Goal: Obtain resource: Download file/media

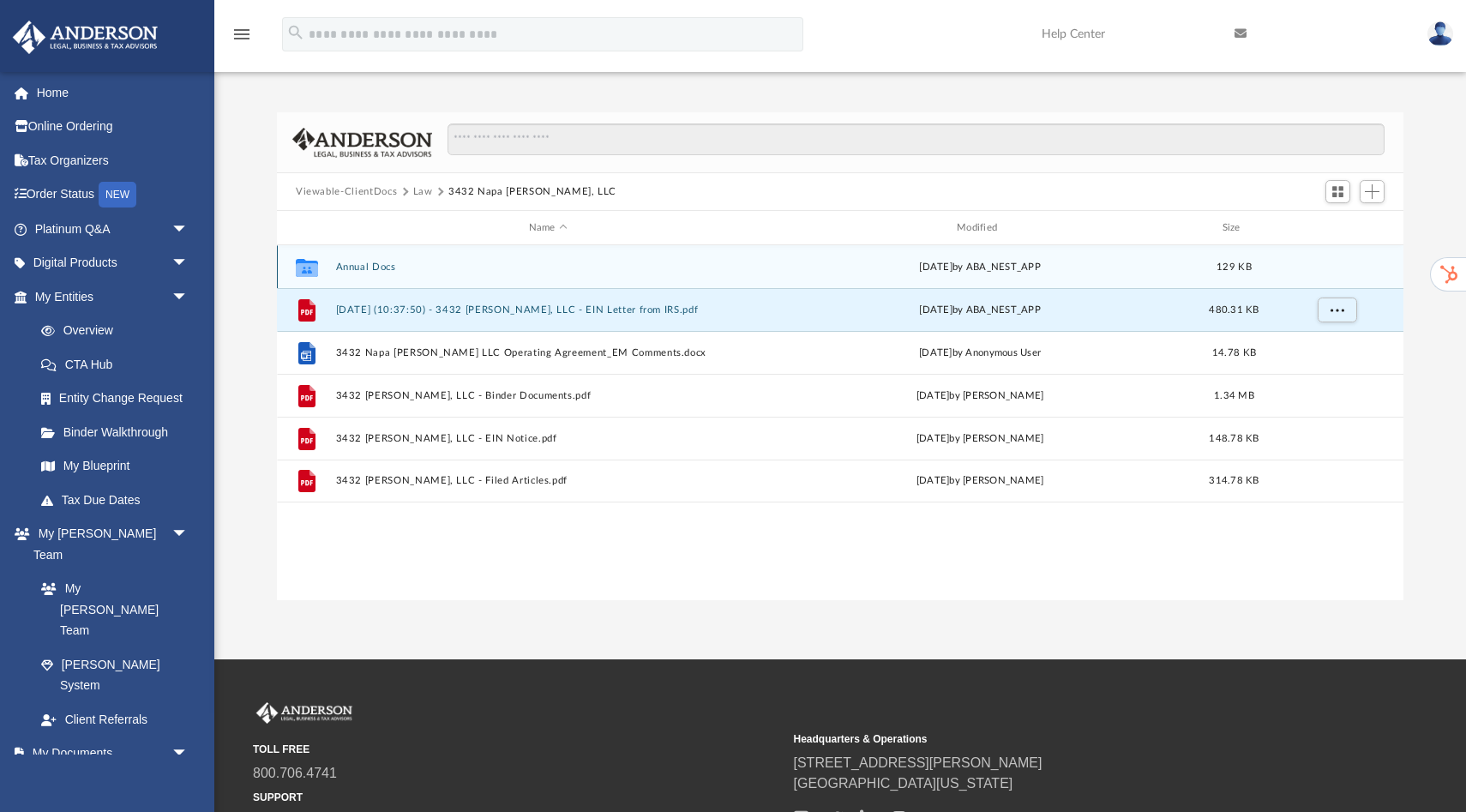
scroll to position [389, 1127]
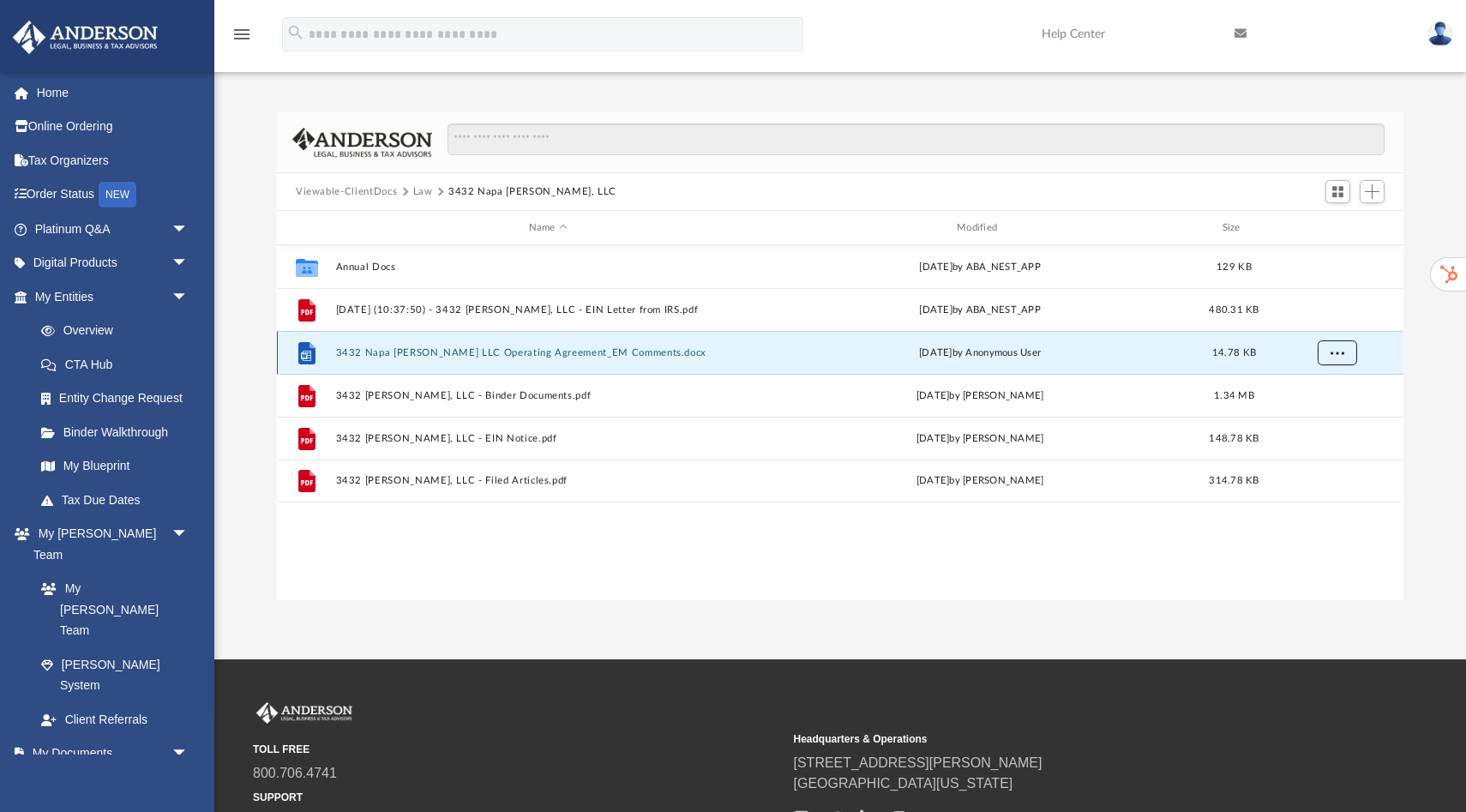
click at [1341, 355] on span "More options" at bounding box center [1337, 352] width 13 height 9
click at [1317, 416] on li "Download" at bounding box center [1321, 413] width 49 height 18
click at [1338, 355] on span "More options" at bounding box center [1337, 352] width 13 height 9
click at [1306, 417] on li "Download" at bounding box center [1321, 413] width 49 height 18
click at [1335, 353] on span "More options" at bounding box center [1337, 352] width 13 height 9
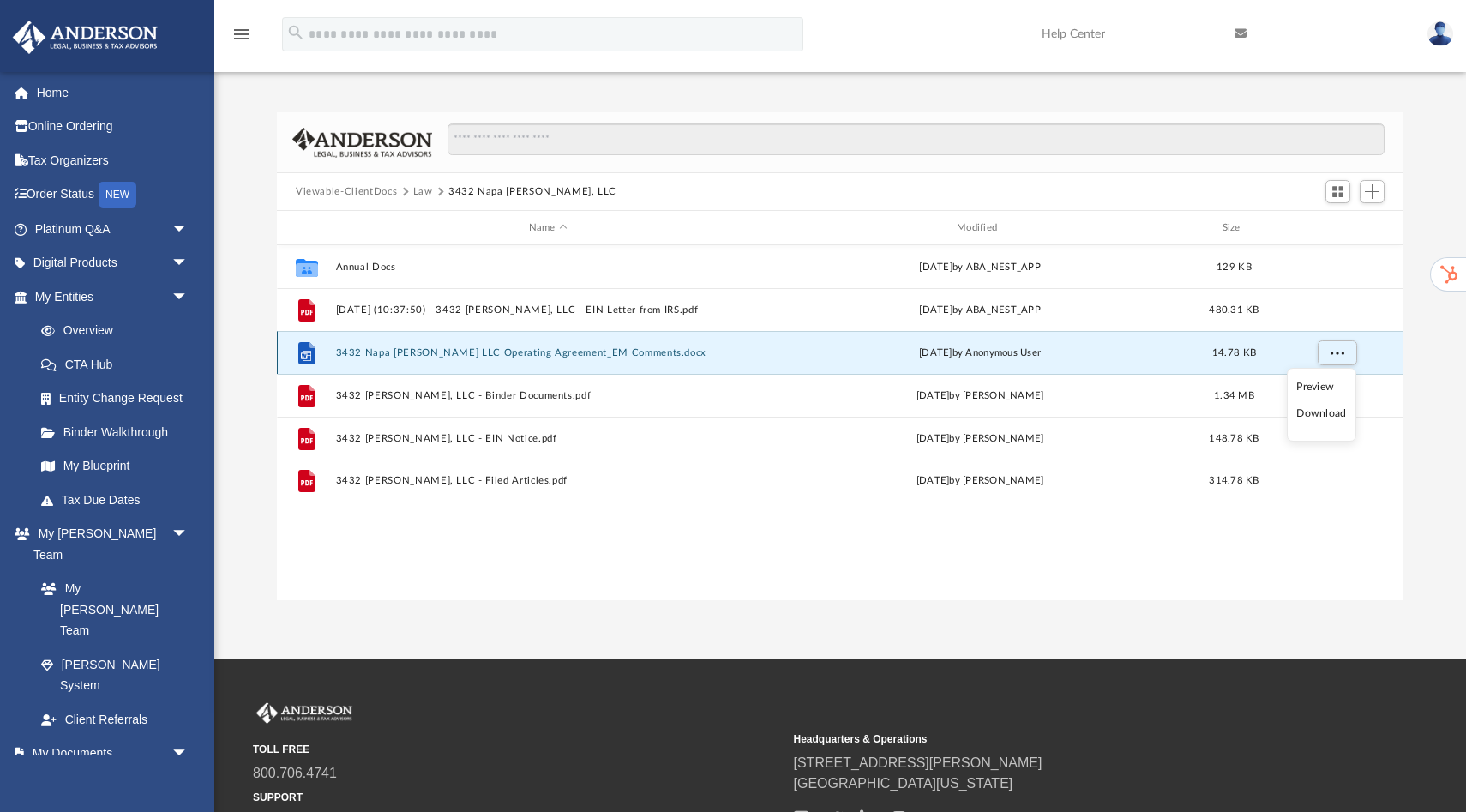
click at [652, 354] on button "3432 Napa [PERSON_NAME] LLC Operating Agreement_EM Comments.docx" at bounding box center [549, 352] width 425 height 11
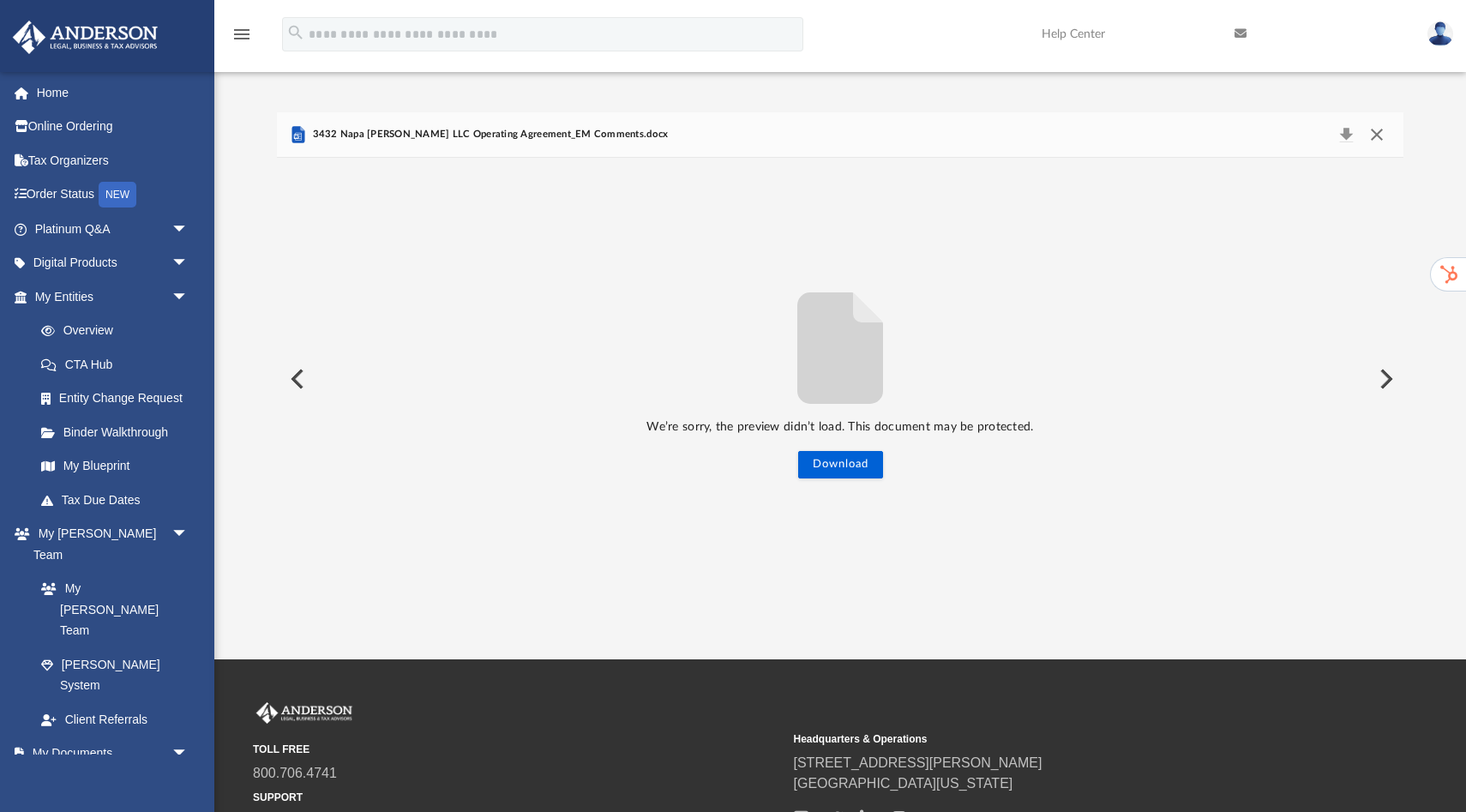
click at [1382, 137] on button "Close" at bounding box center [1377, 134] width 31 height 24
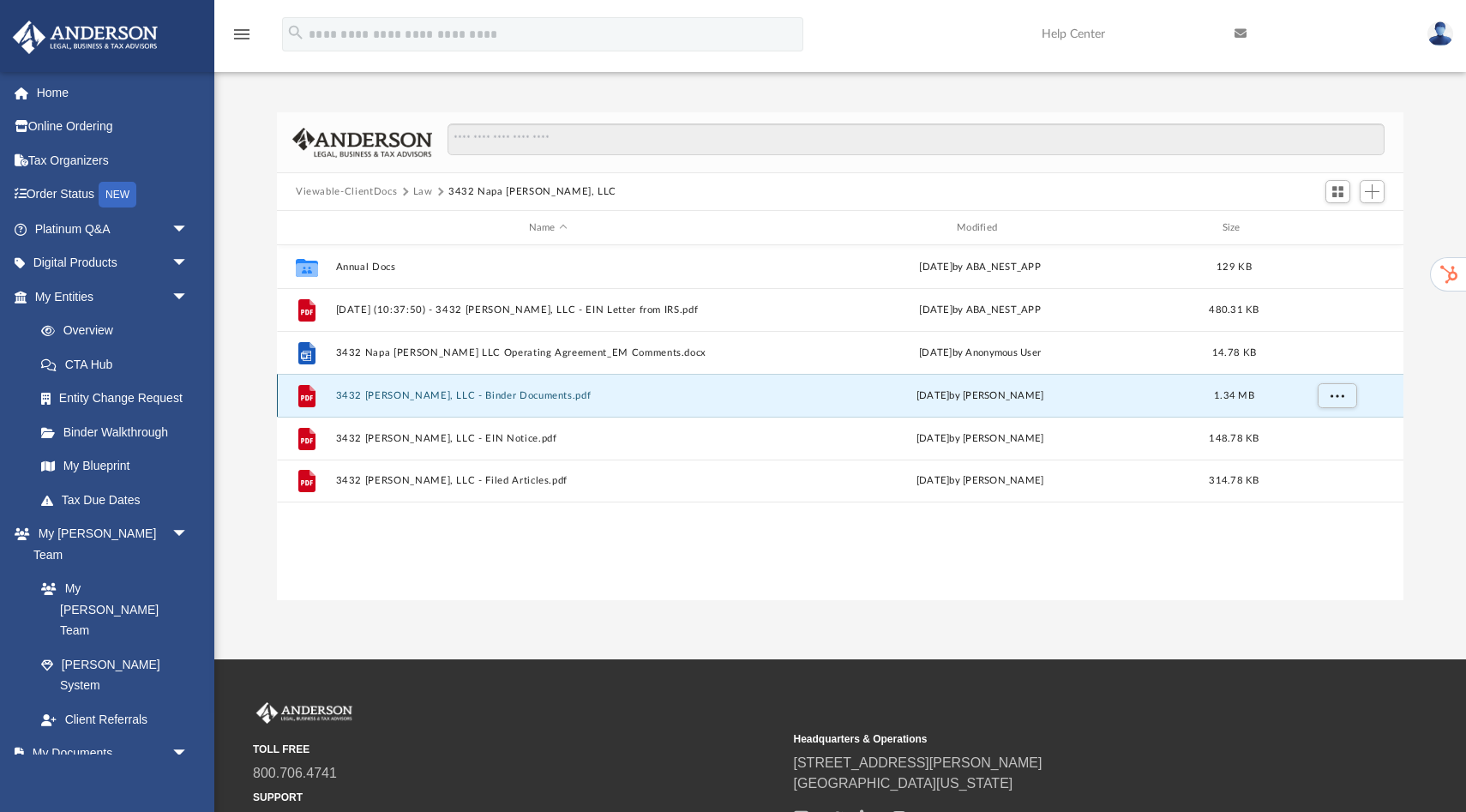
click at [474, 391] on button "3432 Napa Baxter, LLC - Binder Documents.pdf" at bounding box center [549, 396] width 425 height 11
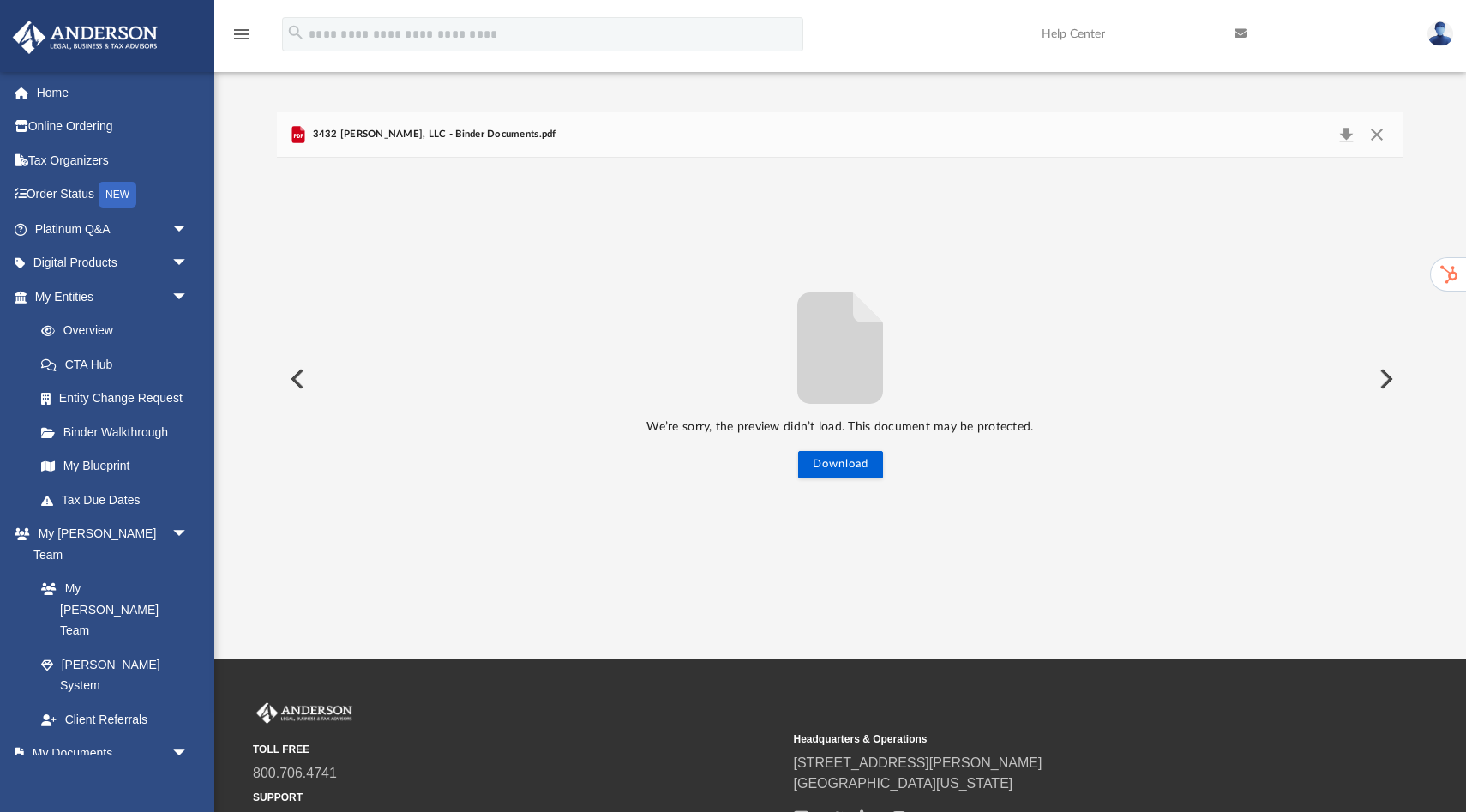
click at [498, 133] on span "3432 Napa Baxter, LLC - Binder Documents.pdf" at bounding box center [432, 135] width 247 height 15
click at [1344, 138] on button "Download" at bounding box center [1346, 134] width 31 height 24
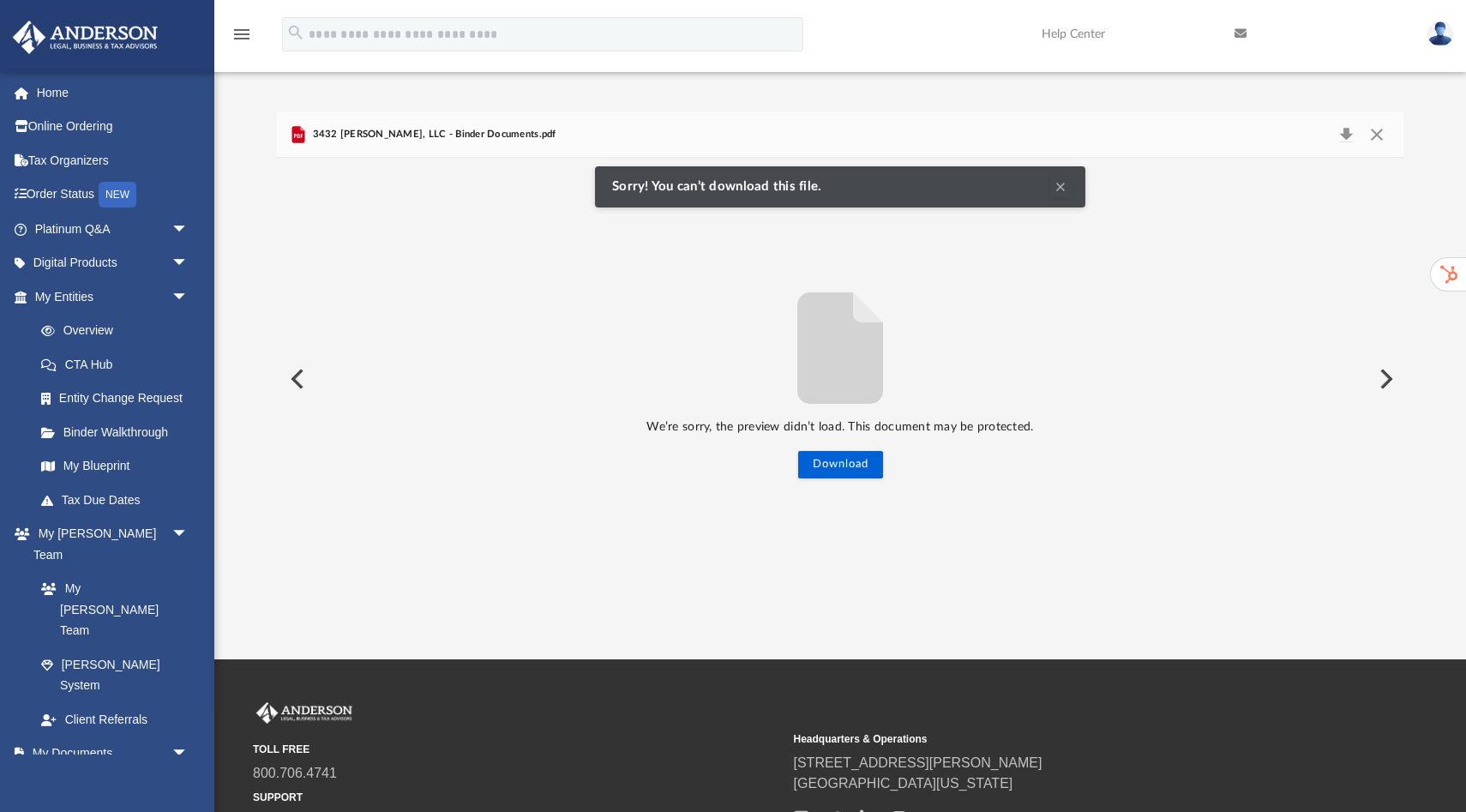
click at [1278, 181] on div "We’re sorry, the preview didn’t load. This document may be protected. Download …" at bounding box center [840, 378] width 1127 height 442
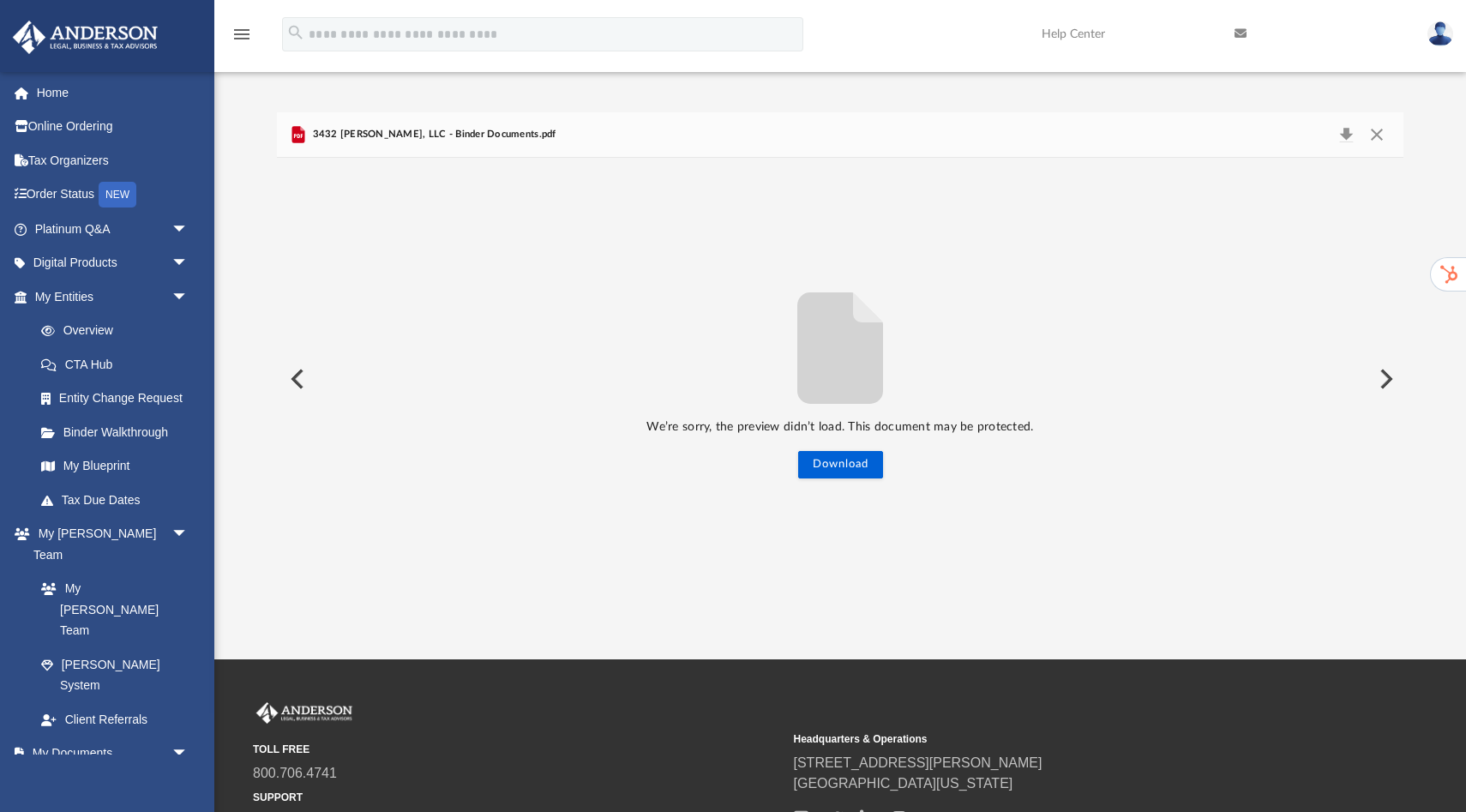
click at [1059, 189] on div "We’re sorry, the preview didn’t load. This document may be protected. Download …" at bounding box center [840, 378] width 1127 height 442
click at [1347, 145] on button "Download" at bounding box center [1346, 134] width 31 height 24
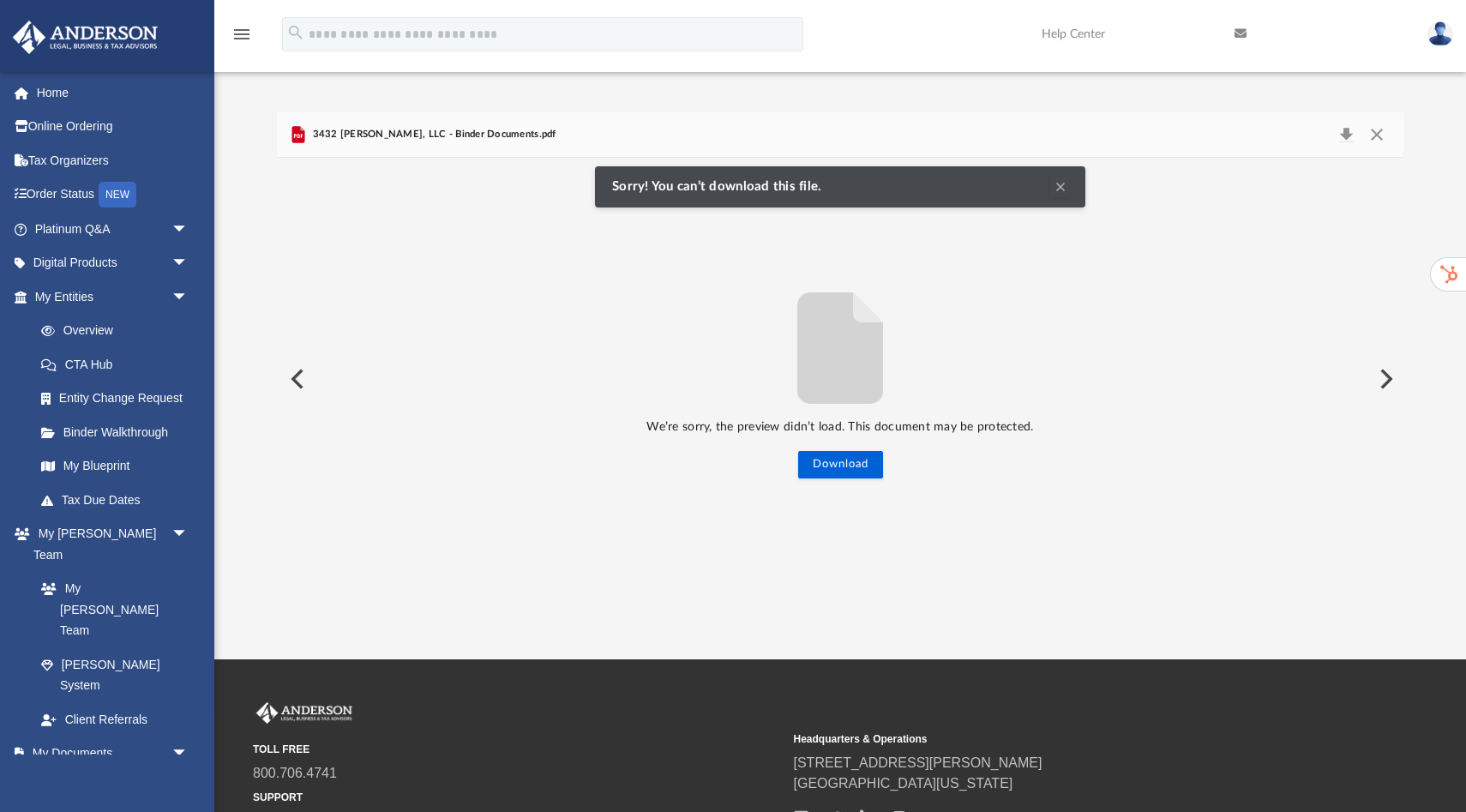
click at [598, 265] on div "We’re sorry, the preview didn’t load. This document may be protected. Download …" at bounding box center [840, 378] width 1127 height 442
click at [486, 126] on div "3432 Napa Baxter, LLC - Binder Documents.pdf" at bounding box center [422, 135] width 267 height 21
click at [1060, 185] on button "Clear Notification" at bounding box center [1060, 187] width 21 height 21
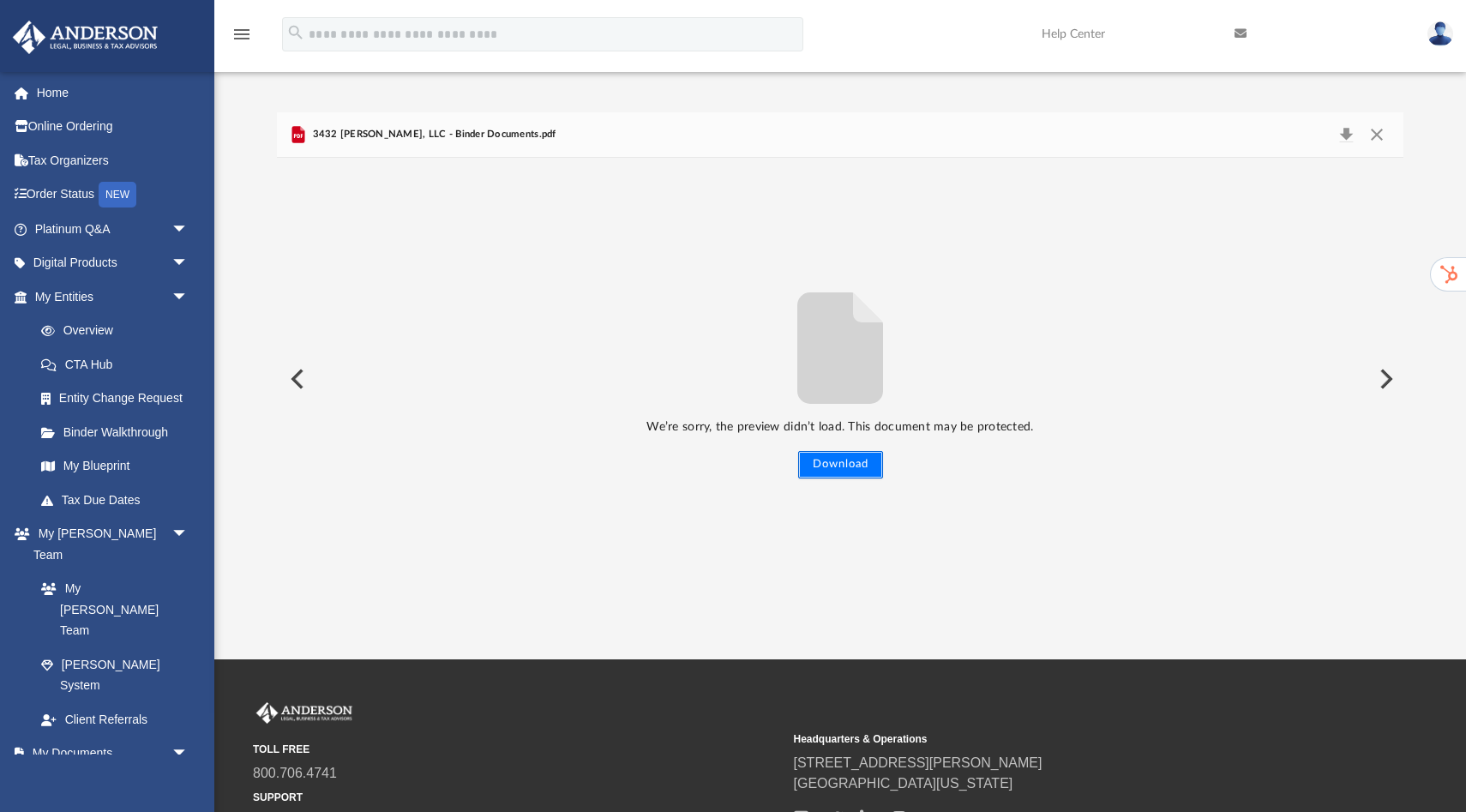
click at [824, 462] on button "Download" at bounding box center [841, 464] width 85 height 27
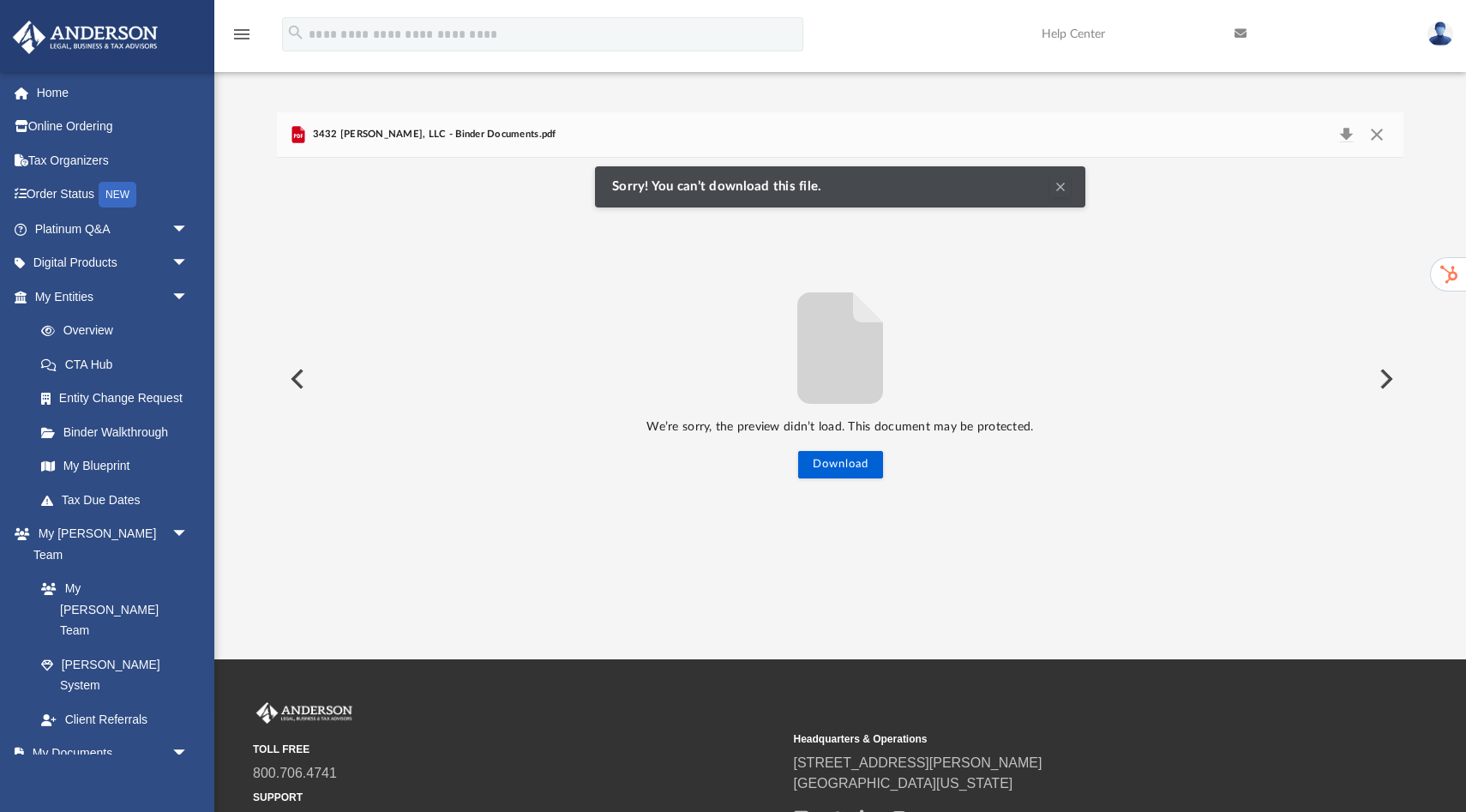
click at [1066, 190] on button "Clear Notification" at bounding box center [1060, 187] width 21 height 21
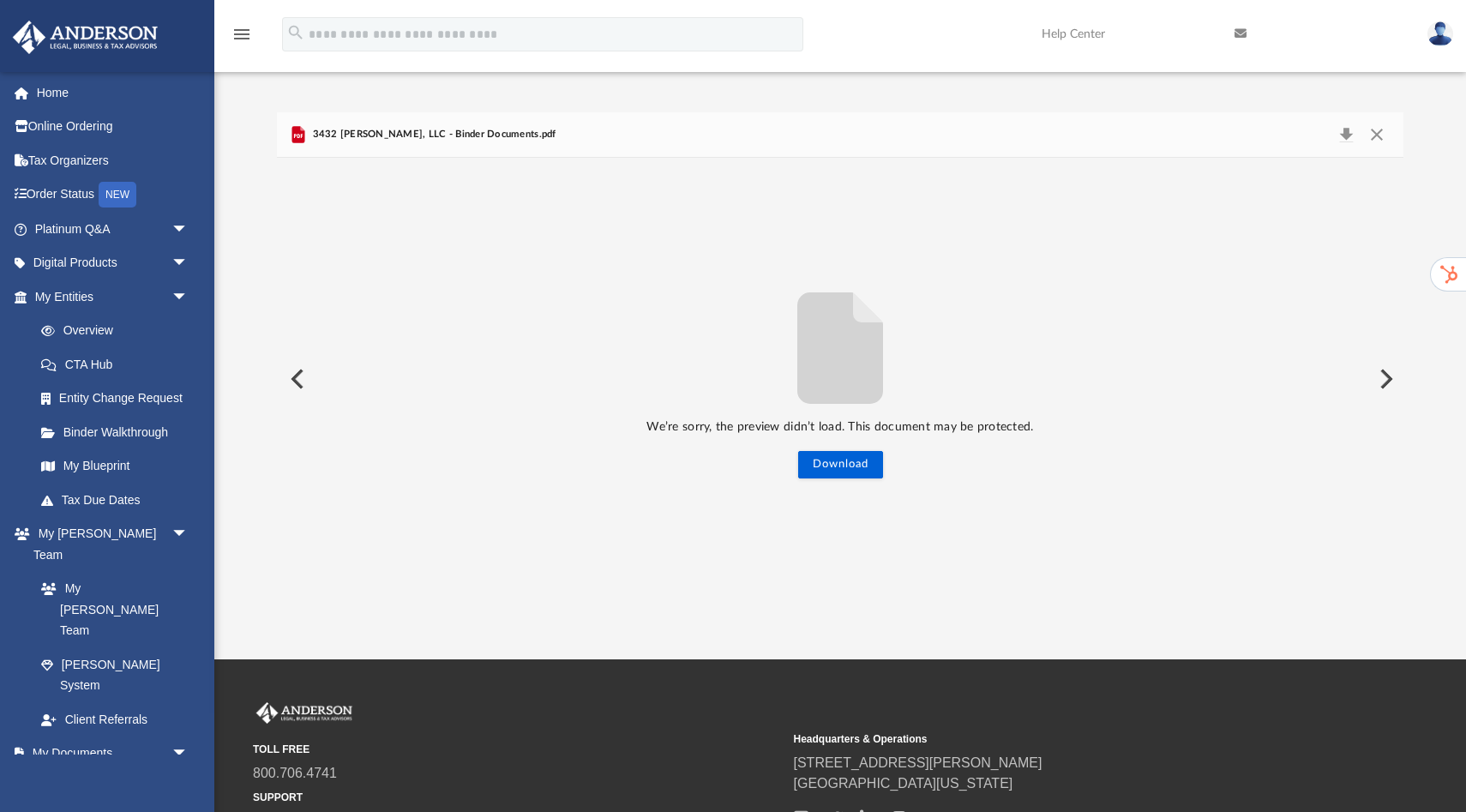
click at [402, 135] on span "3432 Napa Baxter, LLC - Binder Documents.pdf" at bounding box center [432, 135] width 247 height 15
click at [1351, 136] on button "Download" at bounding box center [1346, 134] width 31 height 24
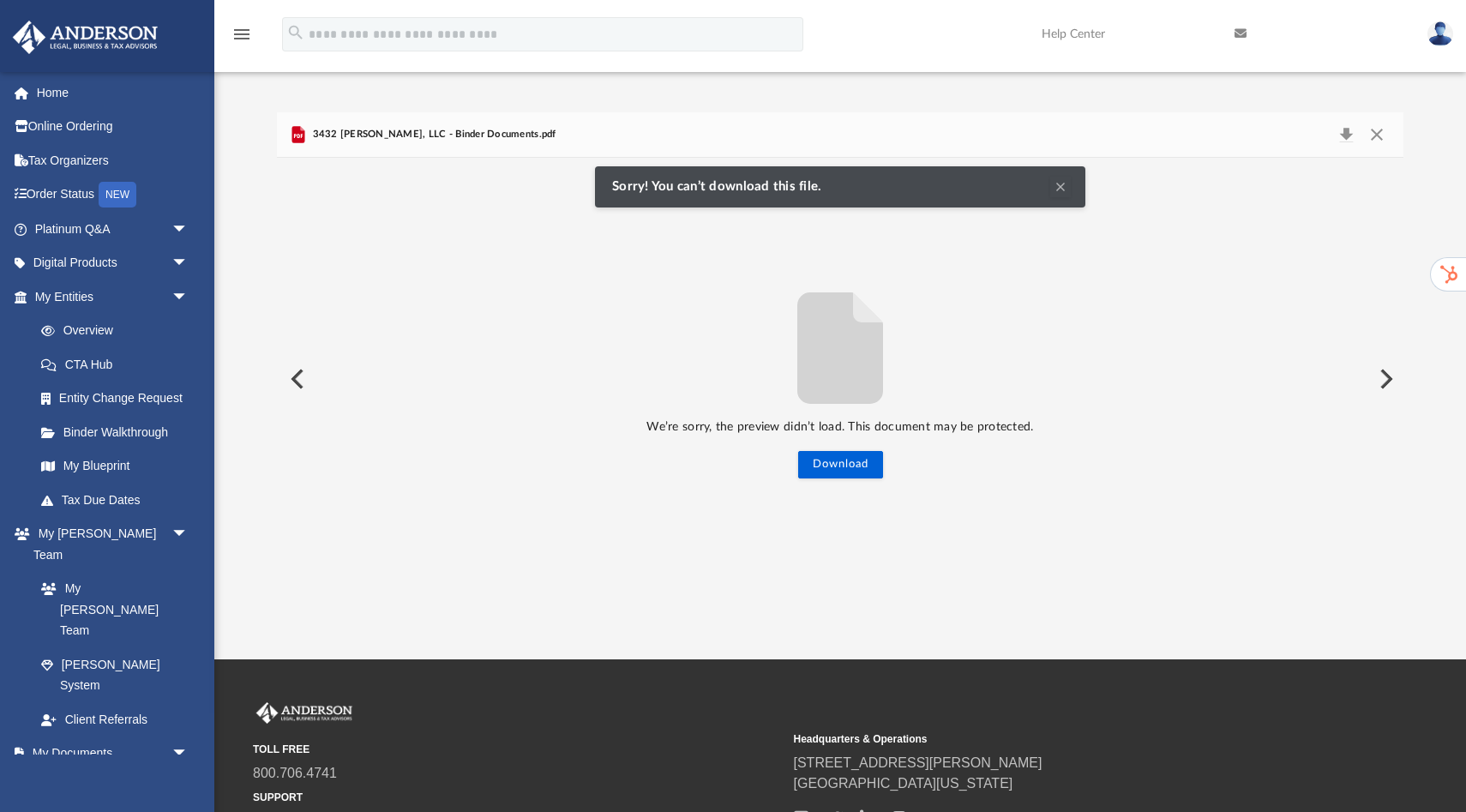
click at [1051, 185] on button "Clear Notification" at bounding box center [1060, 187] width 21 height 21
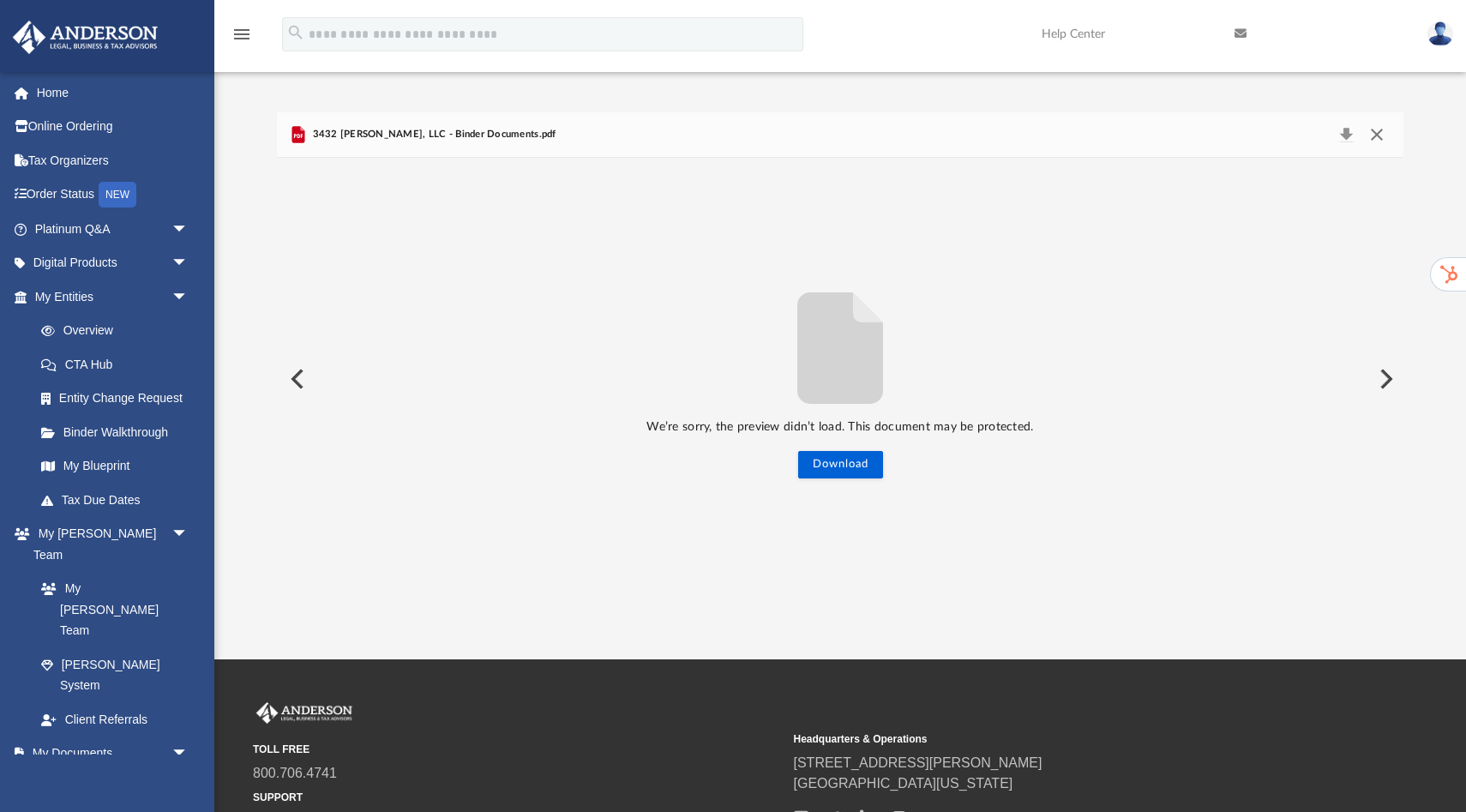
click at [1376, 137] on button "Close" at bounding box center [1377, 134] width 31 height 24
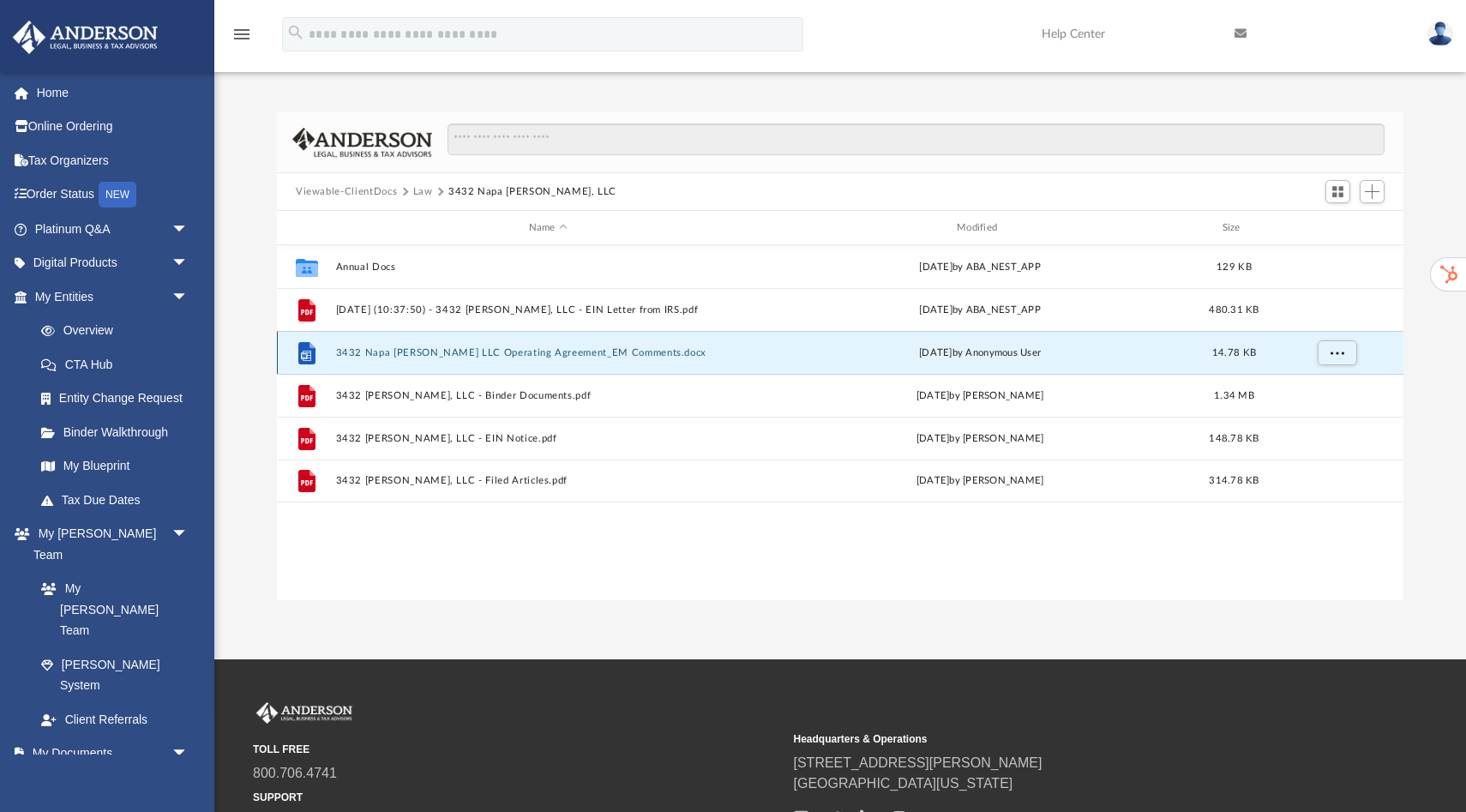
click at [461, 352] on button "3432 Napa Baxter LLC Operating Agreement_EM Comments.docx" at bounding box center [549, 352] width 425 height 11
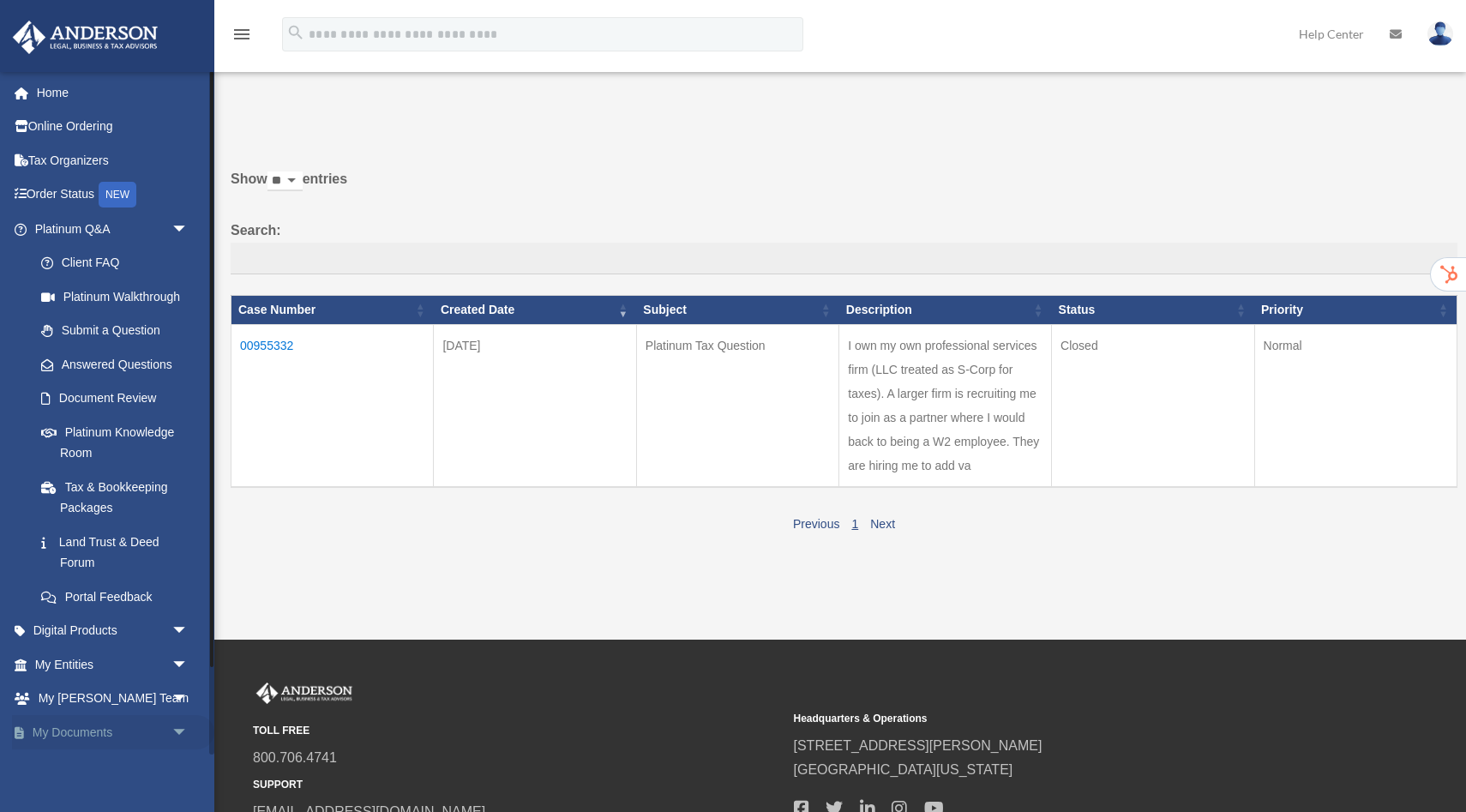
click at [85, 732] on link "My Documents arrow_drop_down" at bounding box center [114, 731] width 203 height 34
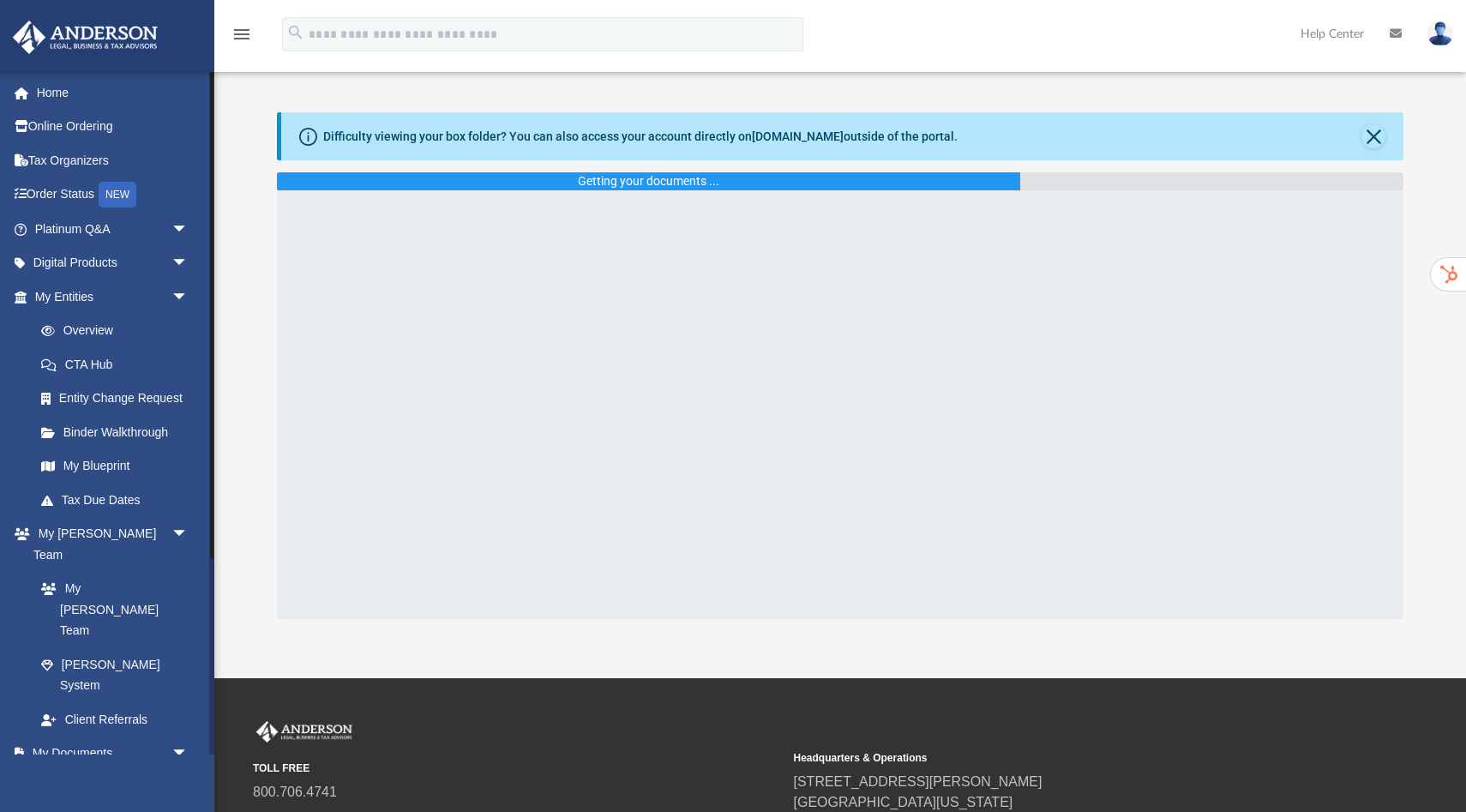
click at [73, 769] on link "Box" at bounding box center [118, 786] width 190 height 34
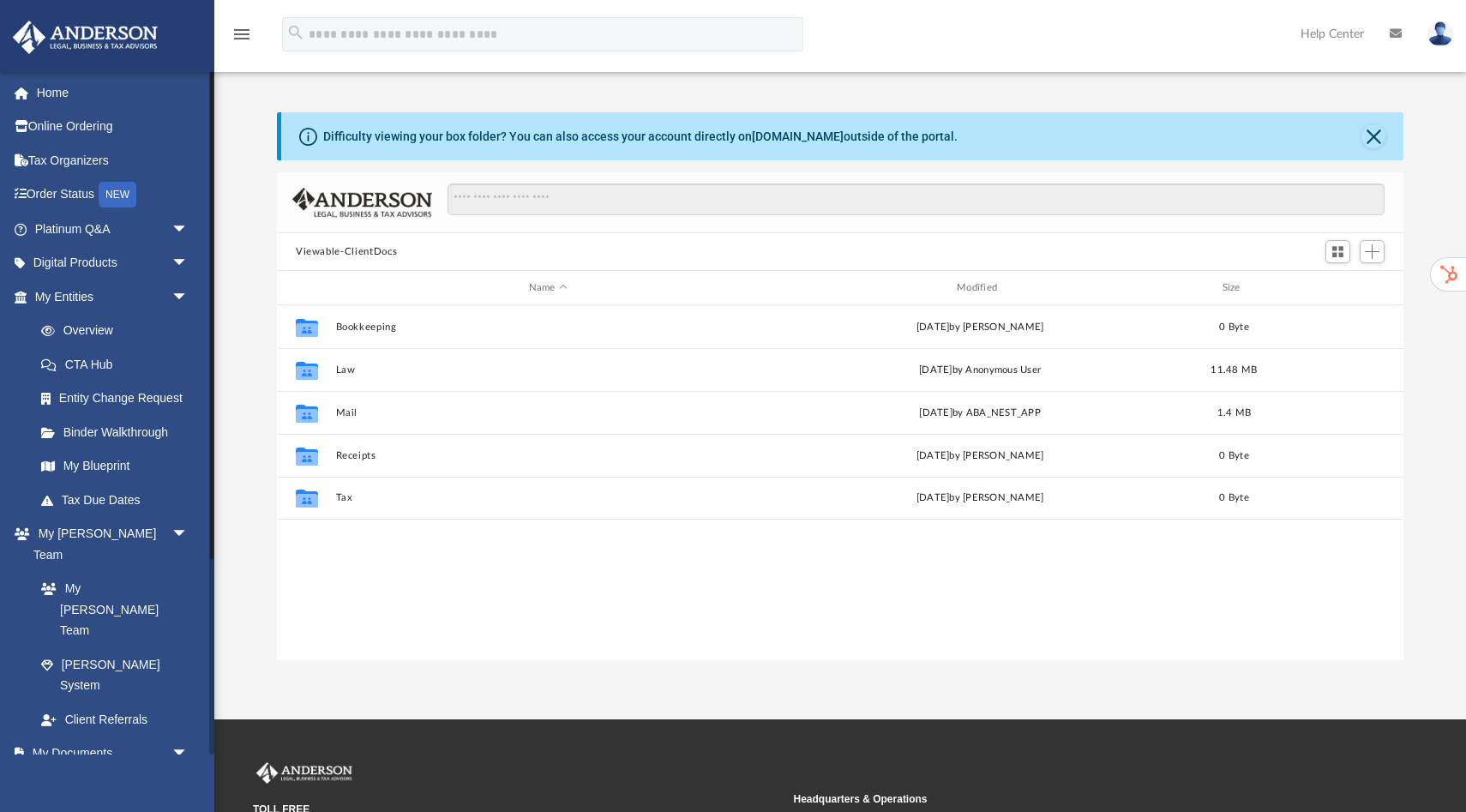
scroll to position [389, 1127]
click at [1383, 138] on button "Close" at bounding box center [1373, 135] width 24 height 24
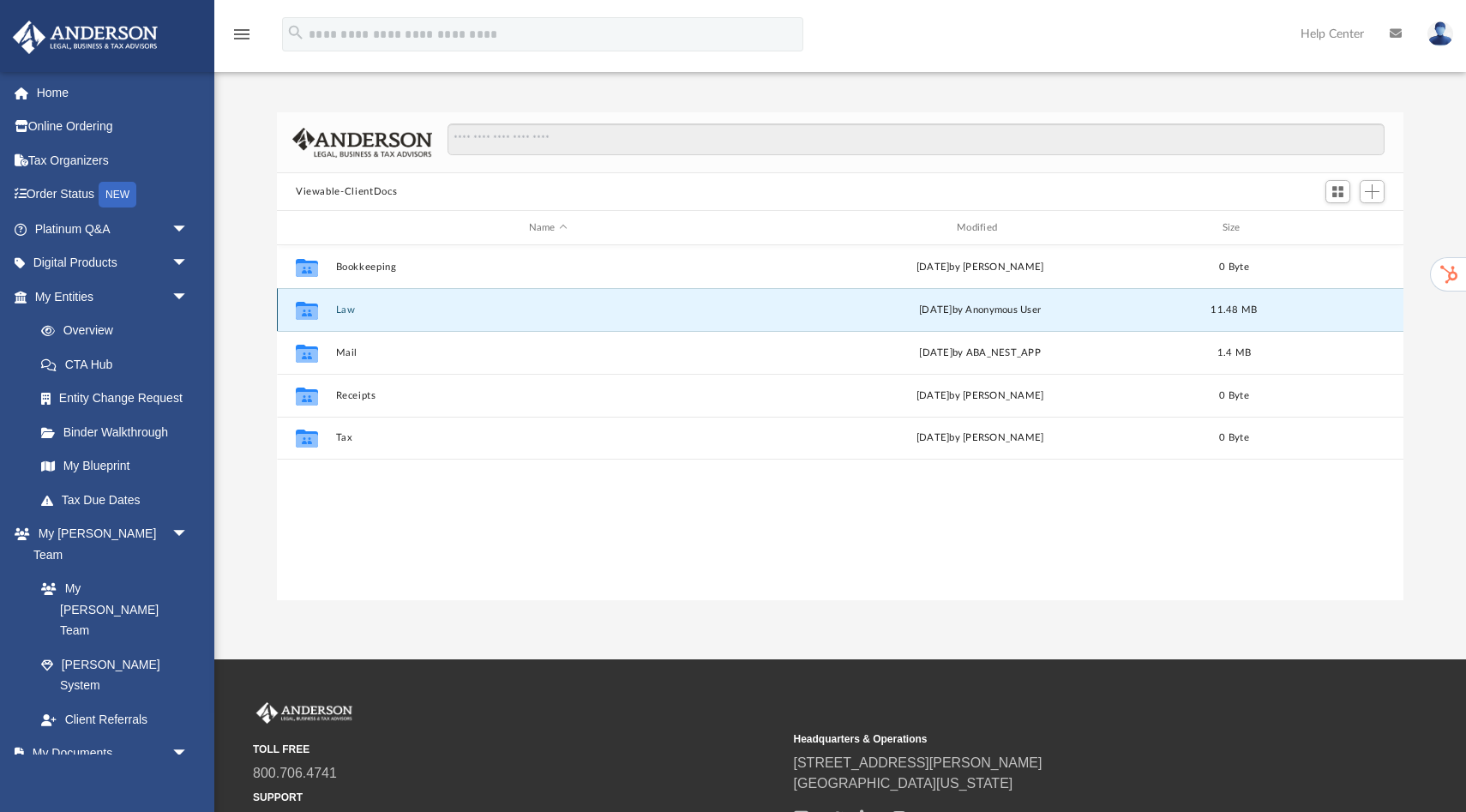
click at [337, 308] on button "Law" at bounding box center [549, 310] width 425 height 11
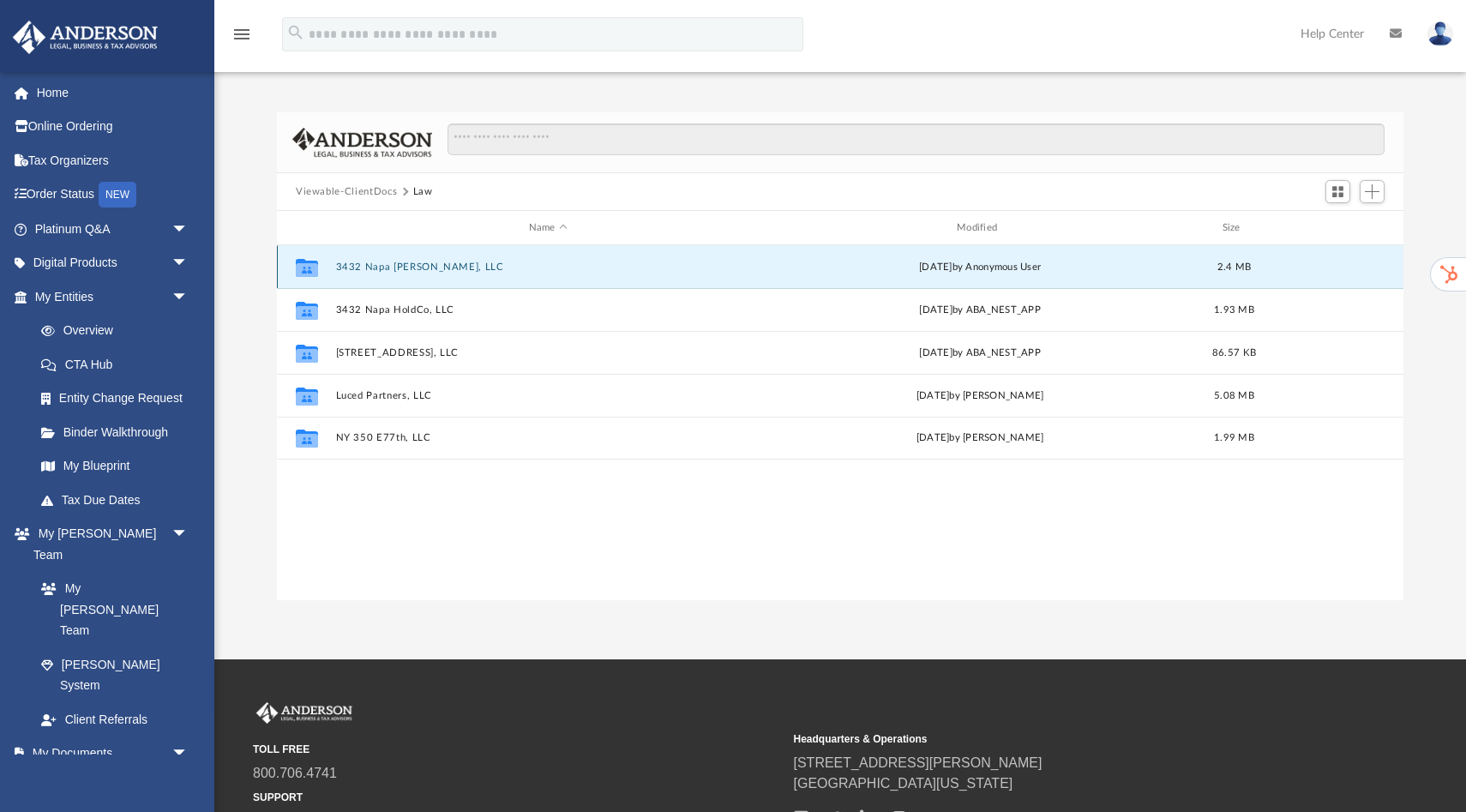
click at [399, 268] on button "3432 Napa Baxter, LLC" at bounding box center [549, 267] width 425 height 11
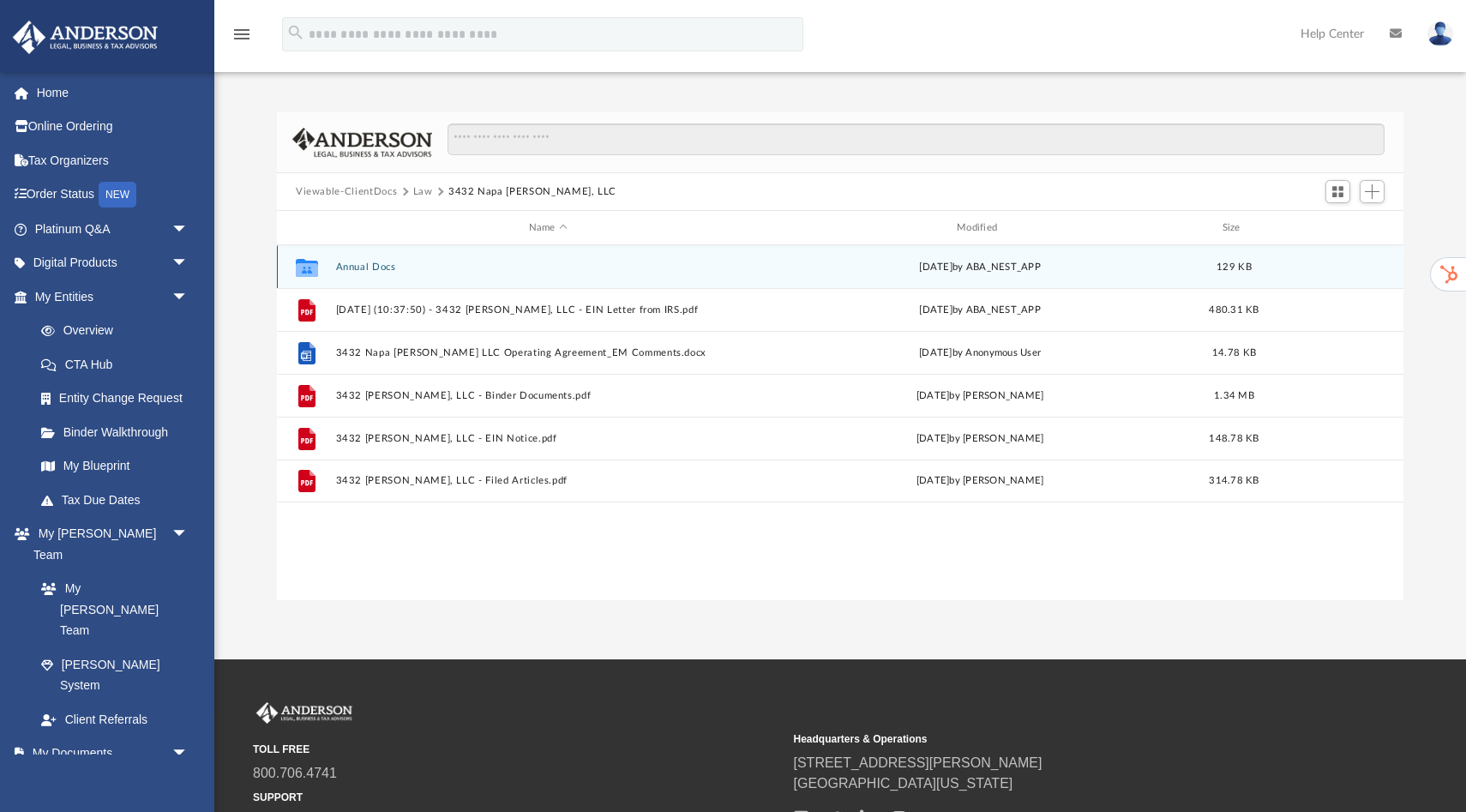
click at [380, 272] on div "Collaborated Folder Annual Docs Thu Jun 26 2025 by ABA_NEST_APP 129 KB" at bounding box center [840, 266] width 1127 height 43
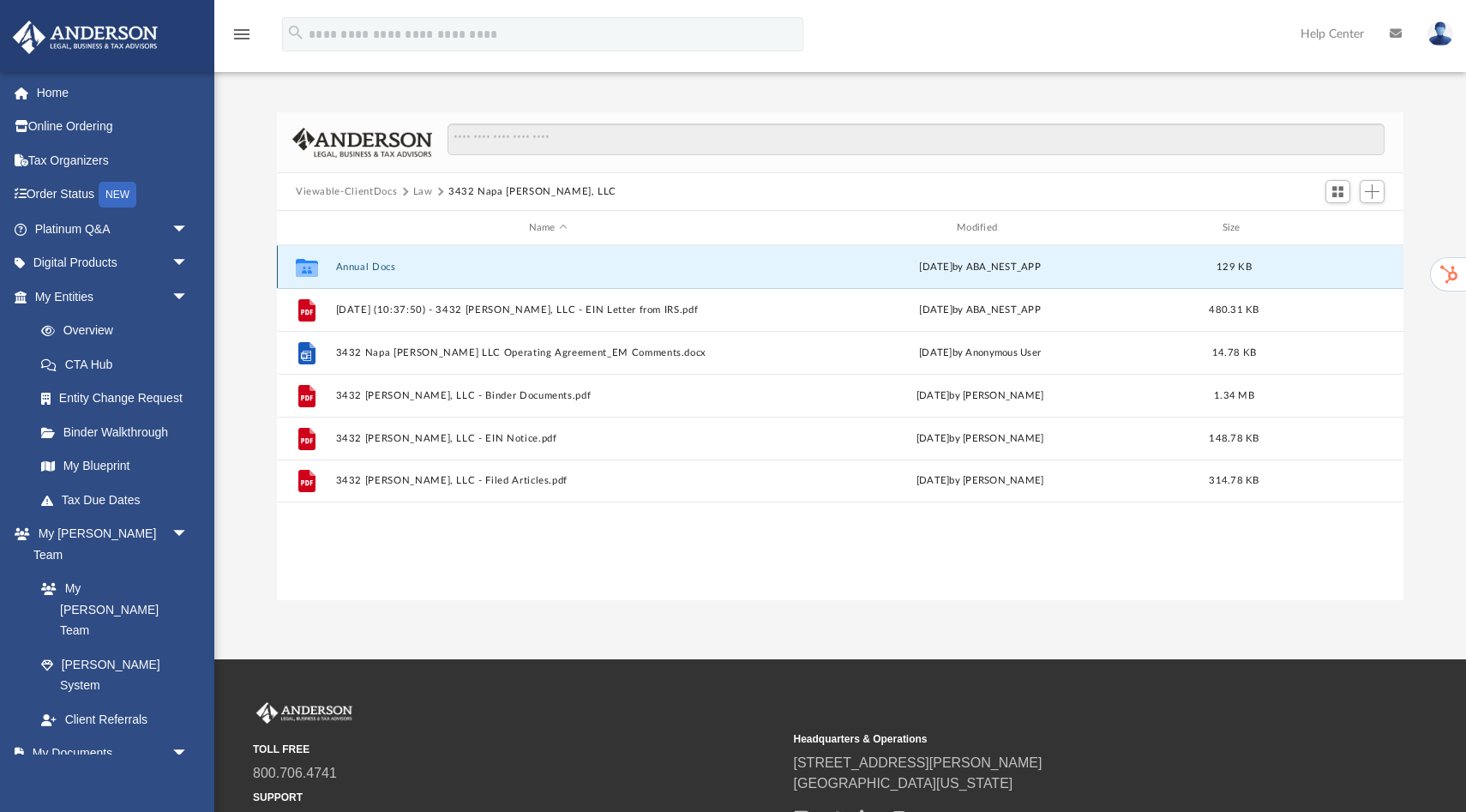
click at [374, 267] on button "Annual Docs" at bounding box center [549, 267] width 425 height 11
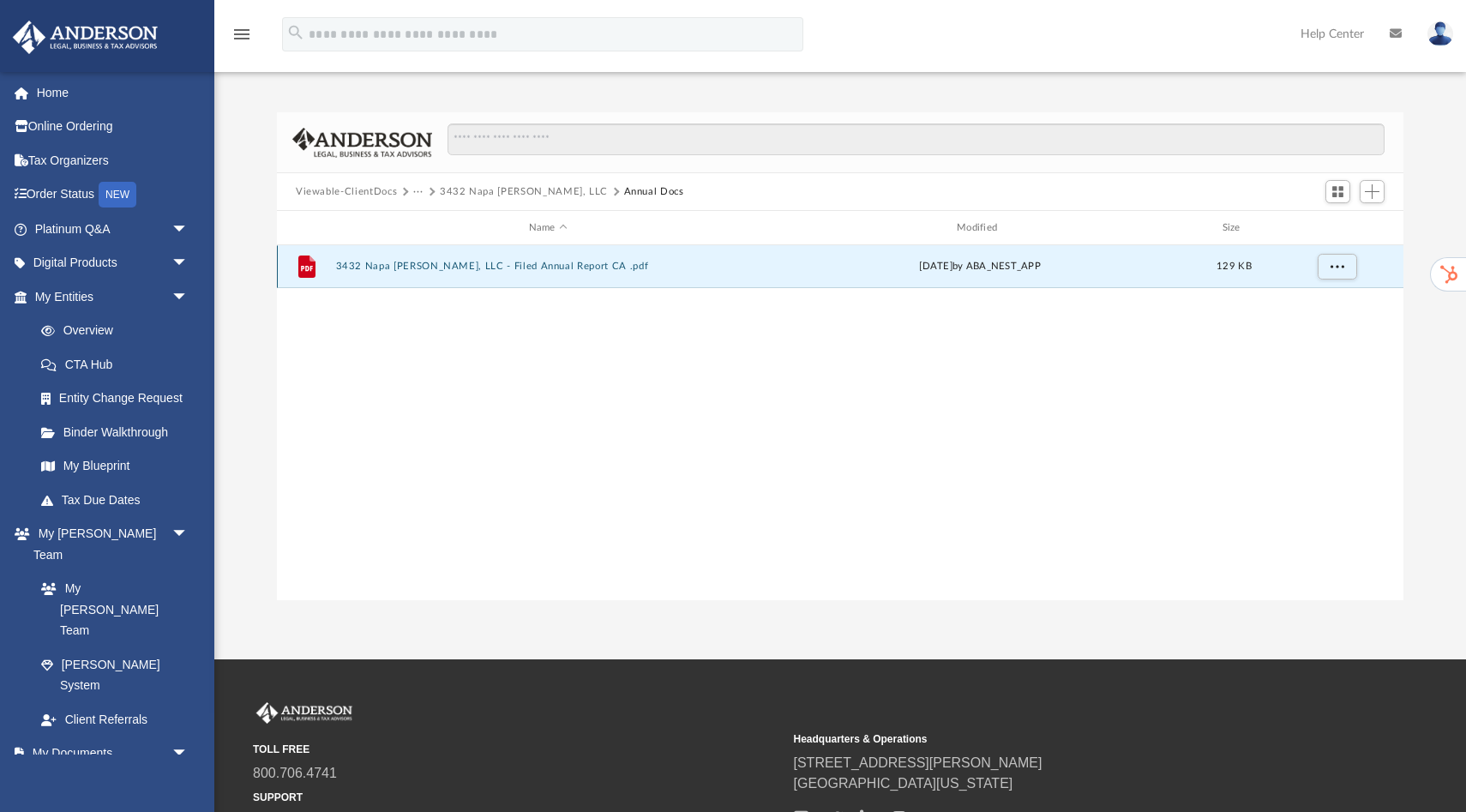
click at [395, 268] on button "3432 Napa Baxter, LLC - Filed Annual Report CA .pdf" at bounding box center [549, 266] width 425 height 11
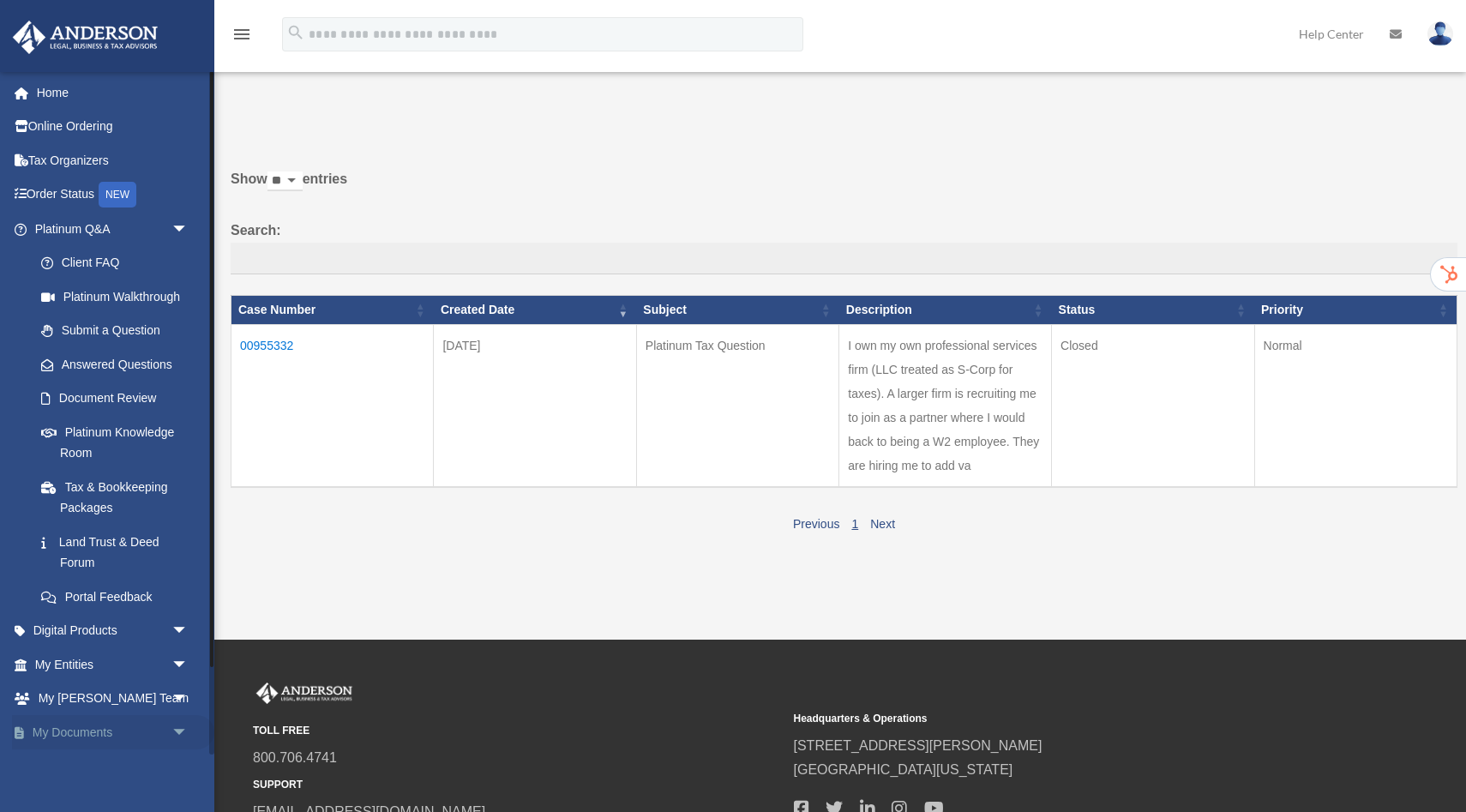
click at [85, 736] on link "My Documents arrow_drop_down" at bounding box center [114, 731] width 203 height 34
click at [90, 736] on link "My Documents arrow_drop_down" at bounding box center [114, 731] width 203 height 34
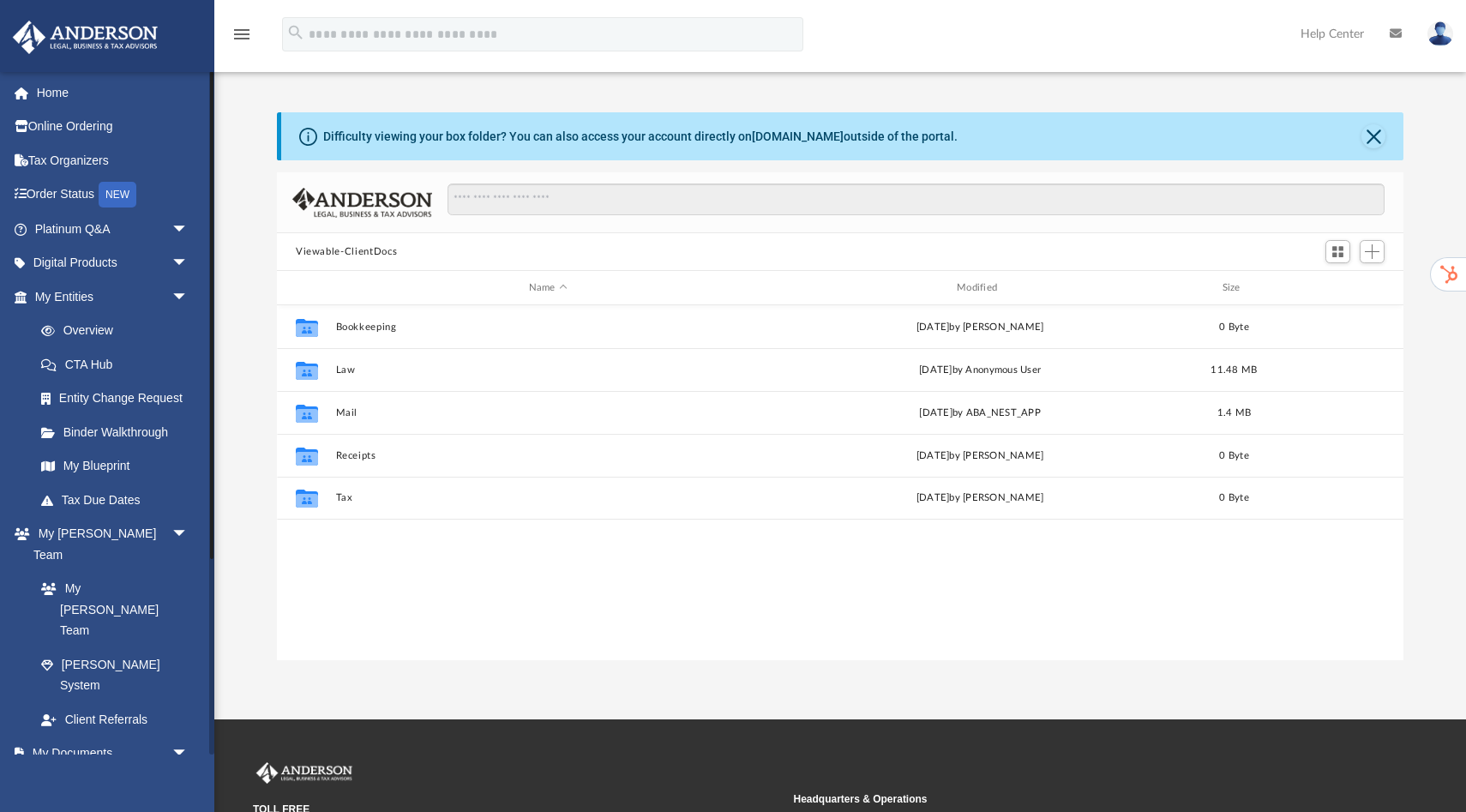
scroll to position [389, 1127]
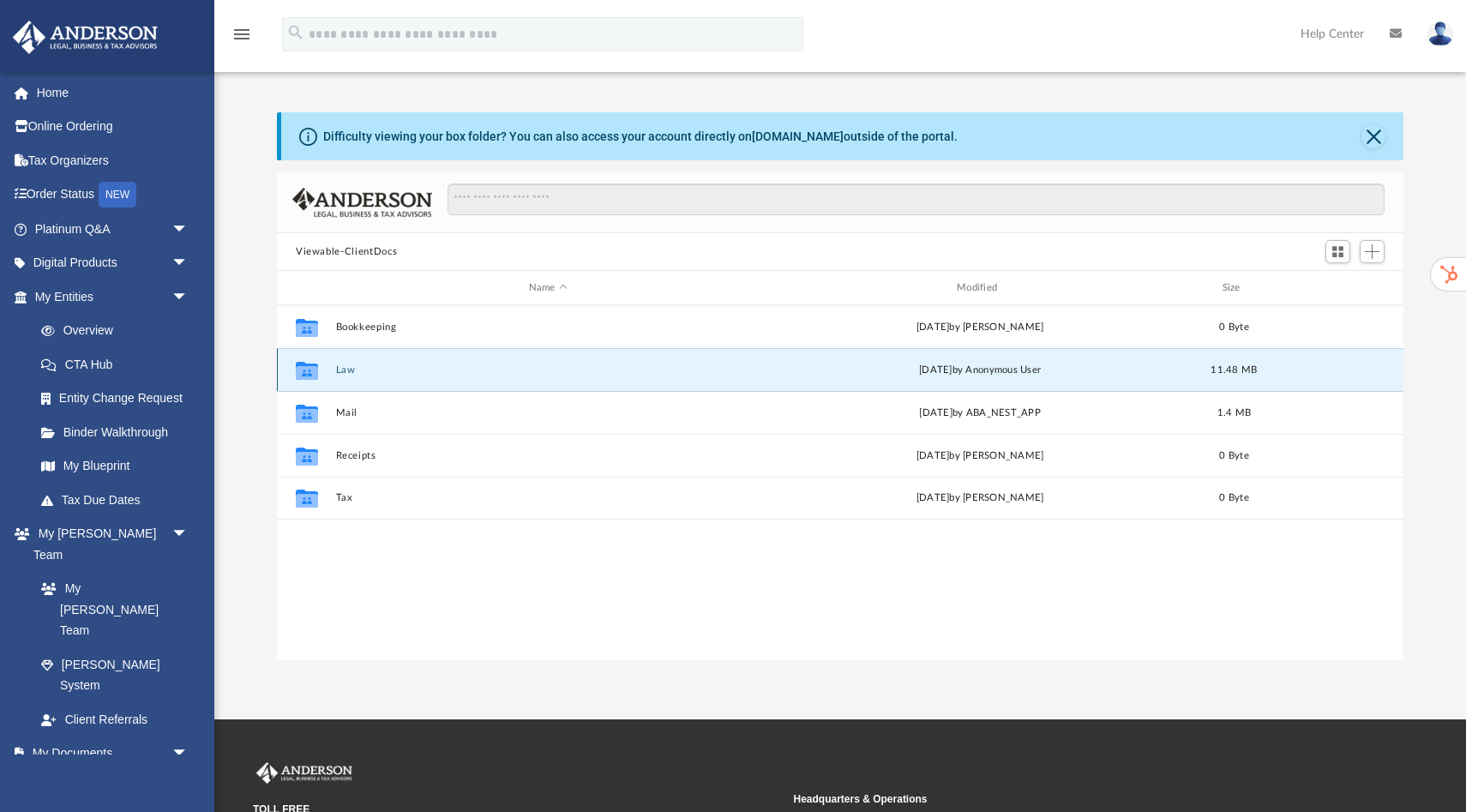
click at [349, 373] on button "Law" at bounding box center [549, 370] width 425 height 11
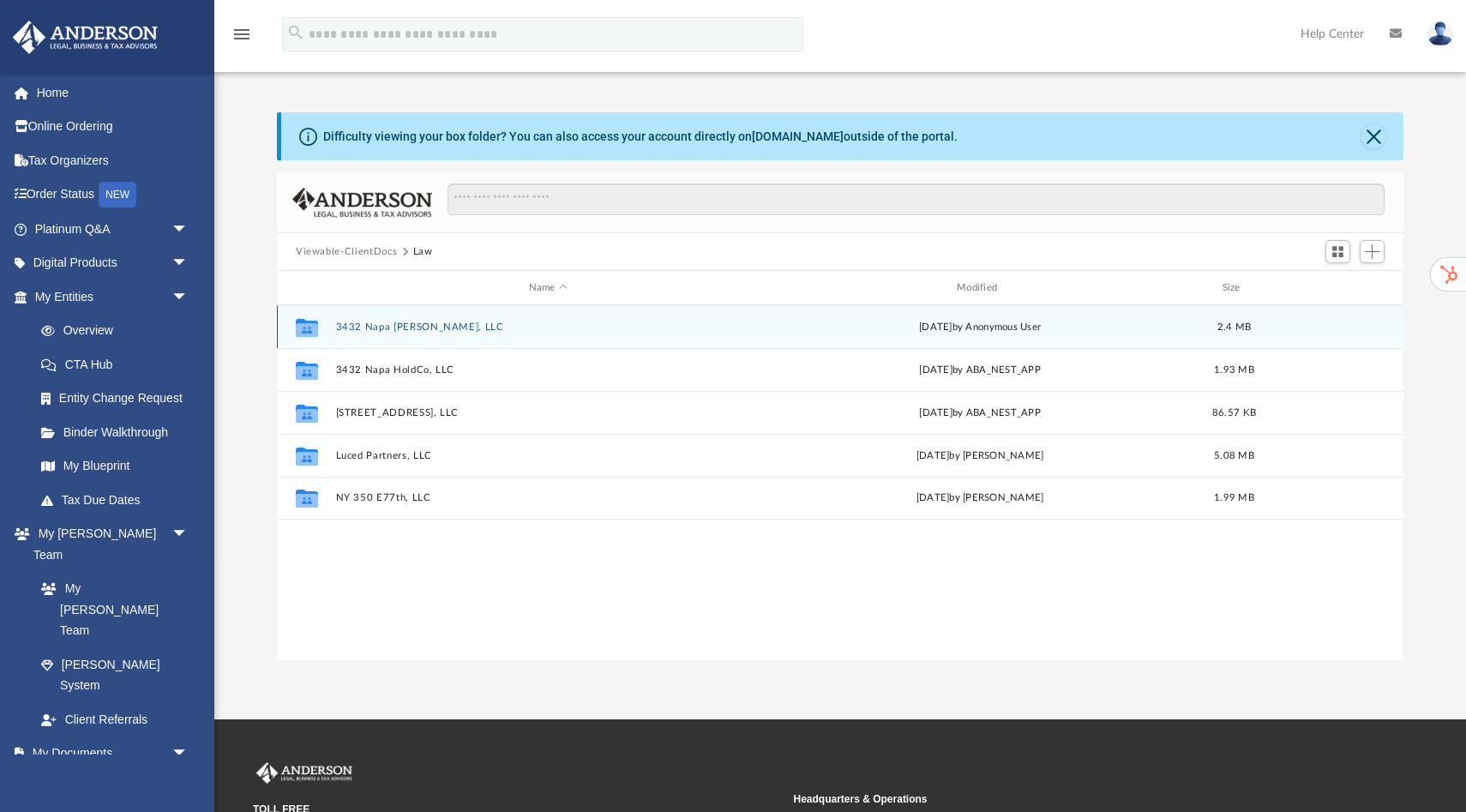
click at [419, 328] on button "3432 Napa [PERSON_NAME], LLC" at bounding box center [549, 327] width 425 height 11
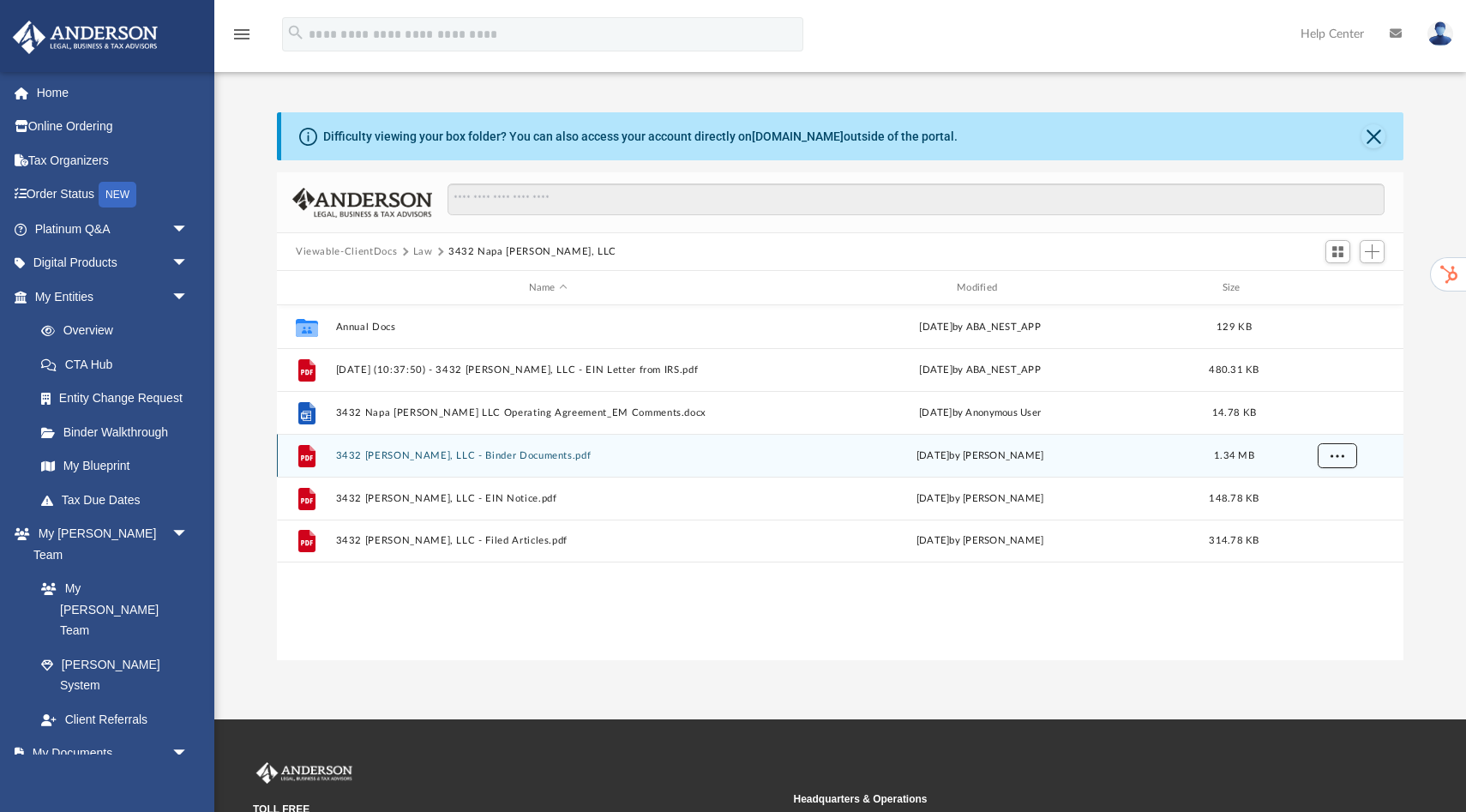
click at [1347, 458] on button "More options" at bounding box center [1337, 456] width 40 height 26
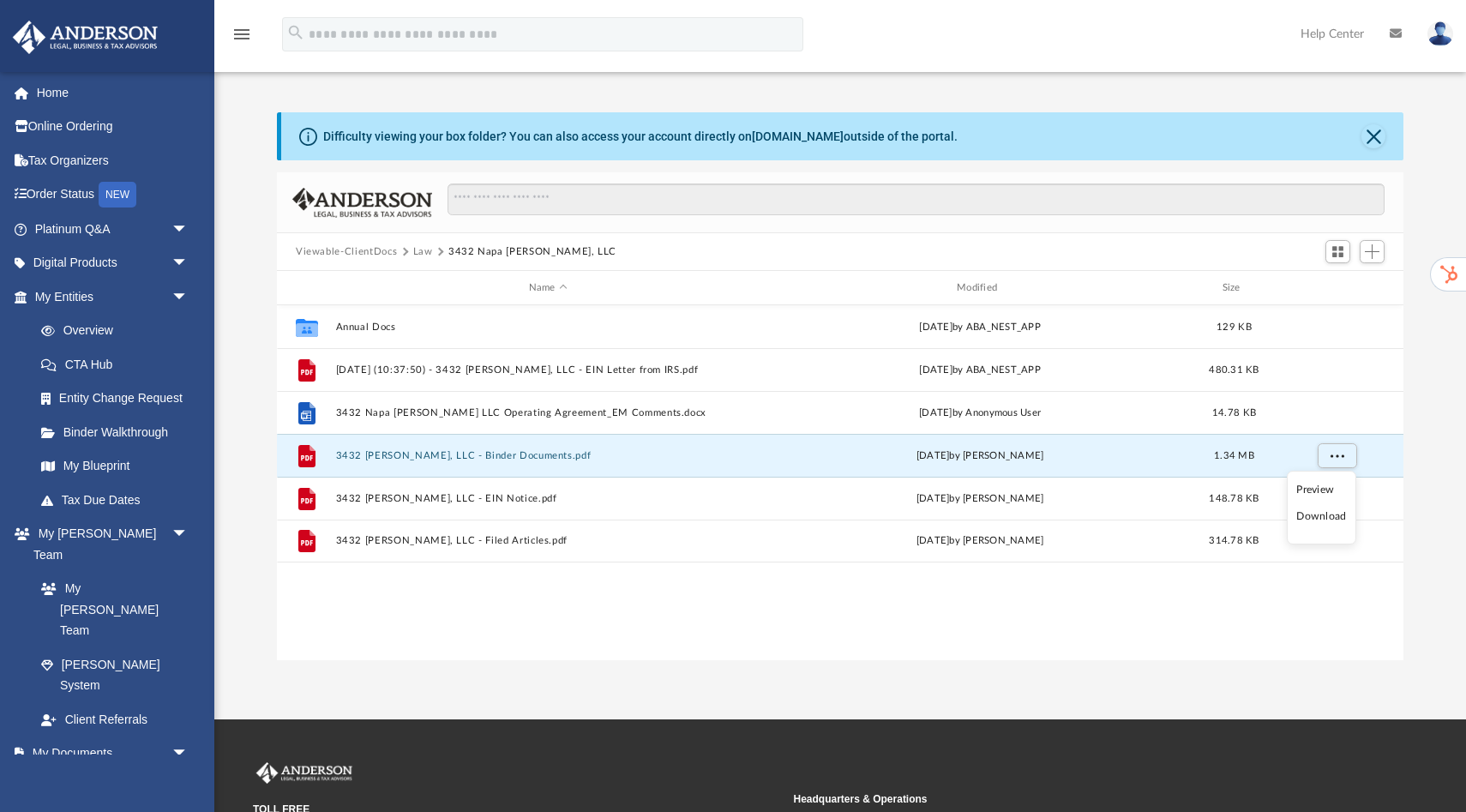
click at [1312, 525] on li "Download" at bounding box center [1321, 516] width 49 height 18
click at [1334, 452] on span "More options" at bounding box center [1337, 455] width 13 height 9
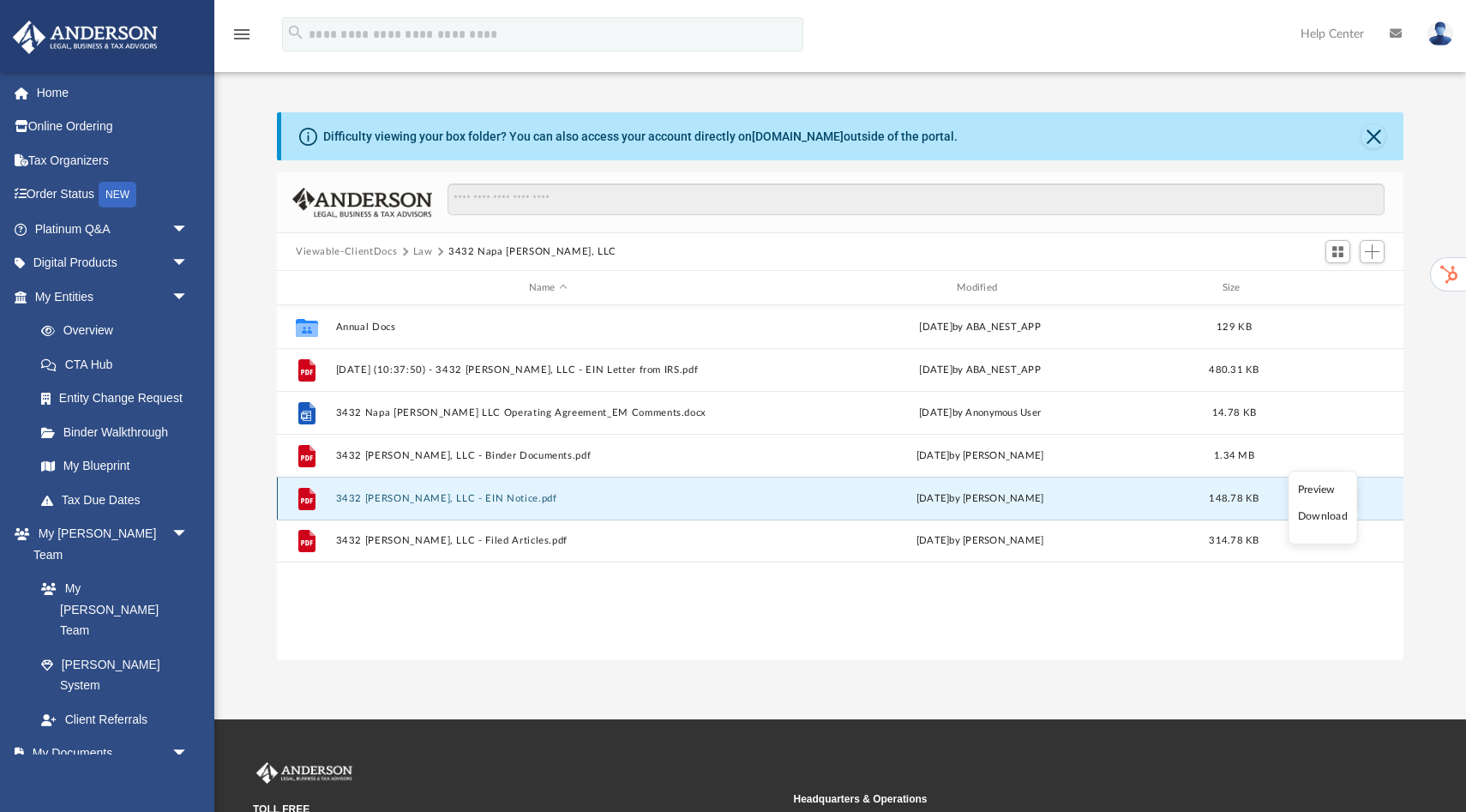
click at [478, 497] on button "3432 Napa Baxter, LLC - EIN Notice.pdf" at bounding box center [549, 498] width 425 height 11
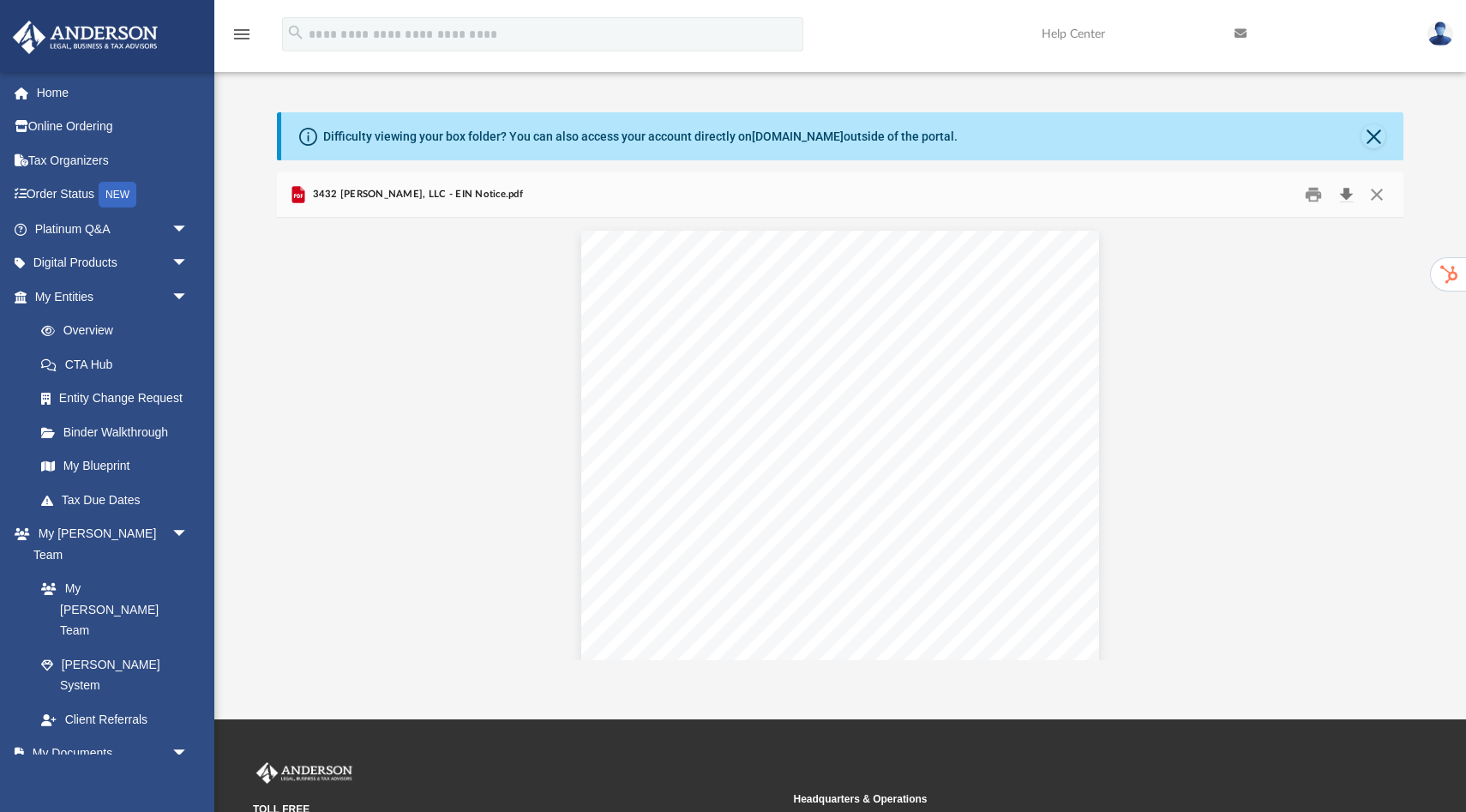
click at [1348, 198] on button "Download" at bounding box center [1346, 195] width 31 height 27
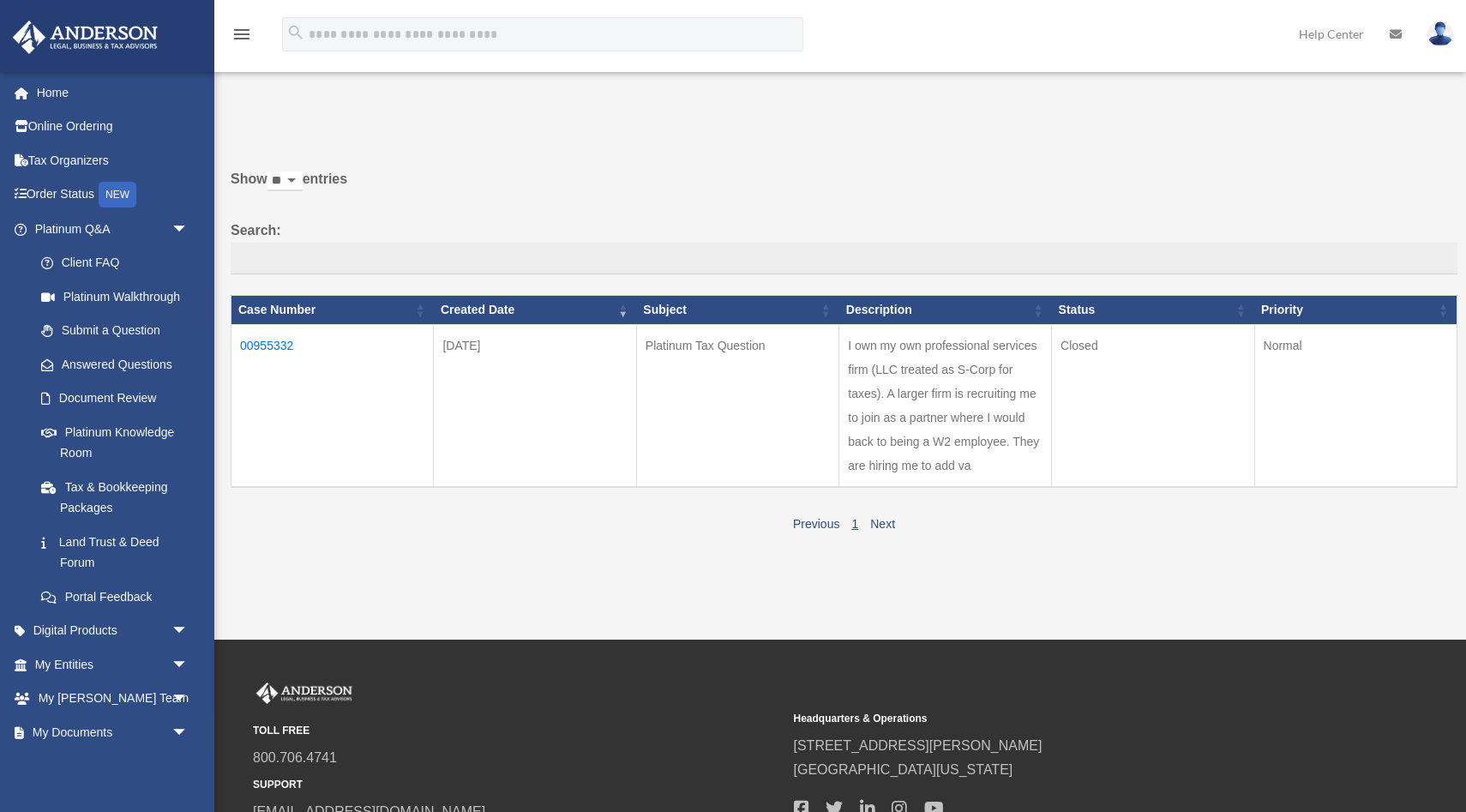
click at [1371, 139] on div "Do you really want to log out? Yes No Show ** ** ** *** entries Search: Case Nu…" at bounding box center [838, 322] width 1239 height 427
click at [96, 729] on link "My Documents arrow_drop_down" at bounding box center [114, 731] width 203 height 34
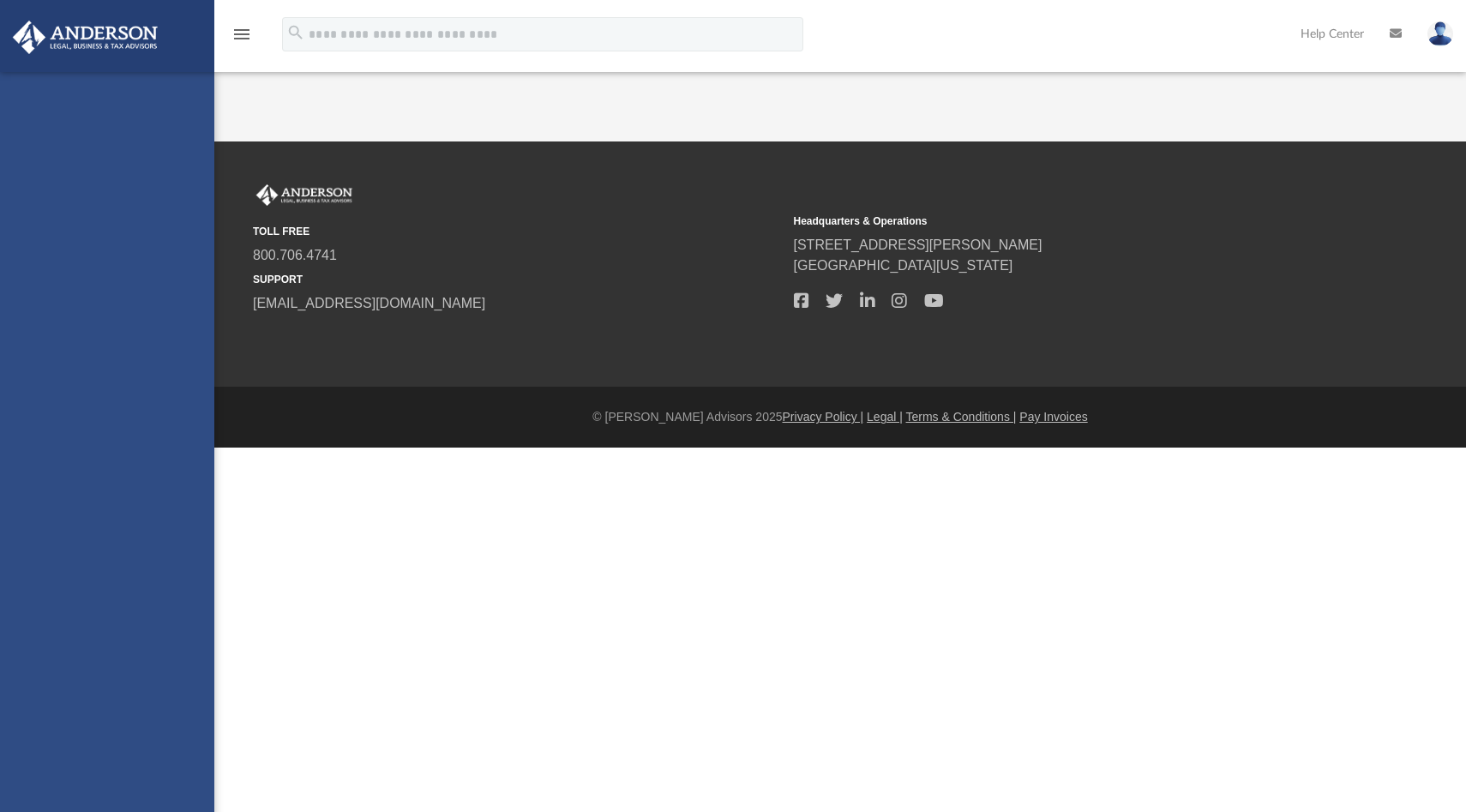
click at [99, 738] on div "[EMAIL_ADDRESS][DOMAIN_NAME] Sign Out [EMAIL_ADDRESS][DOMAIN_NAME] Home Online …" at bounding box center [107, 478] width 214 height 812
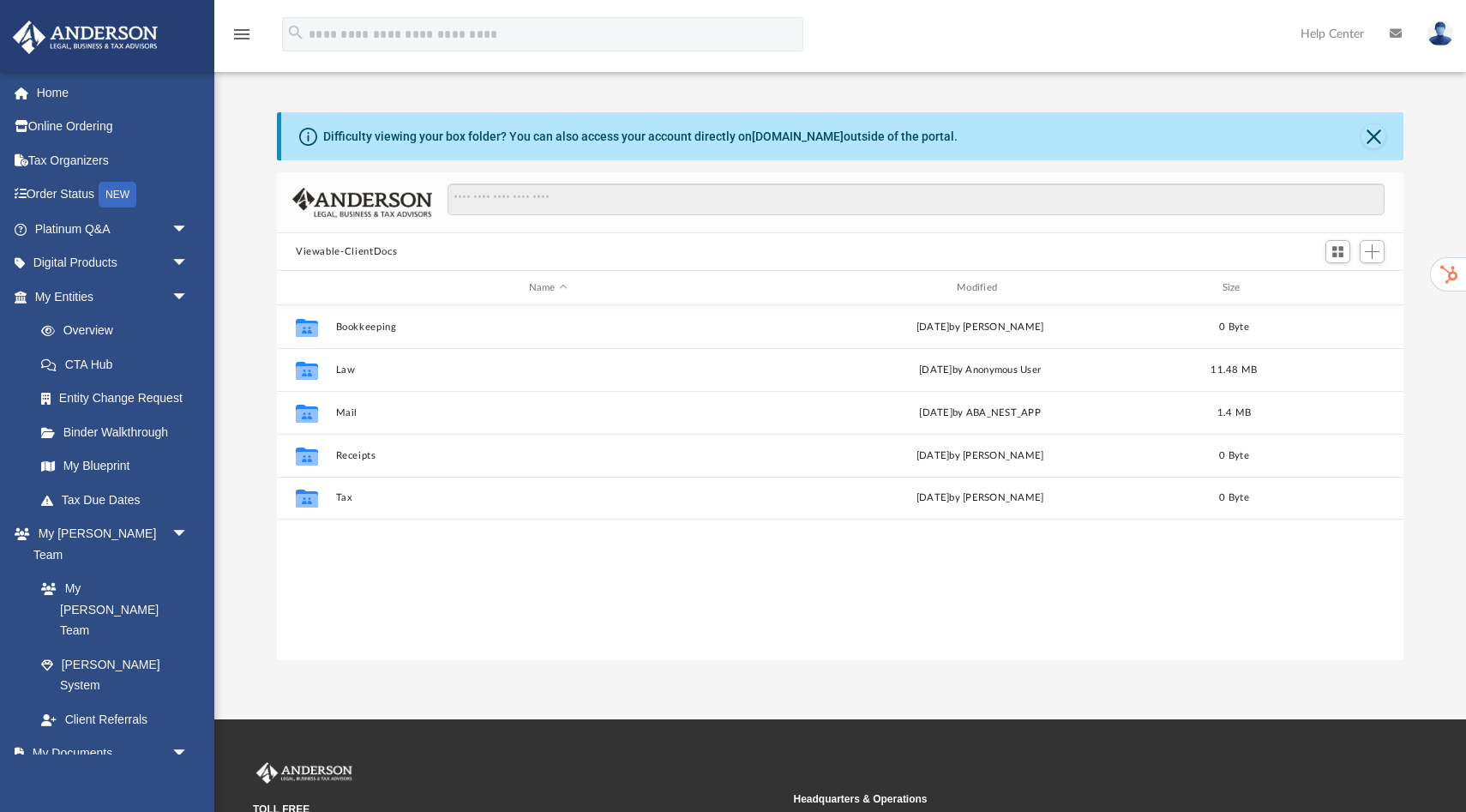
scroll to position [389, 1127]
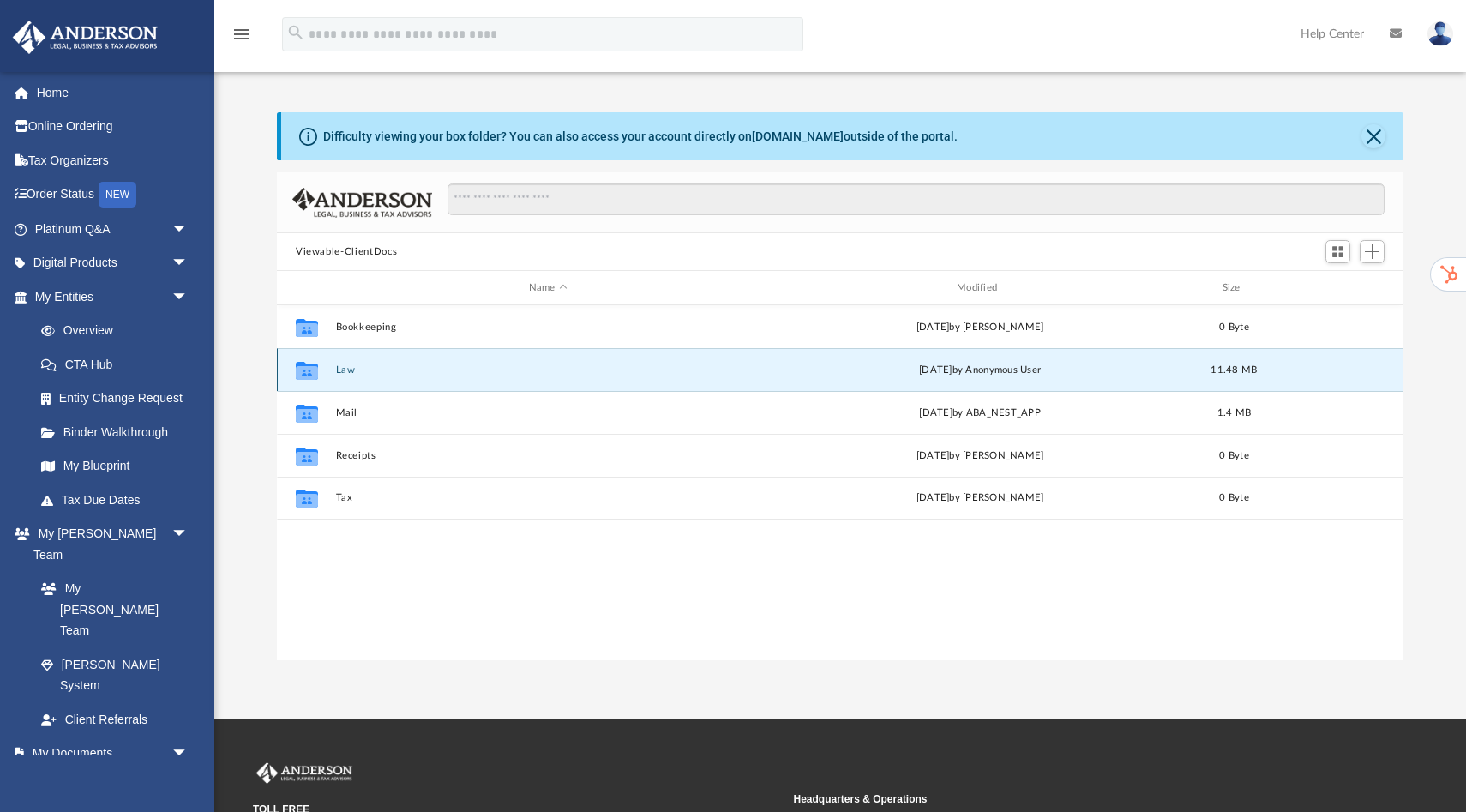
click at [353, 374] on button "Law" at bounding box center [549, 370] width 425 height 11
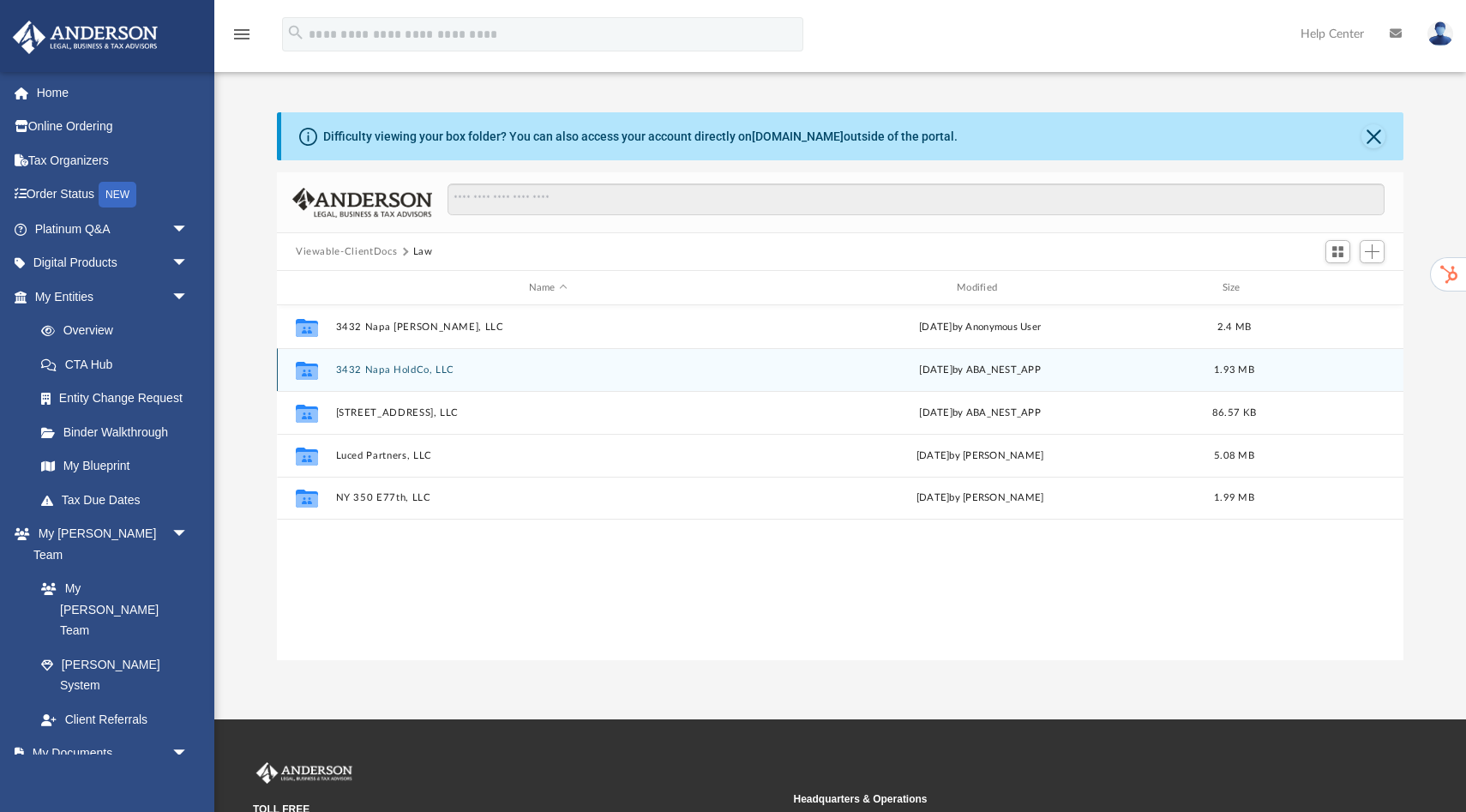
click at [403, 372] on button "3432 Napa HoldCo, LLC" at bounding box center [549, 370] width 425 height 11
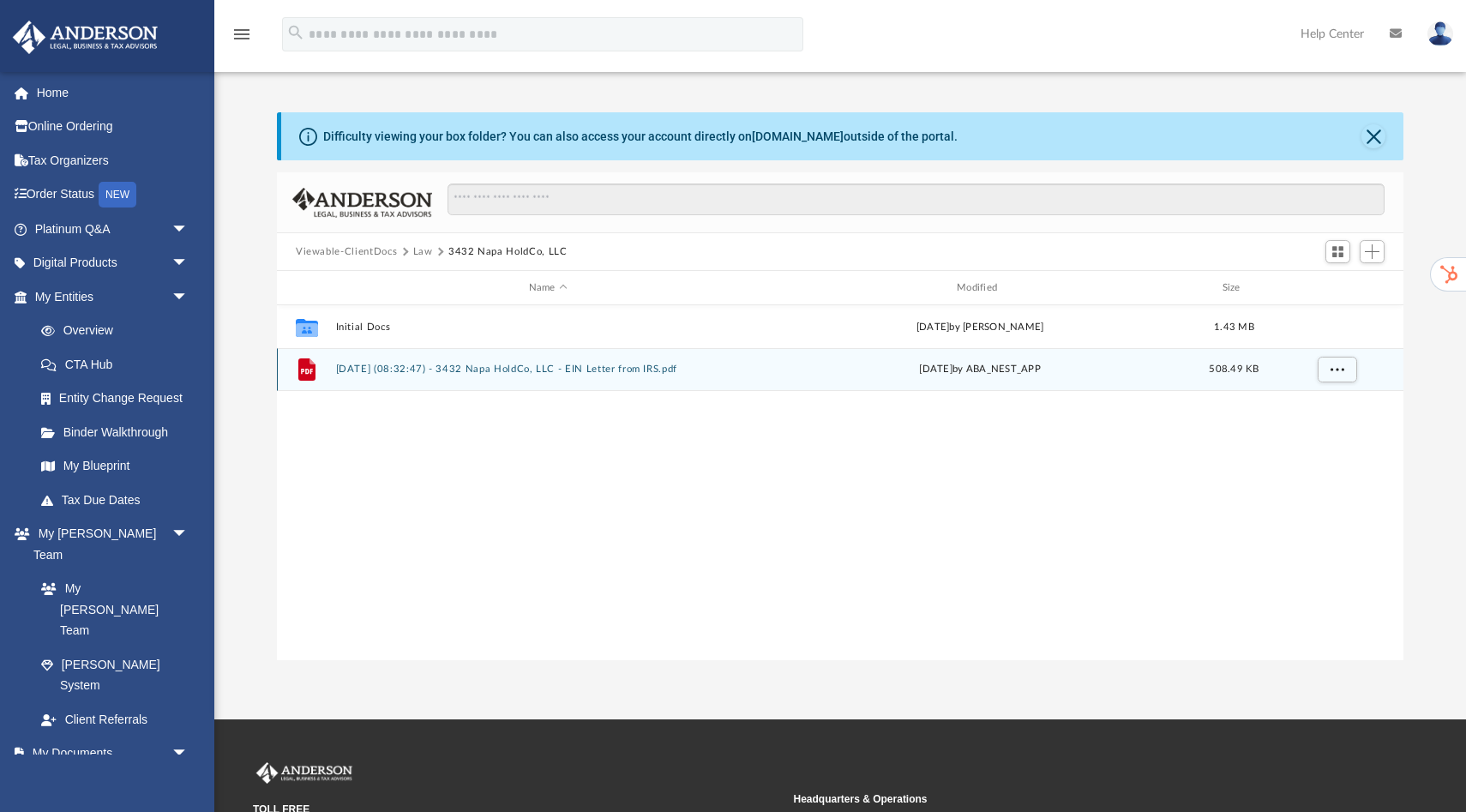
click at [637, 370] on button "2025.07.22 (08:32:47) - 3432 Napa HoldCo, LLC - EIN Letter from IRS.pdf" at bounding box center [549, 370] width 425 height 11
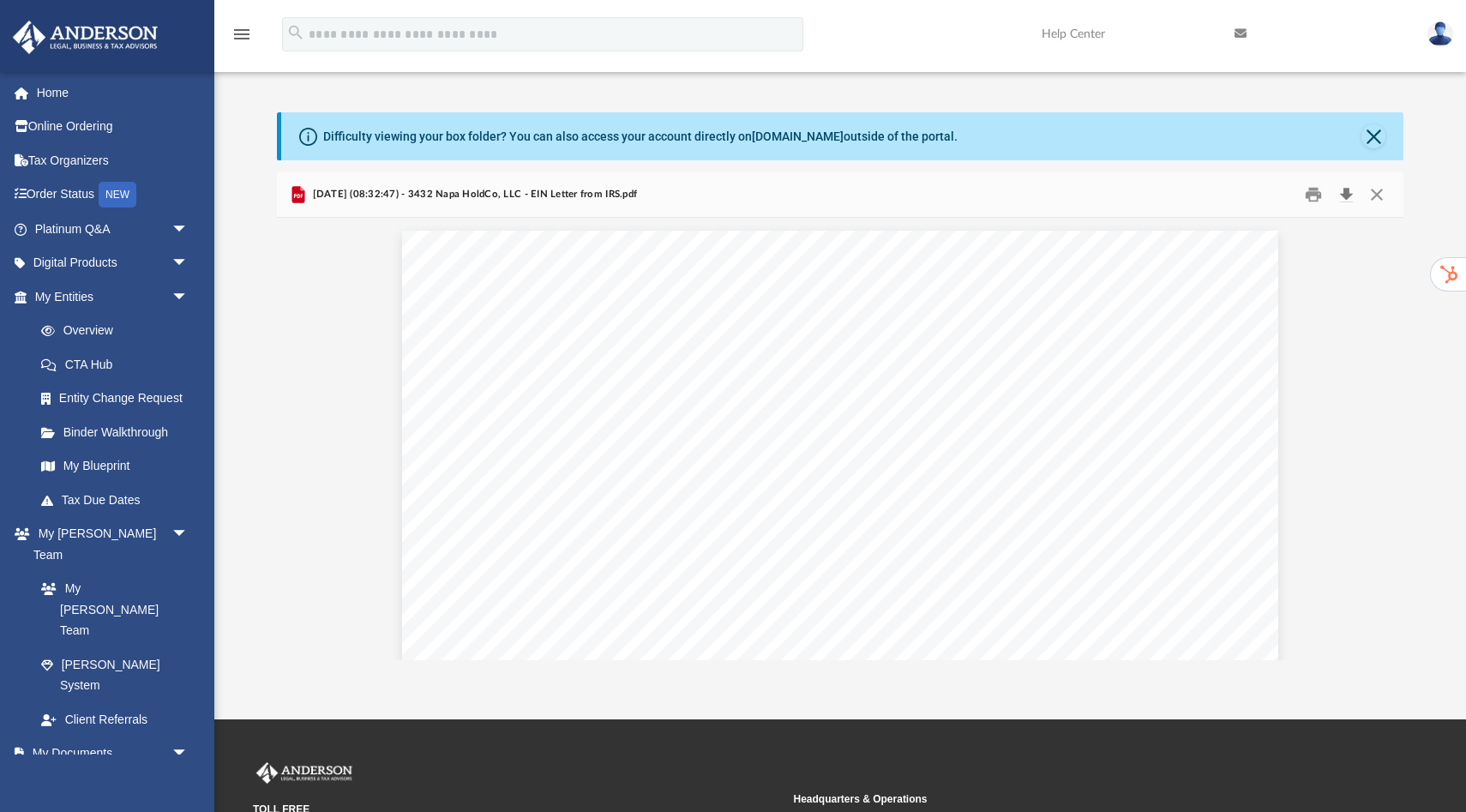
click at [1348, 193] on button "Download" at bounding box center [1346, 195] width 31 height 27
click at [1377, 139] on button "Close" at bounding box center [1373, 135] width 24 height 24
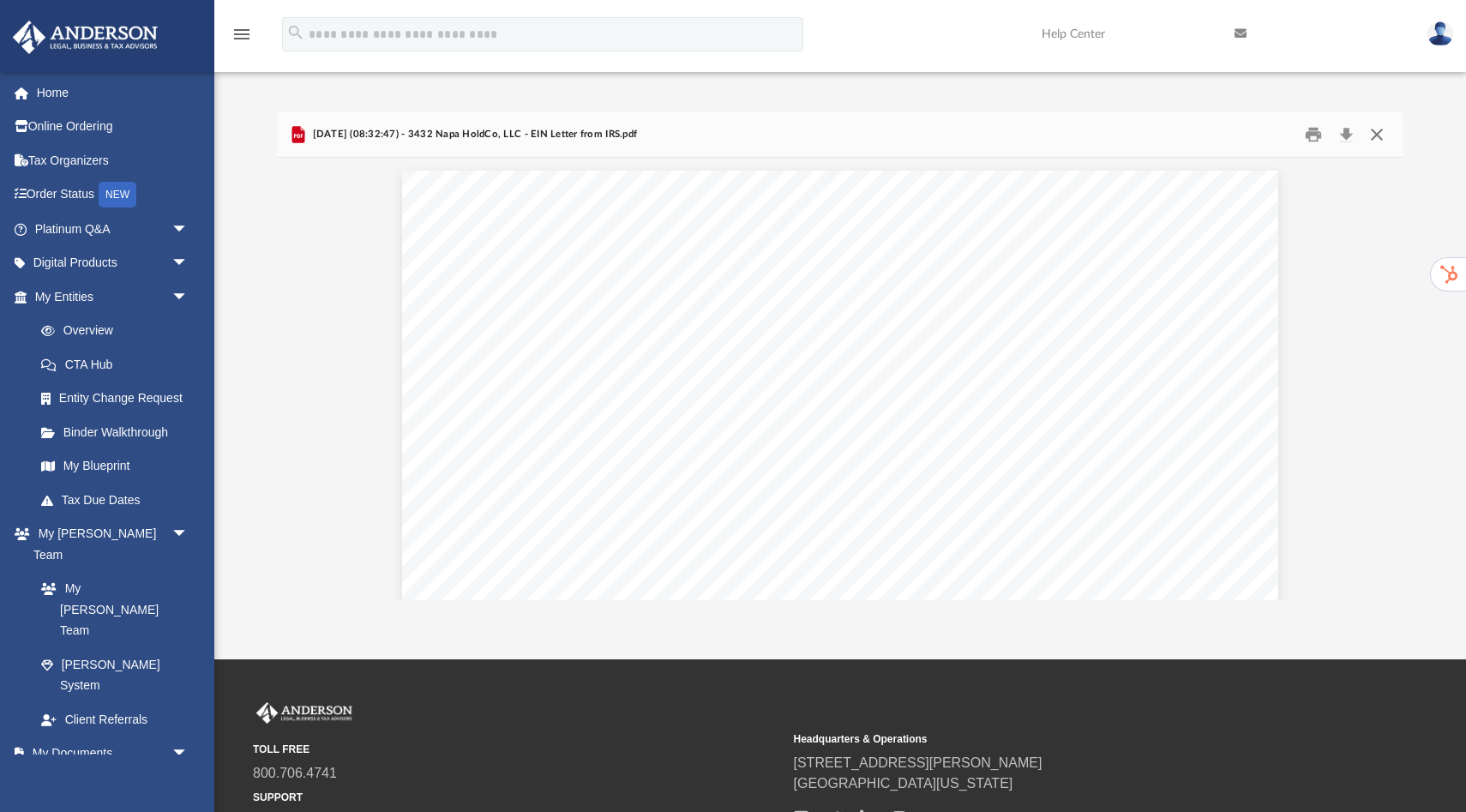
click at [1378, 137] on button "Close" at bounding box center [1377, 135] width 31 height 27
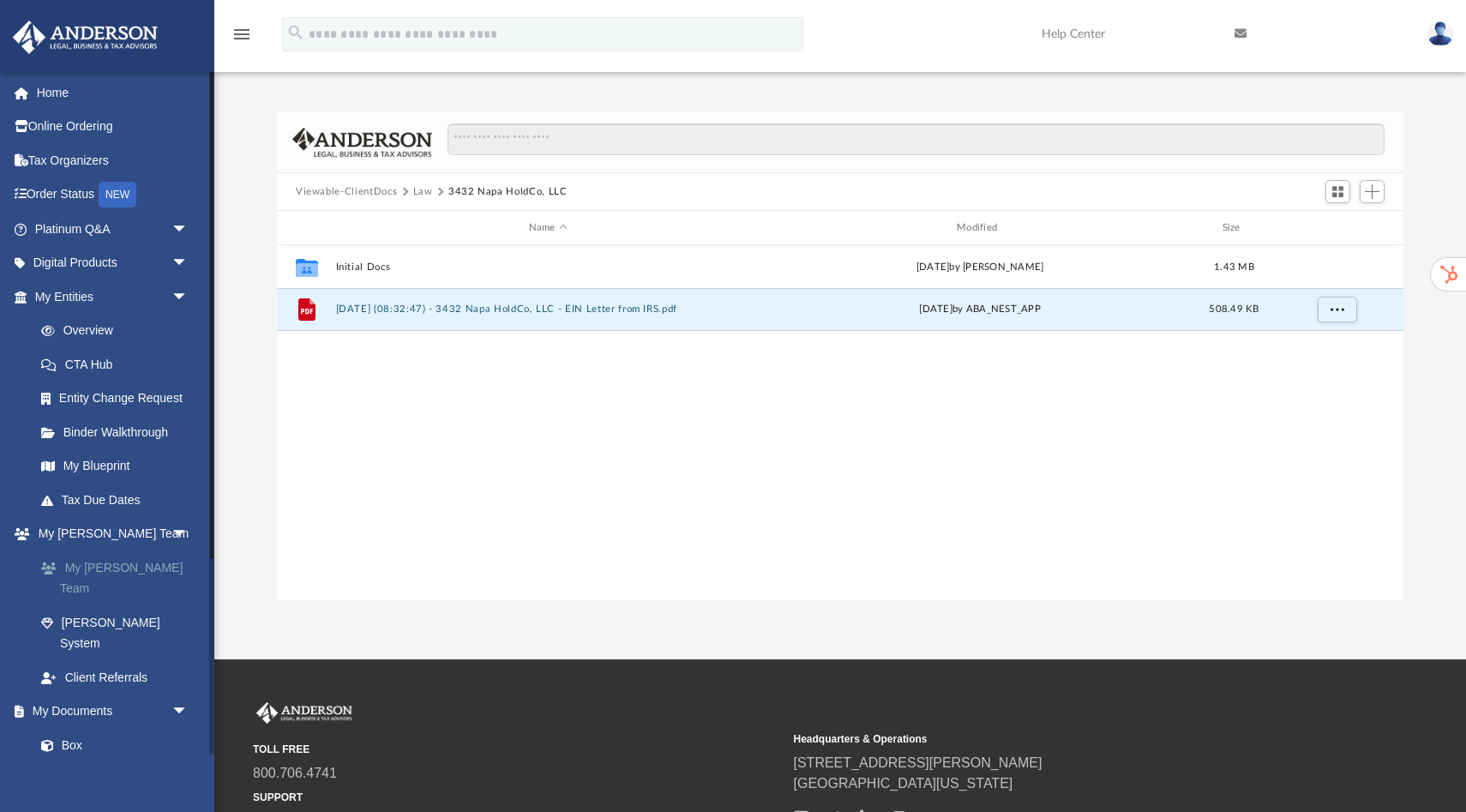
click at [136, 568] on link "My [PERSON_NAME] Team" at bounding box center [118, 578] width 190 height 55
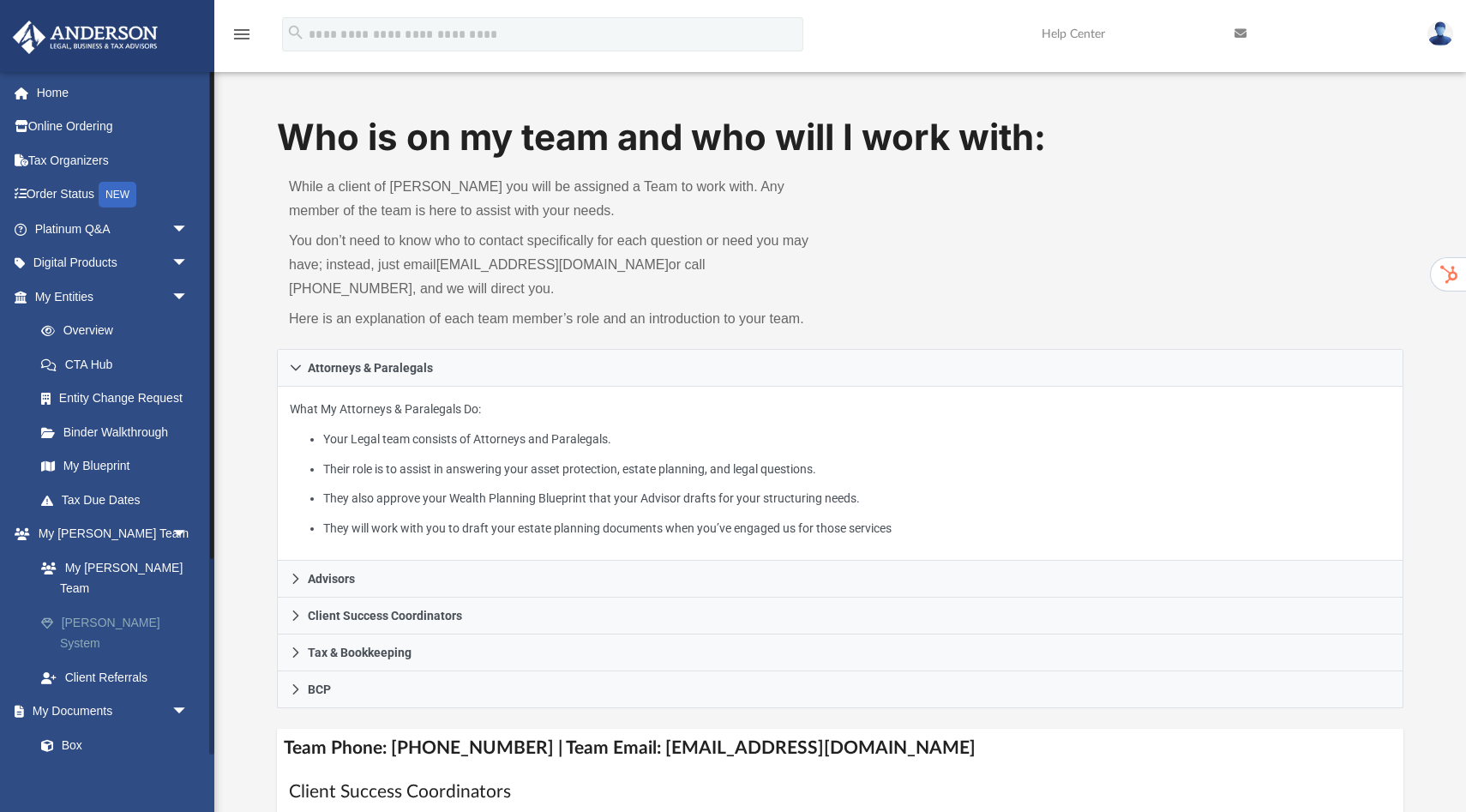
click at [125, 605] on link "[PERSON_NAME] System" at bounding box center [118, 633] width 190 height 55
click at [120, 564] on link "My [PERSON_NAME] Team" at bounding box center [118, 578] width 190 height 55
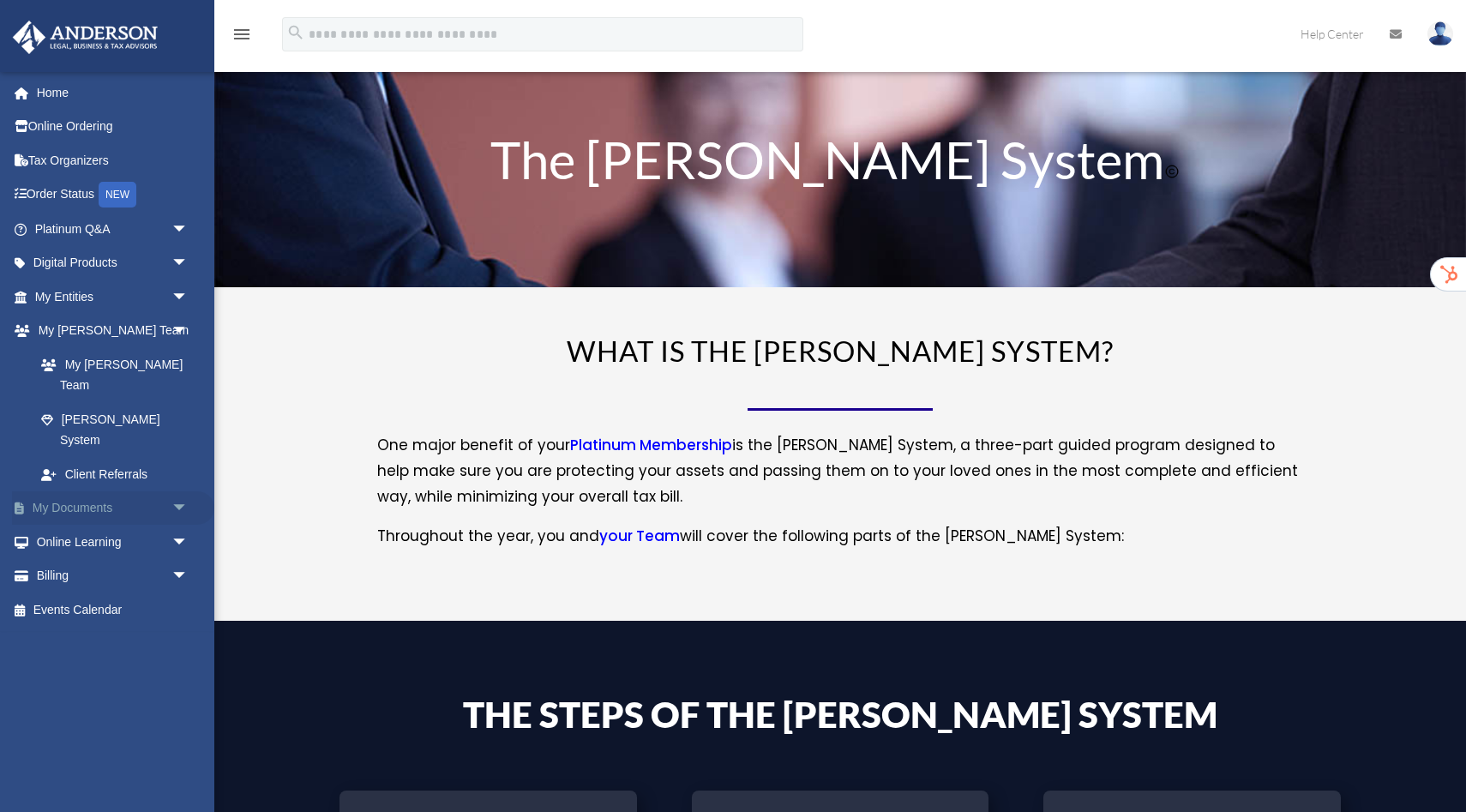
click at [64, 491] on link "My Documents arrow_drop_down" at bounding box center [114, 508] width 203 height 34
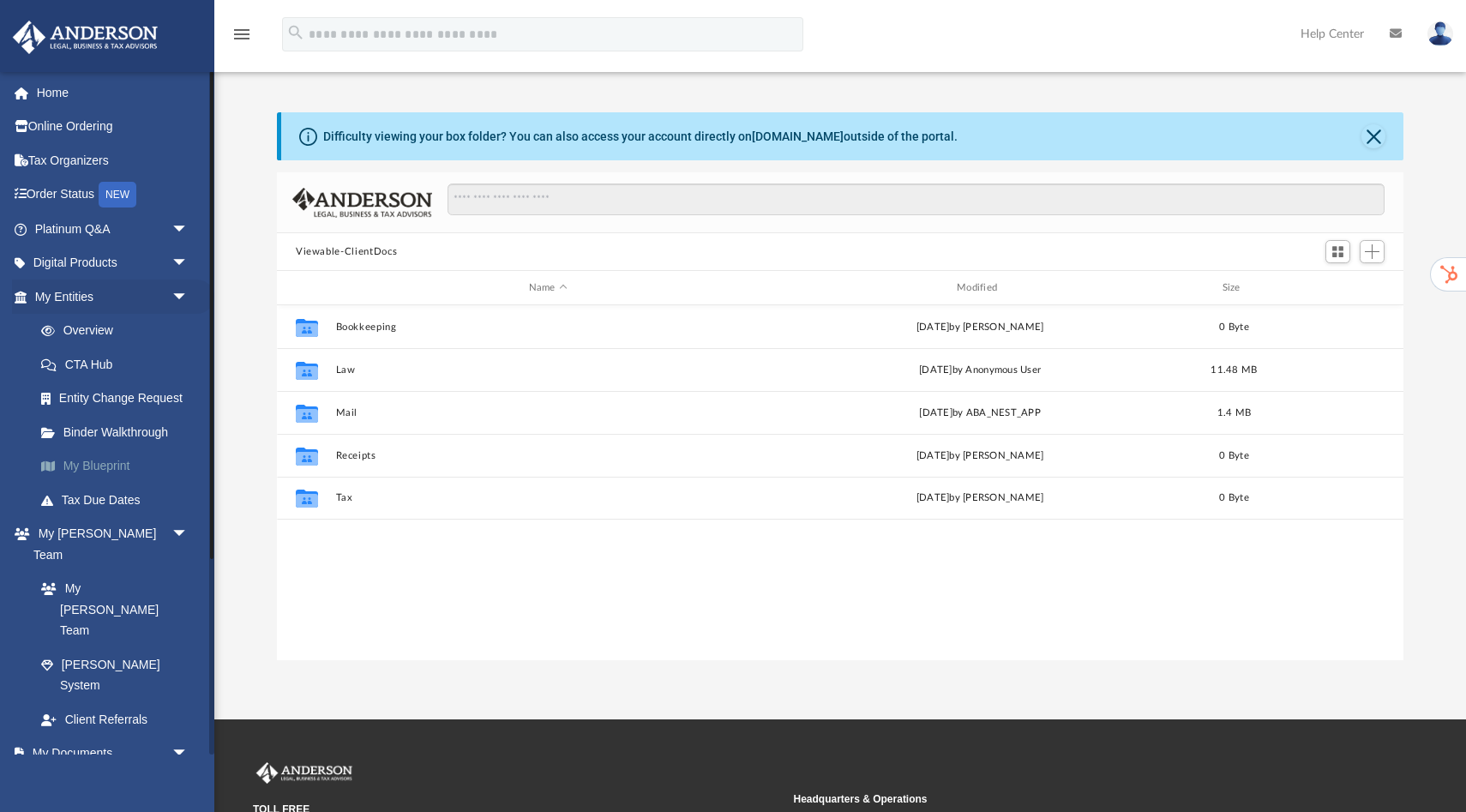
scroll to position [389, 1127]
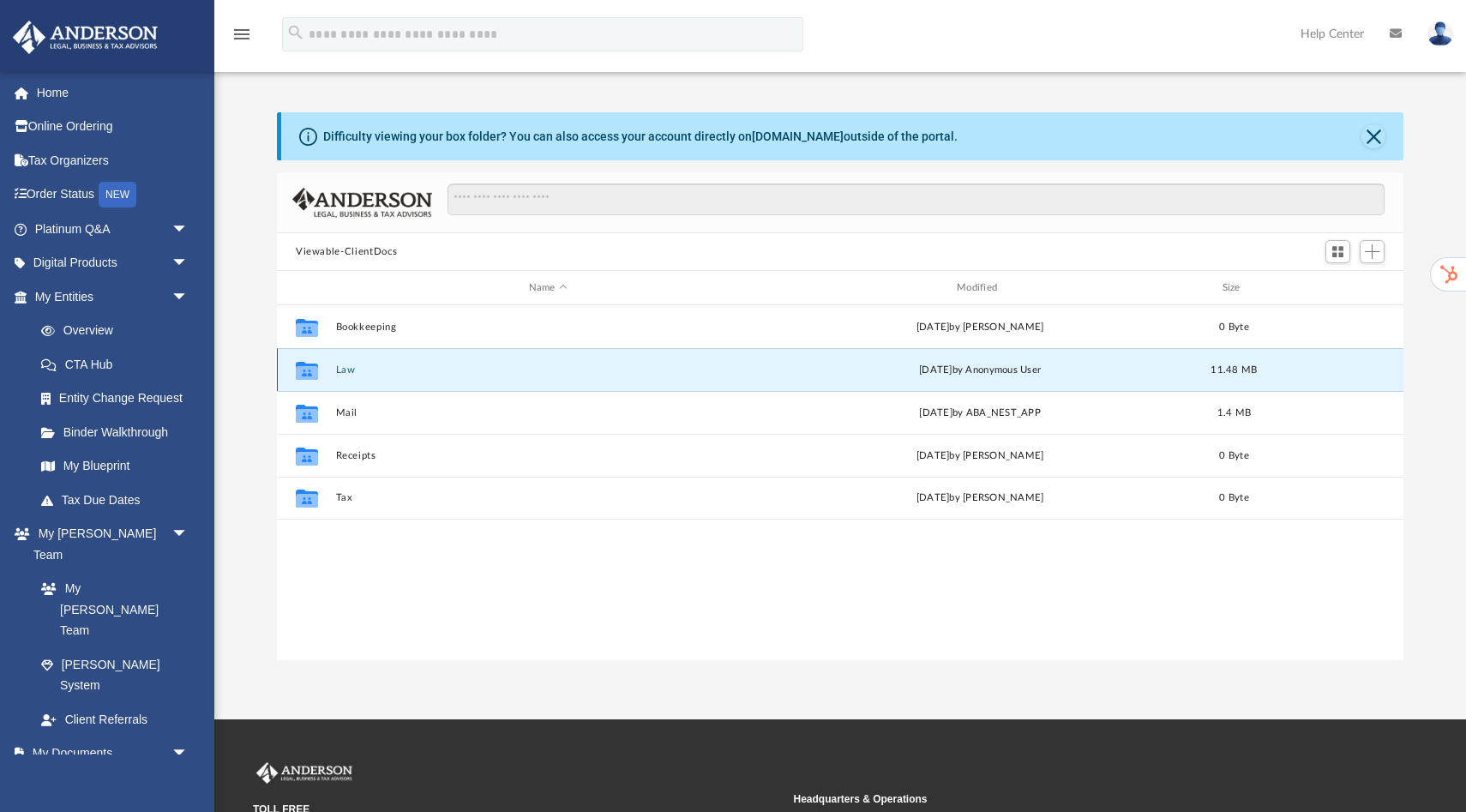
click at [350, 370] on button "Law" at bounding box center [549, 370] width 425 height 11
click at [411, 369] on button "3432 Napa HoldCo, LLC" at bounding box center [549, 370] width 425 height 11
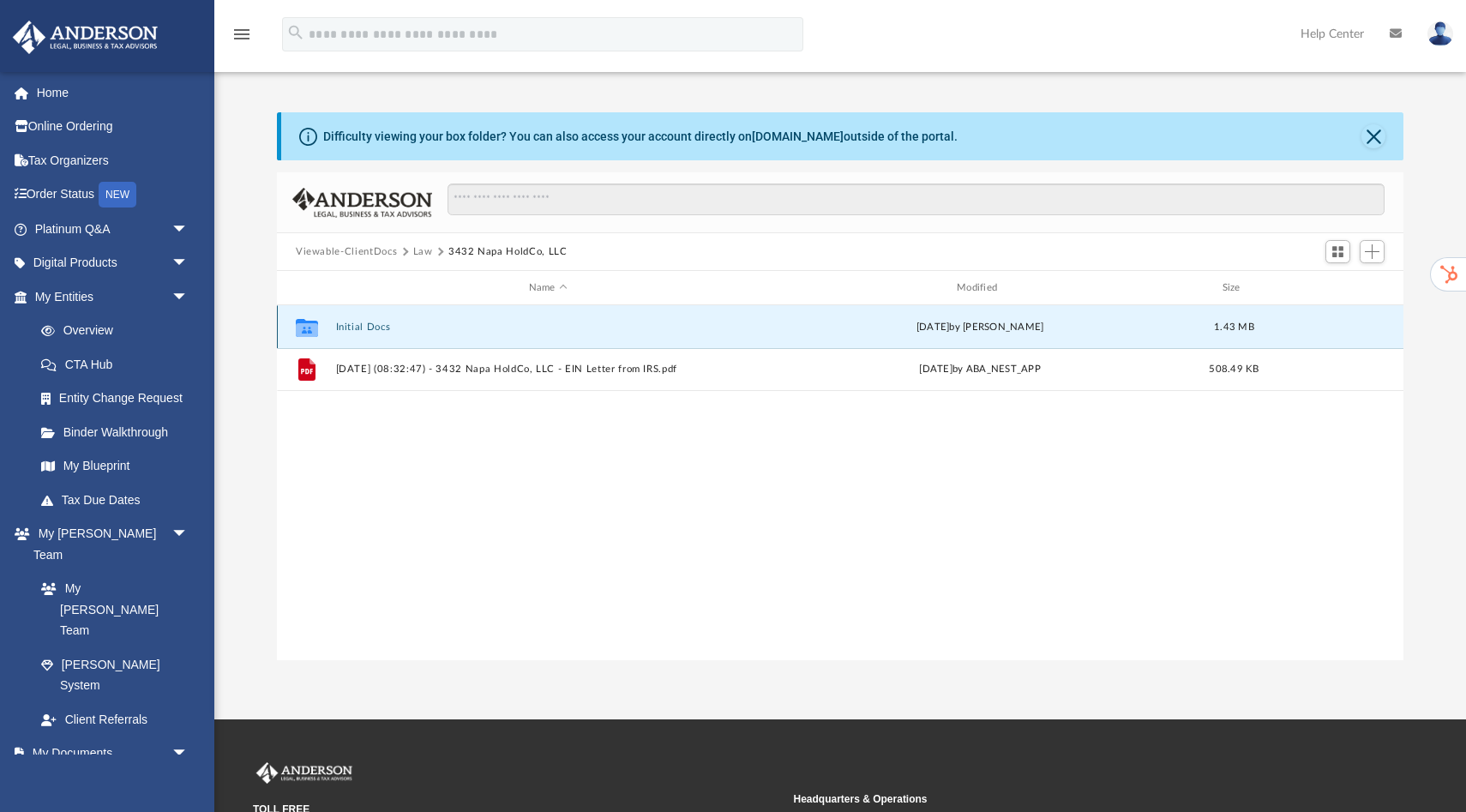
click at [377, 326] on button "Initial Docs" at bounding box center [549, 327] width 425 height 11
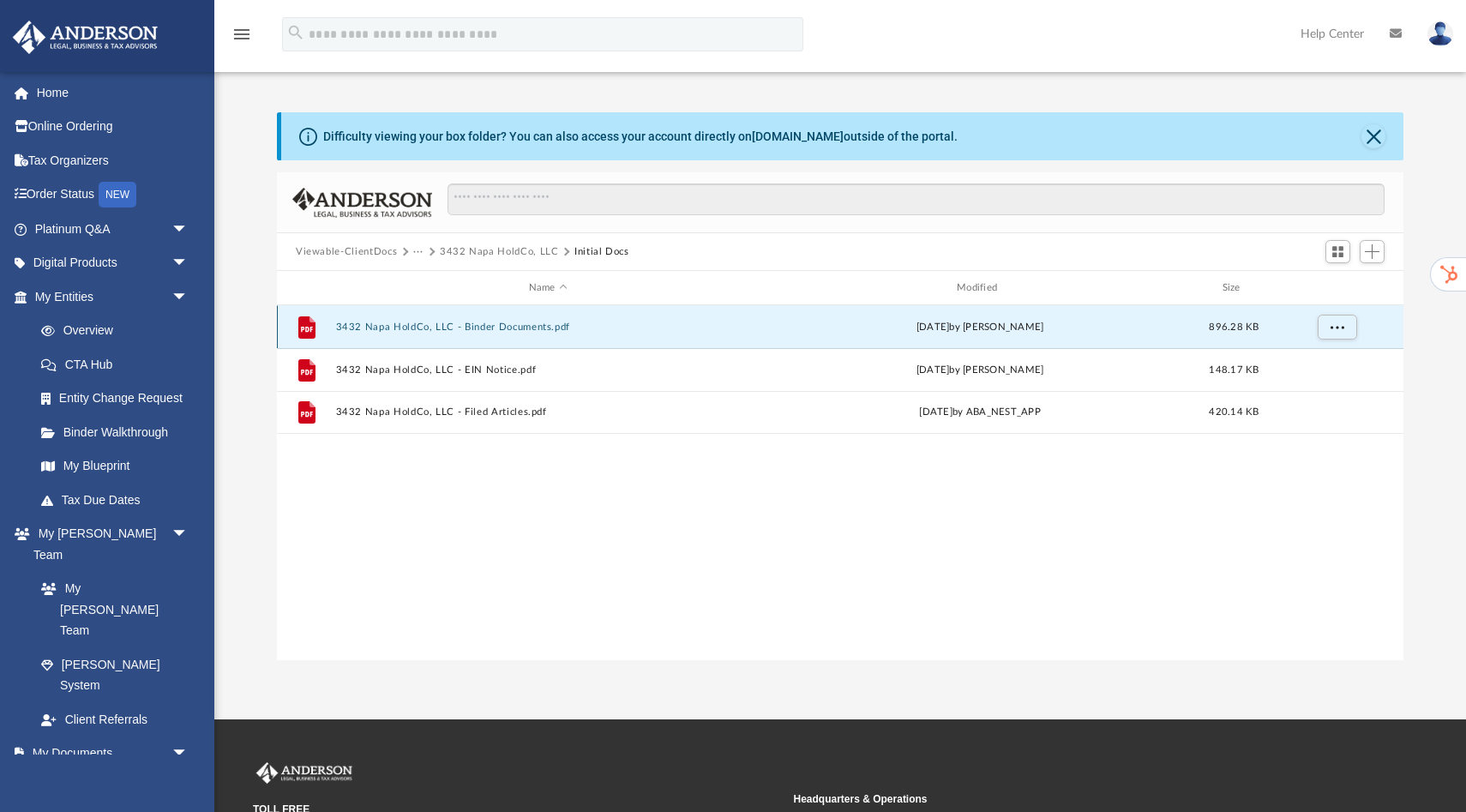
click at [439, 328] on button "3432 Napa HoldCo, LLC - Binder Documents.pdf" at bounding box center [549, 327] width 425 height 11
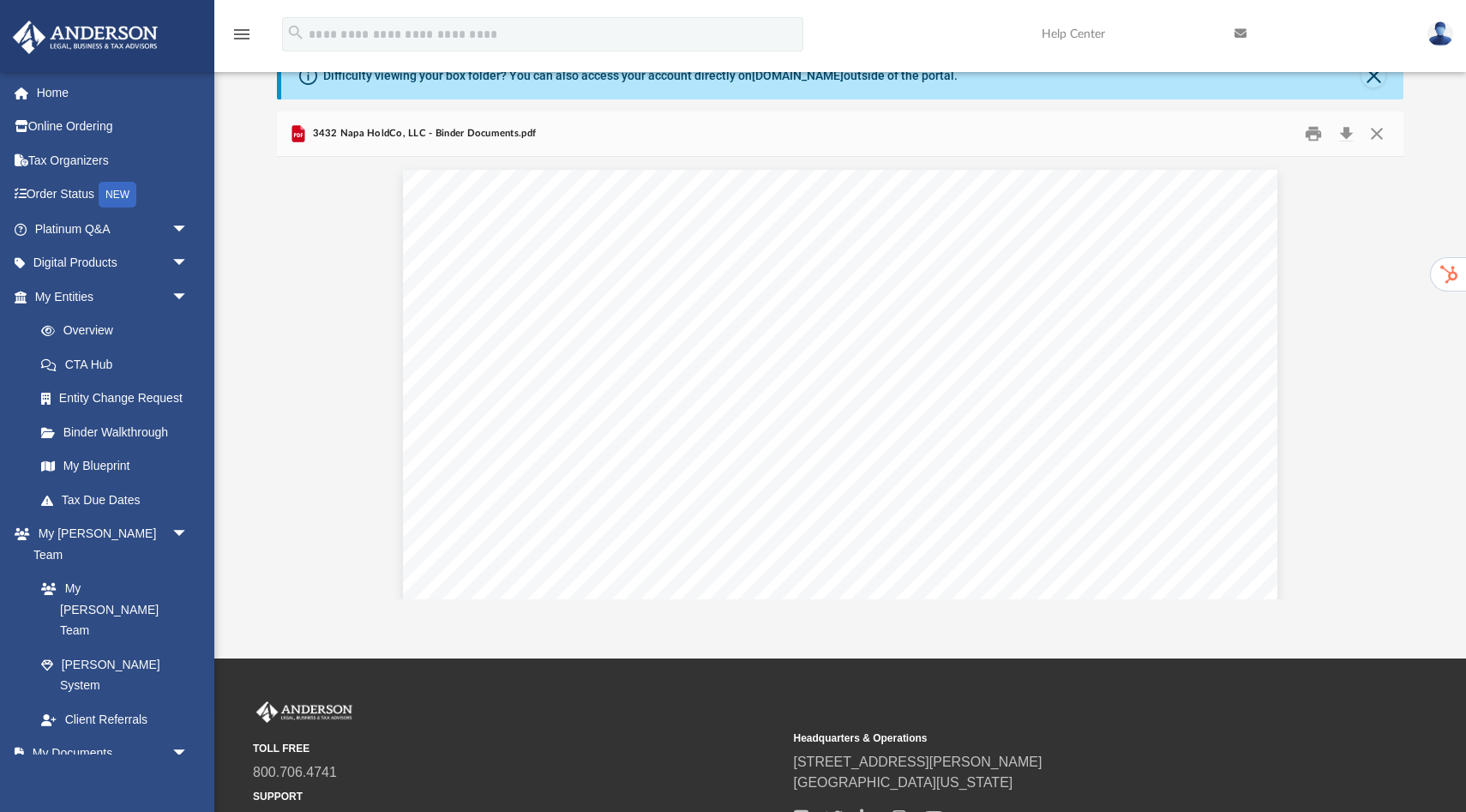
scroll to position [0, 0]
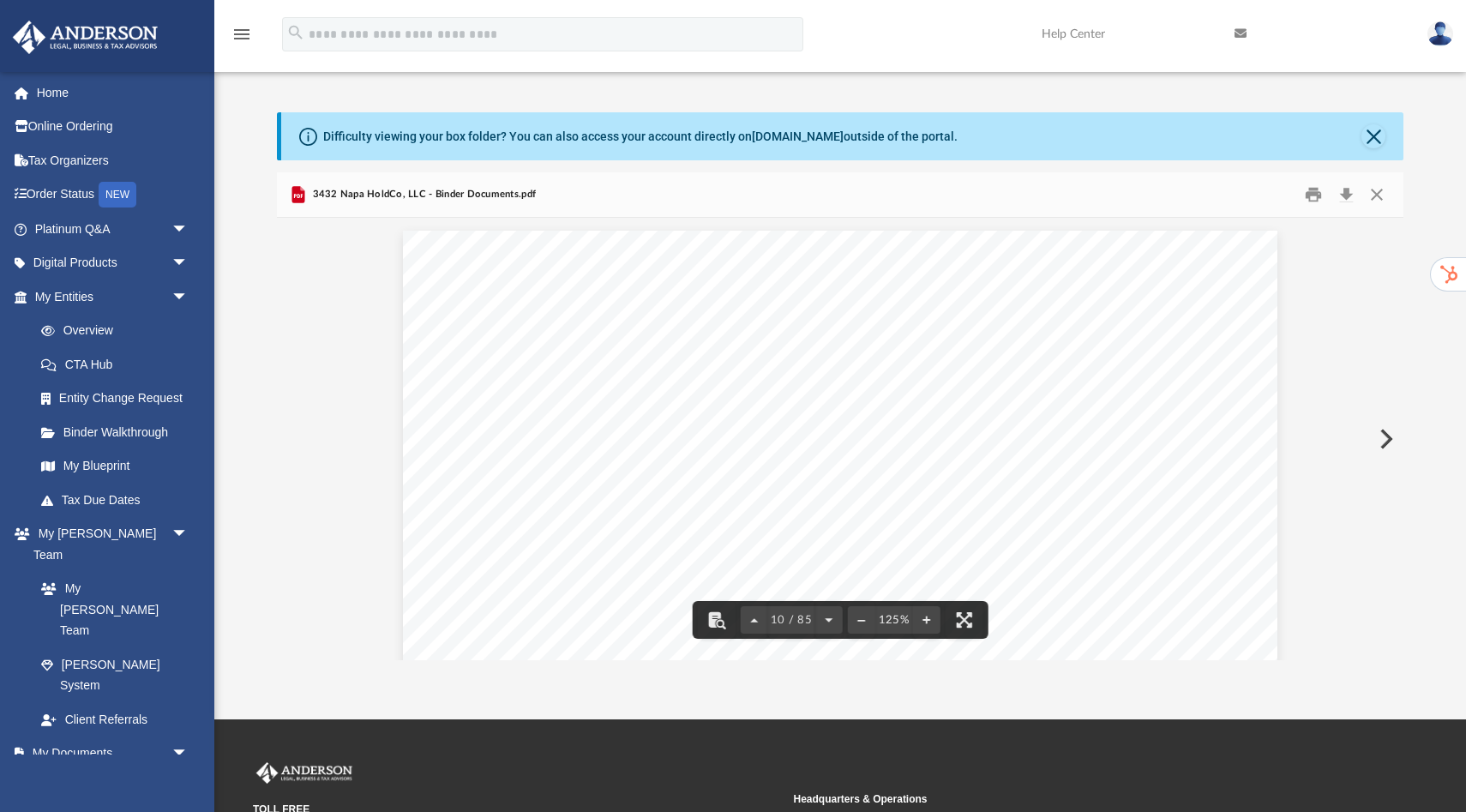
click at [1389, 440] on button "Preview" at bounding box center [1385, 439] width 38 height 48
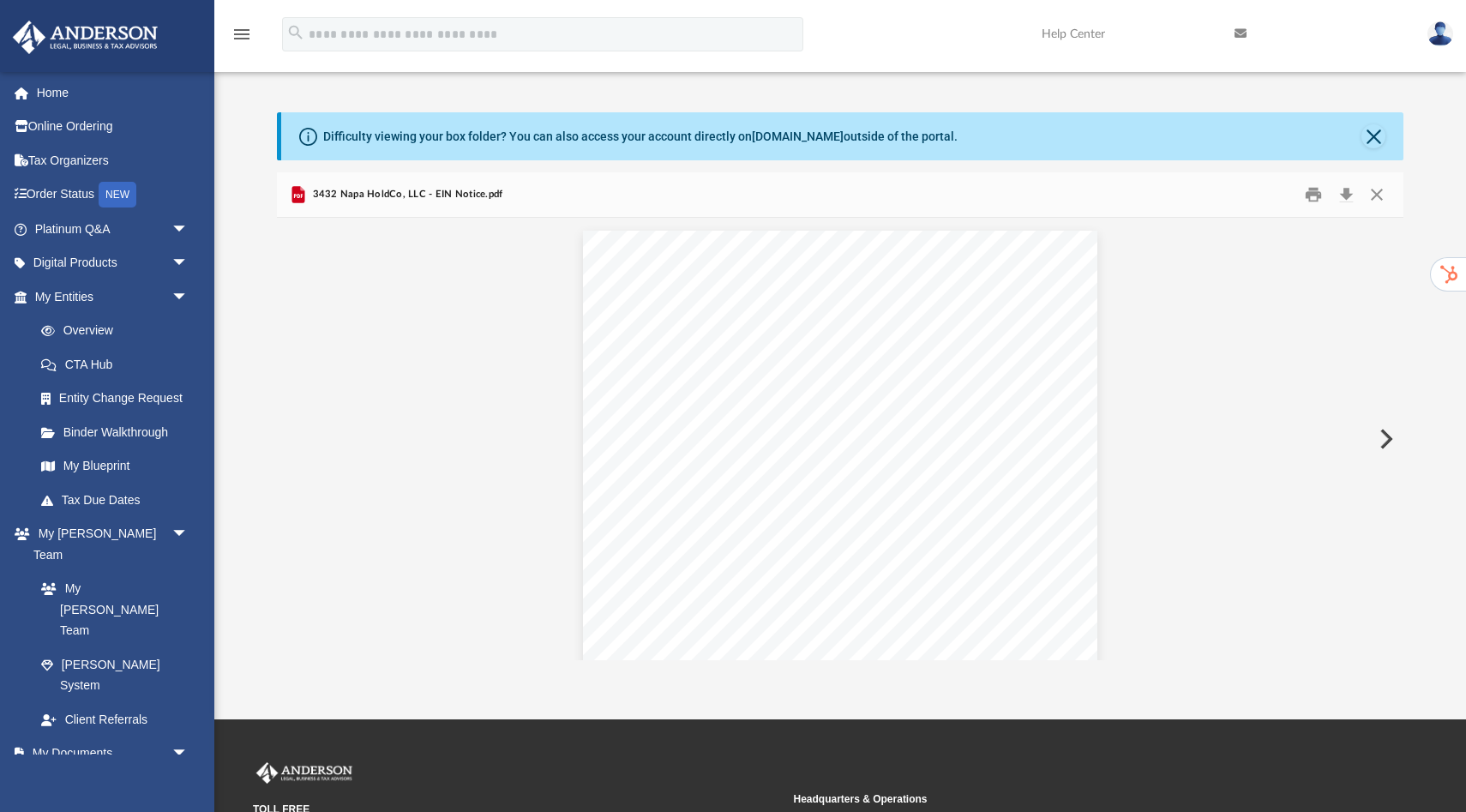
click at [1389, 440] on button "Preview" at bounding box center [1385, 439] width 38 height 48
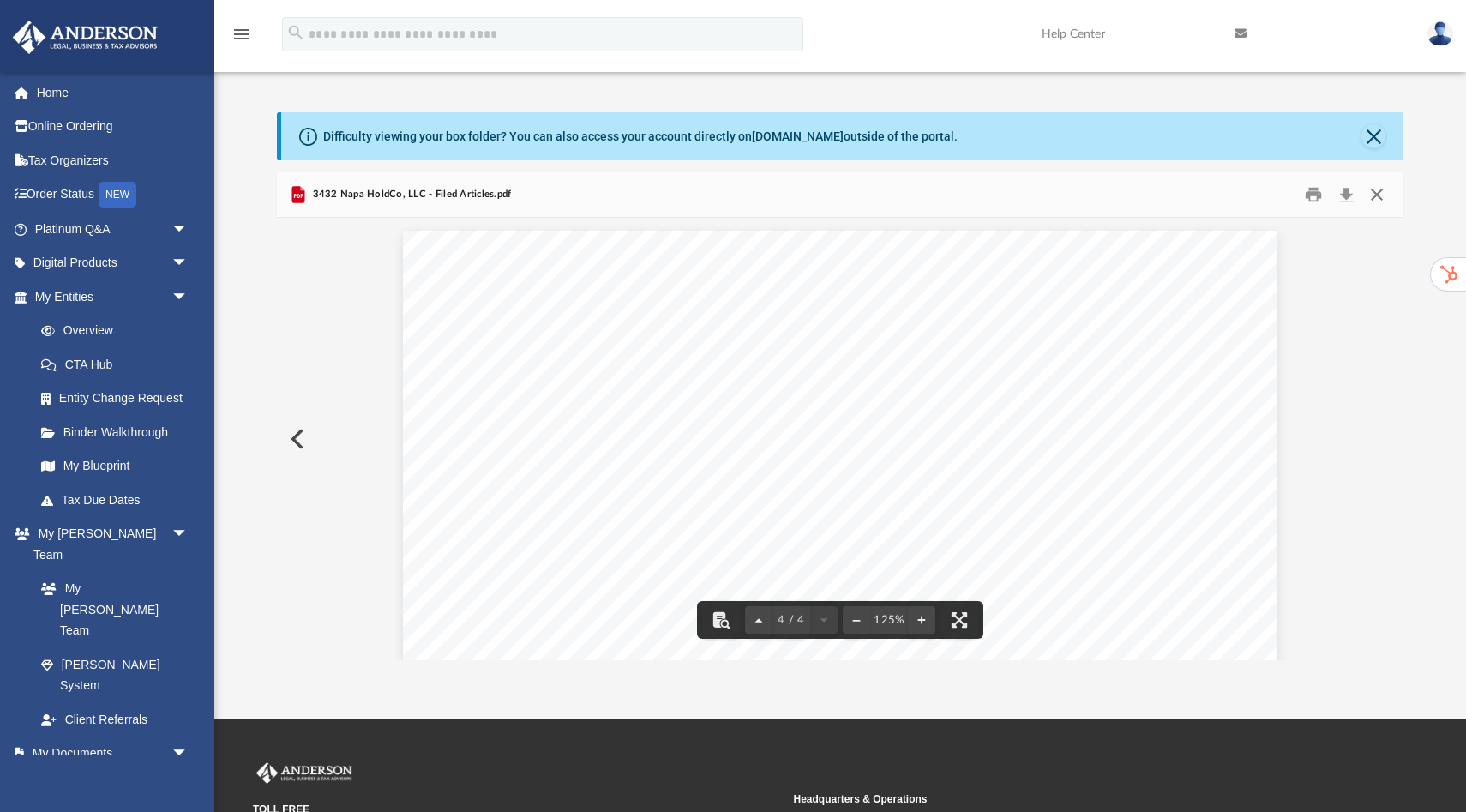
click at [1381, 206] on button "Close" at bounding box center [1377, 195] width 31 height 27
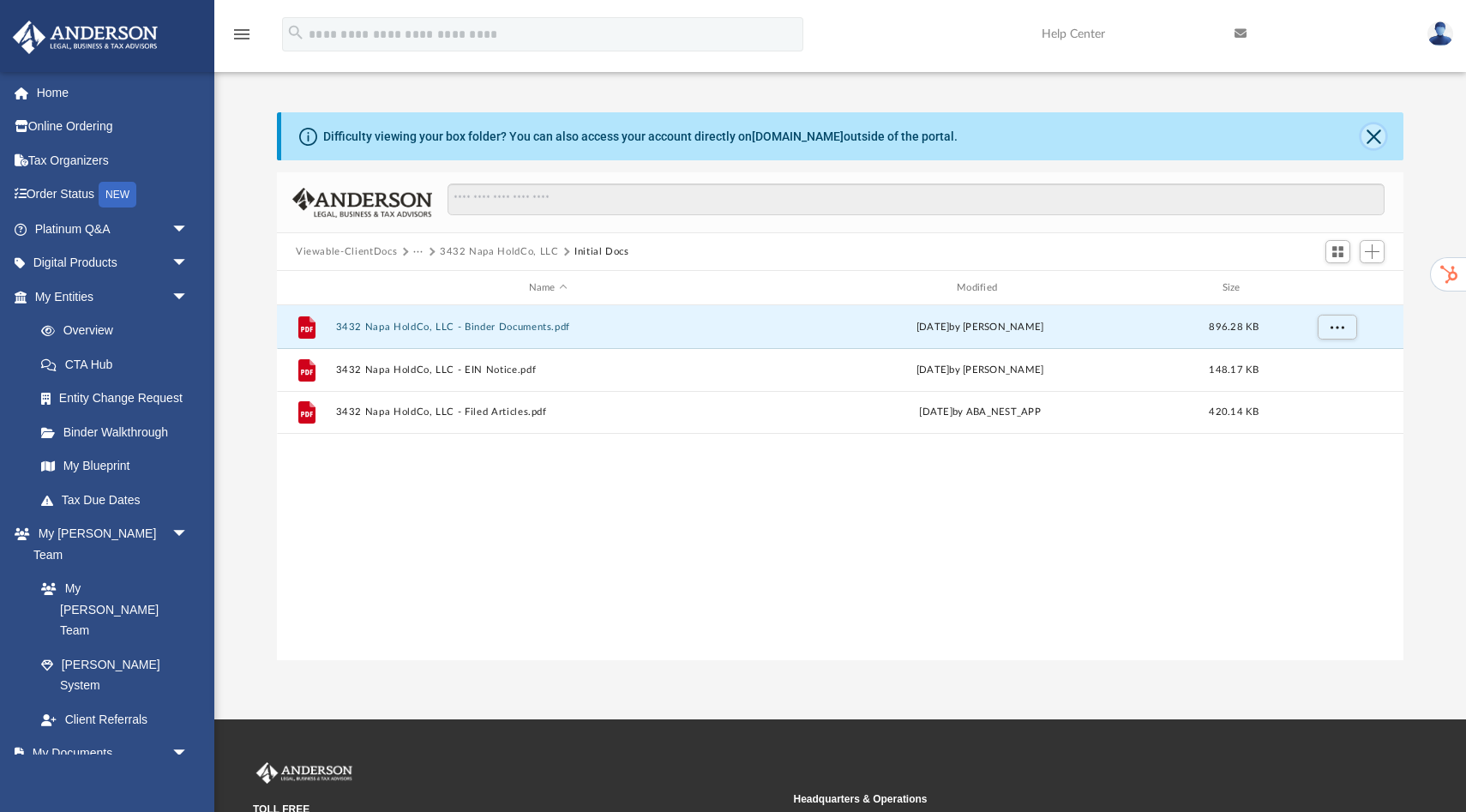
click at [1371, 135] on button "Close" at bounding box center [1373, 135] width 24 height 24
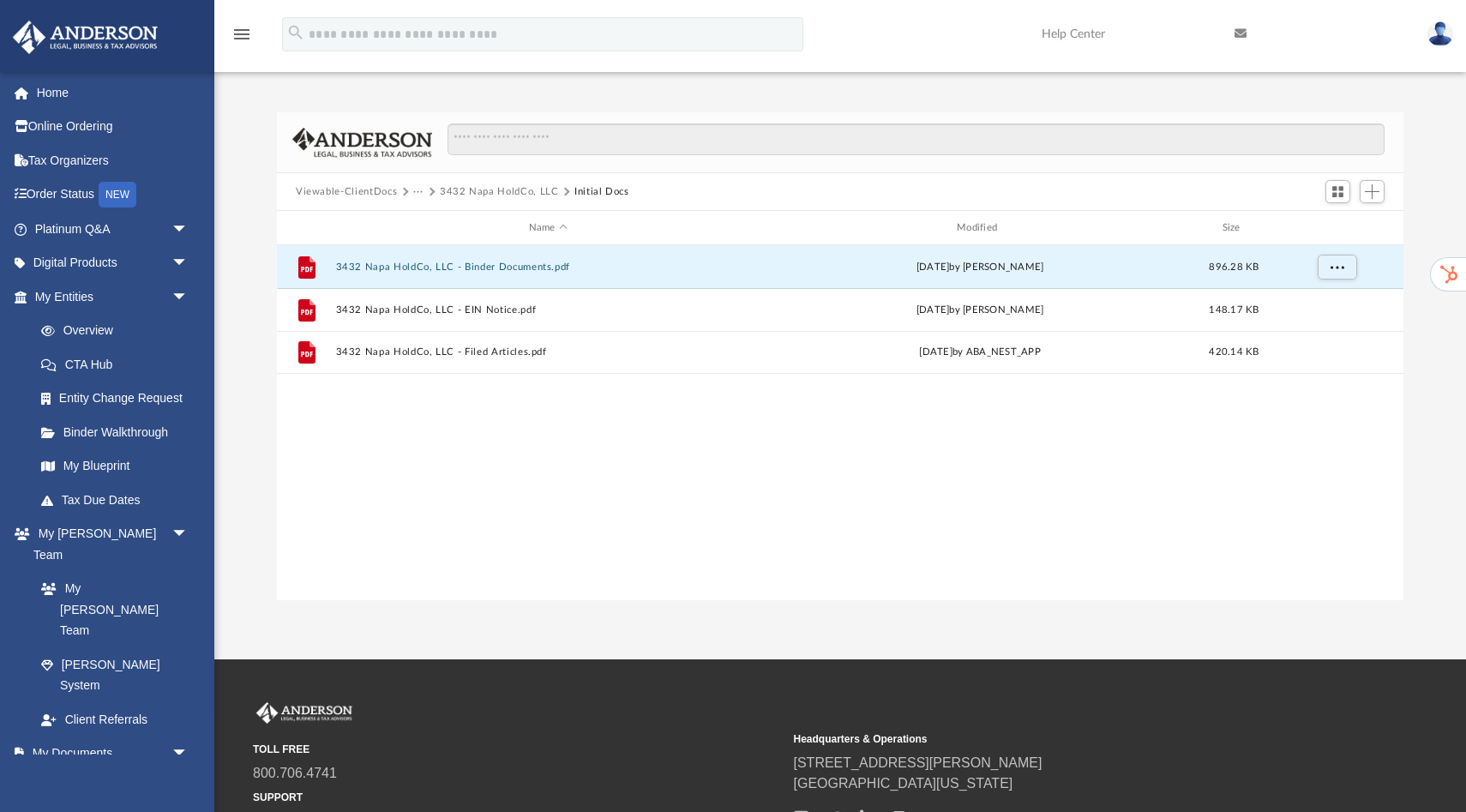
click at [1407, 142] on div "Difficulty viewing your box folder? You can also access your account directly o…" at bounding box center [840, 356] width 1252 height 488
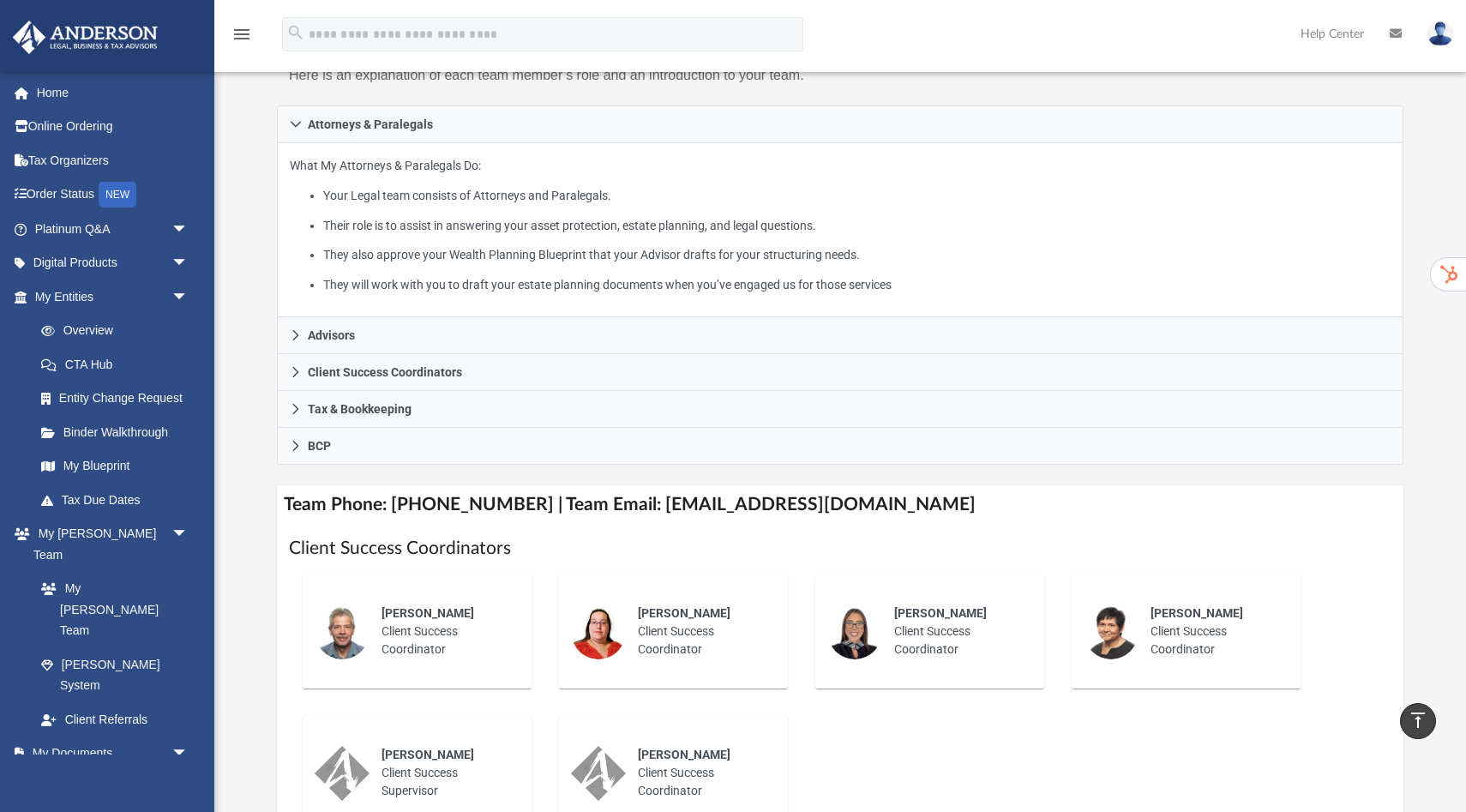
scroll to position [240, 0]
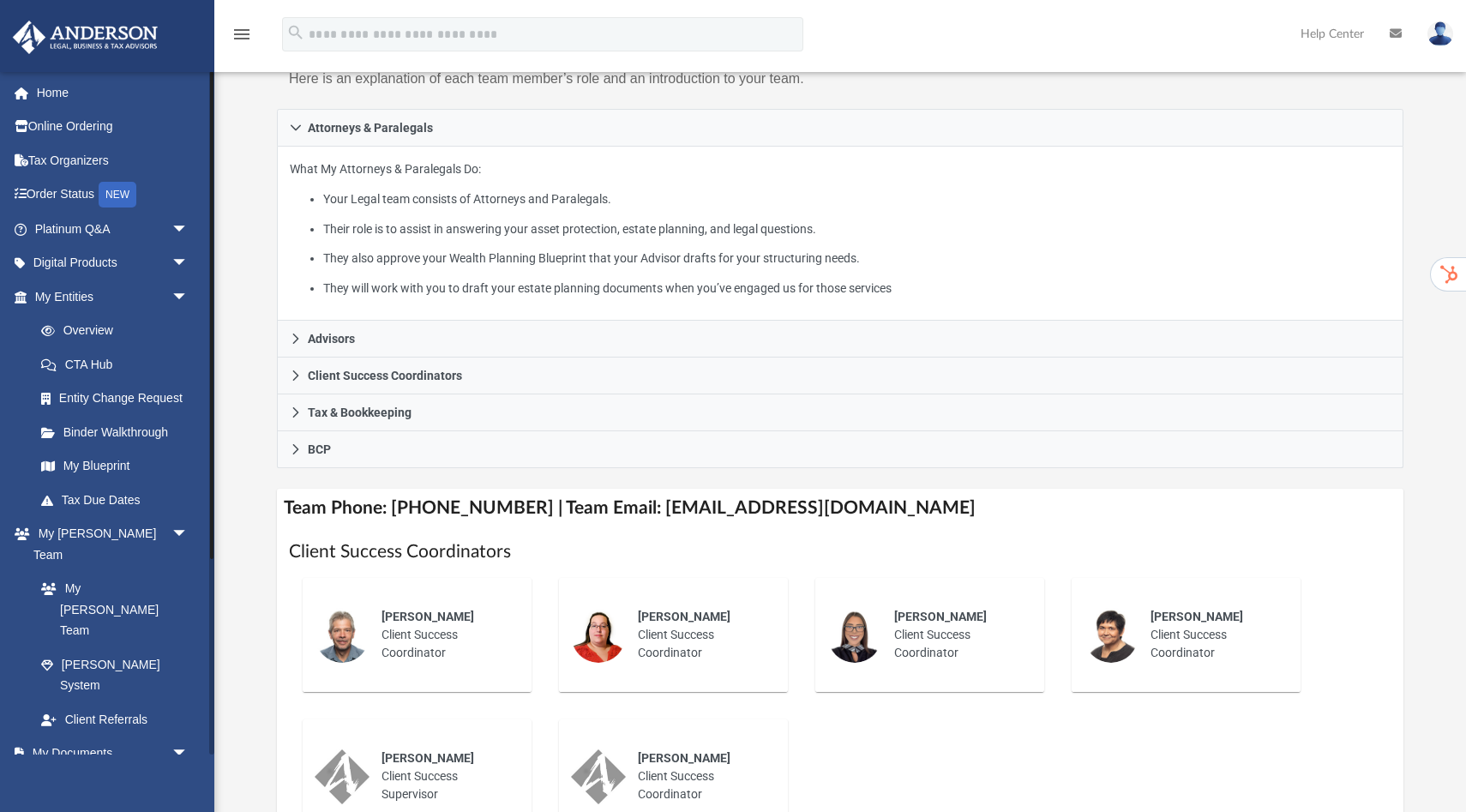
click at [77, 769] on link "Box" at bounding box center [118, 786] width 190 height 34
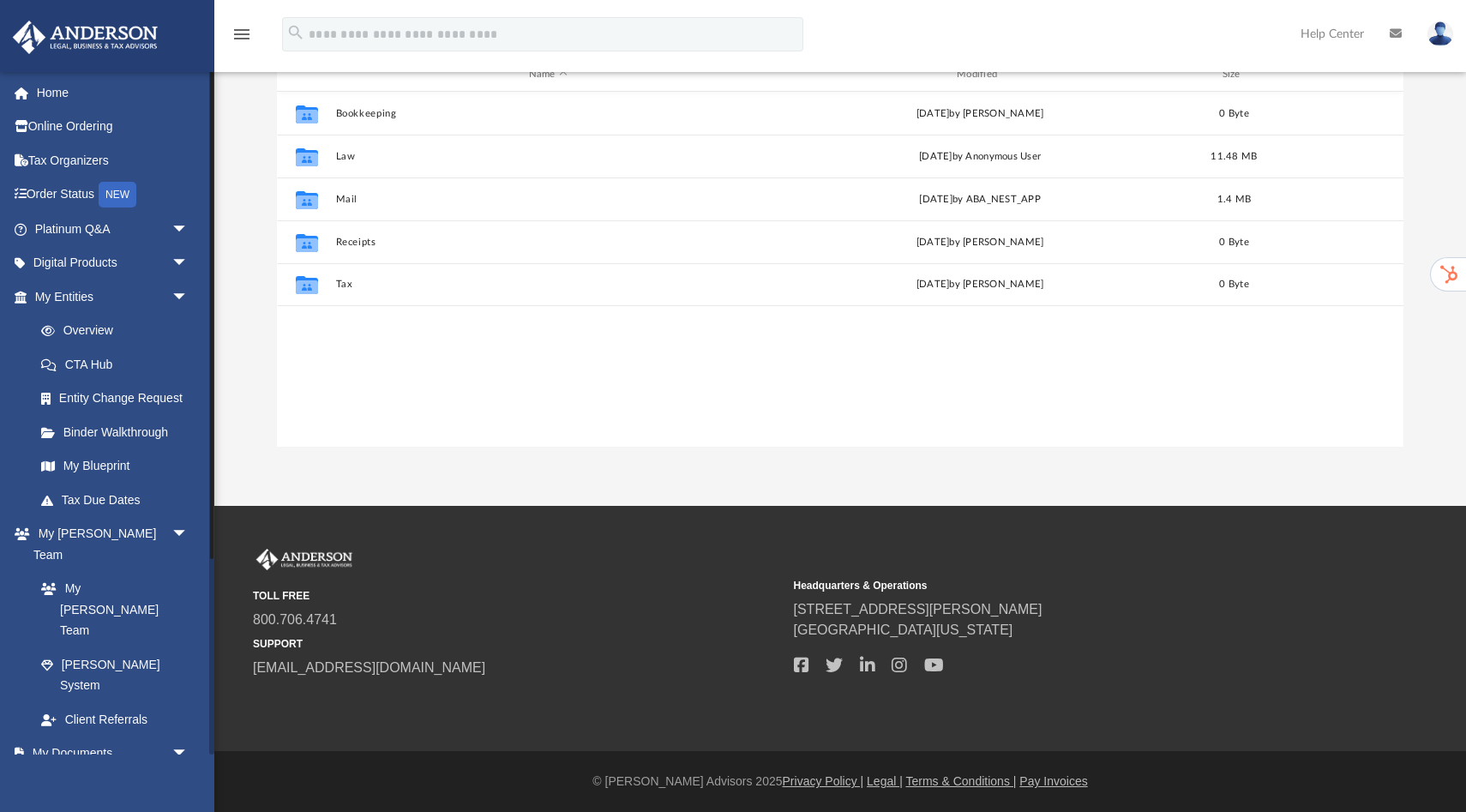
scroll to position [389, 1127]
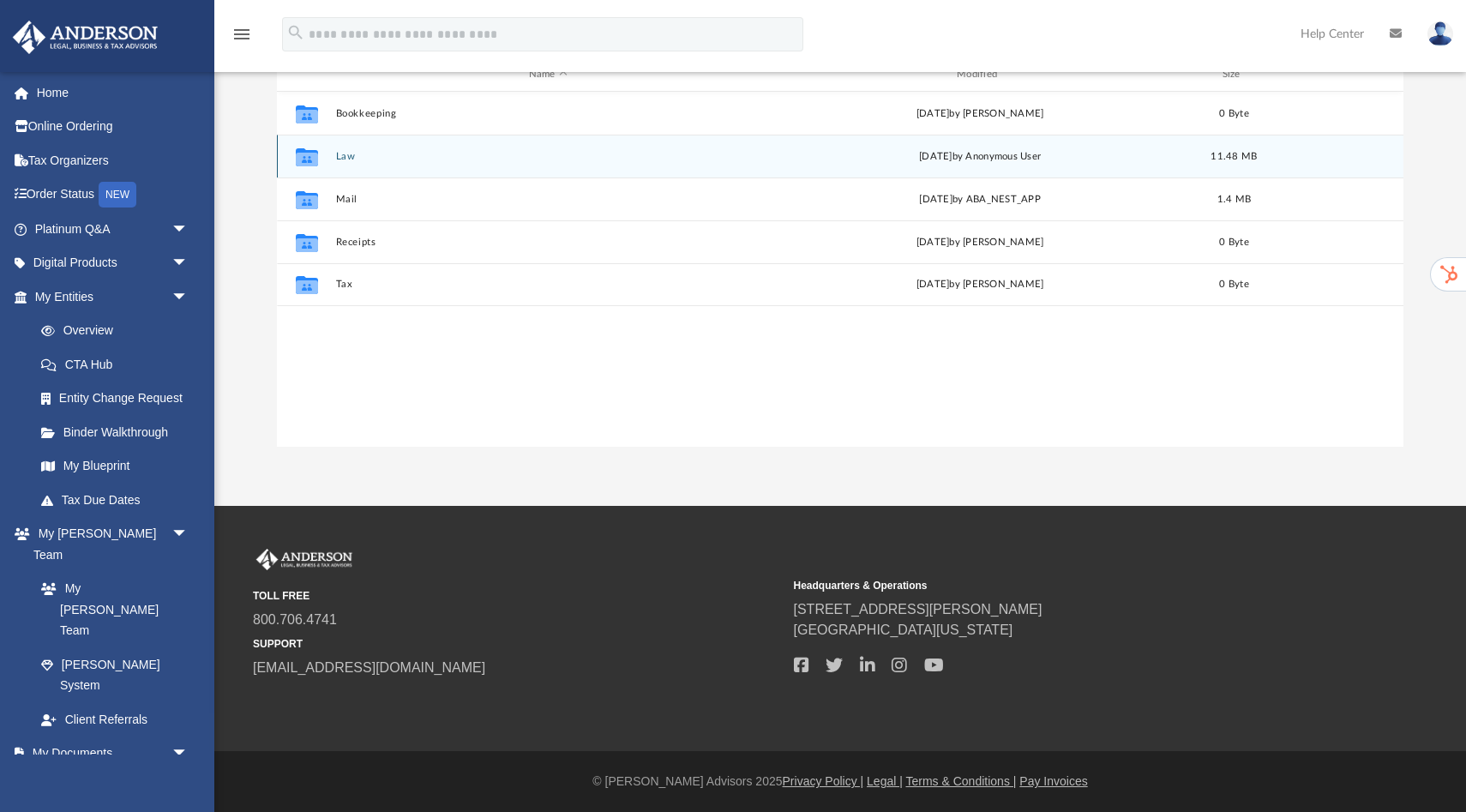
click at [341, 164] on div "Collaborated Folder Law [DATE] by Anonymous User 11.48 MB" at bounding box center [840, 155] width 1127 height 43
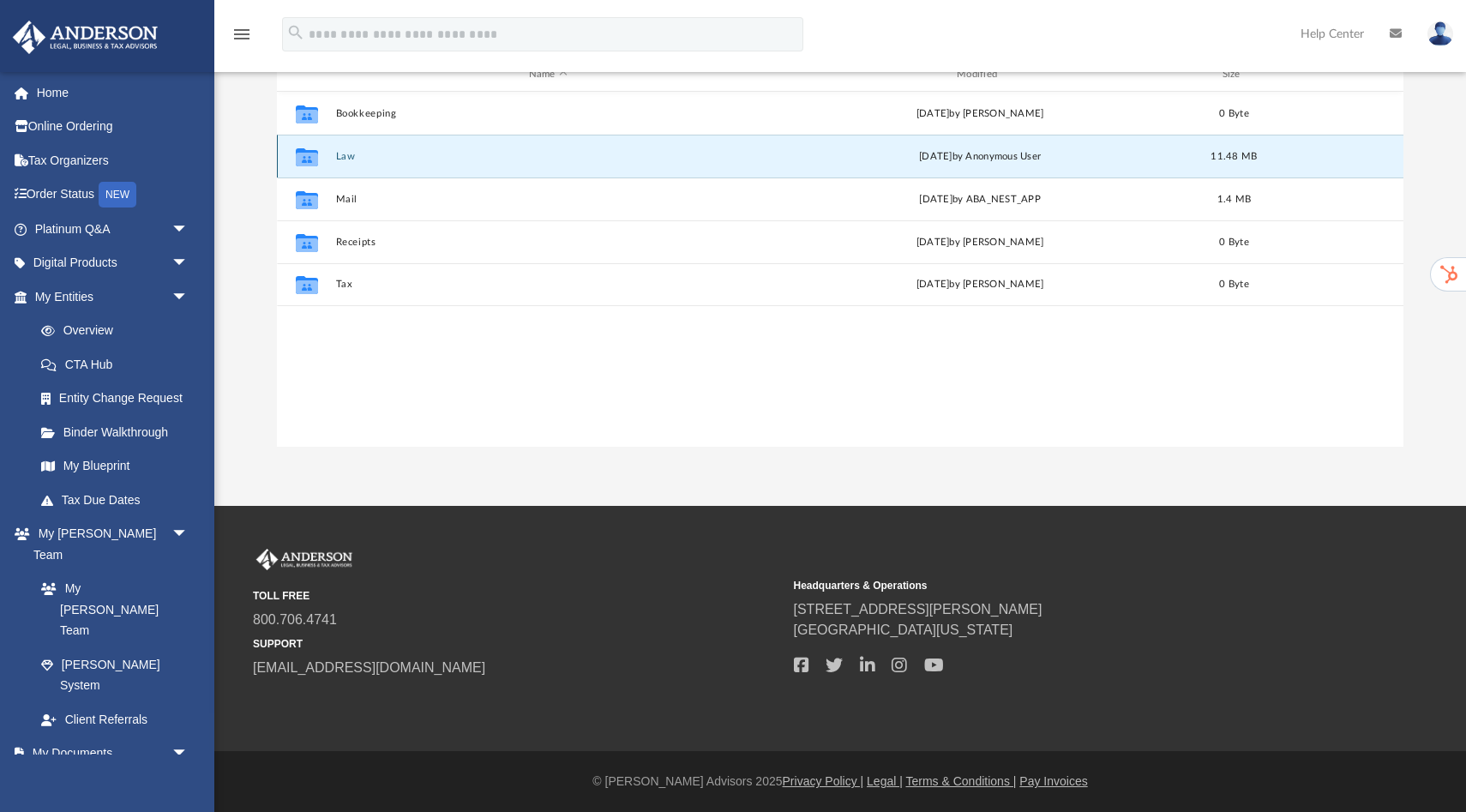
click at [352, 156] on button "Law" at bounding box center [549, 156] width 425 height 11
click at [385, 160] on button "3432 Napa HoldCo, LLC" at bounding box center [549, 156] width 425 height 11
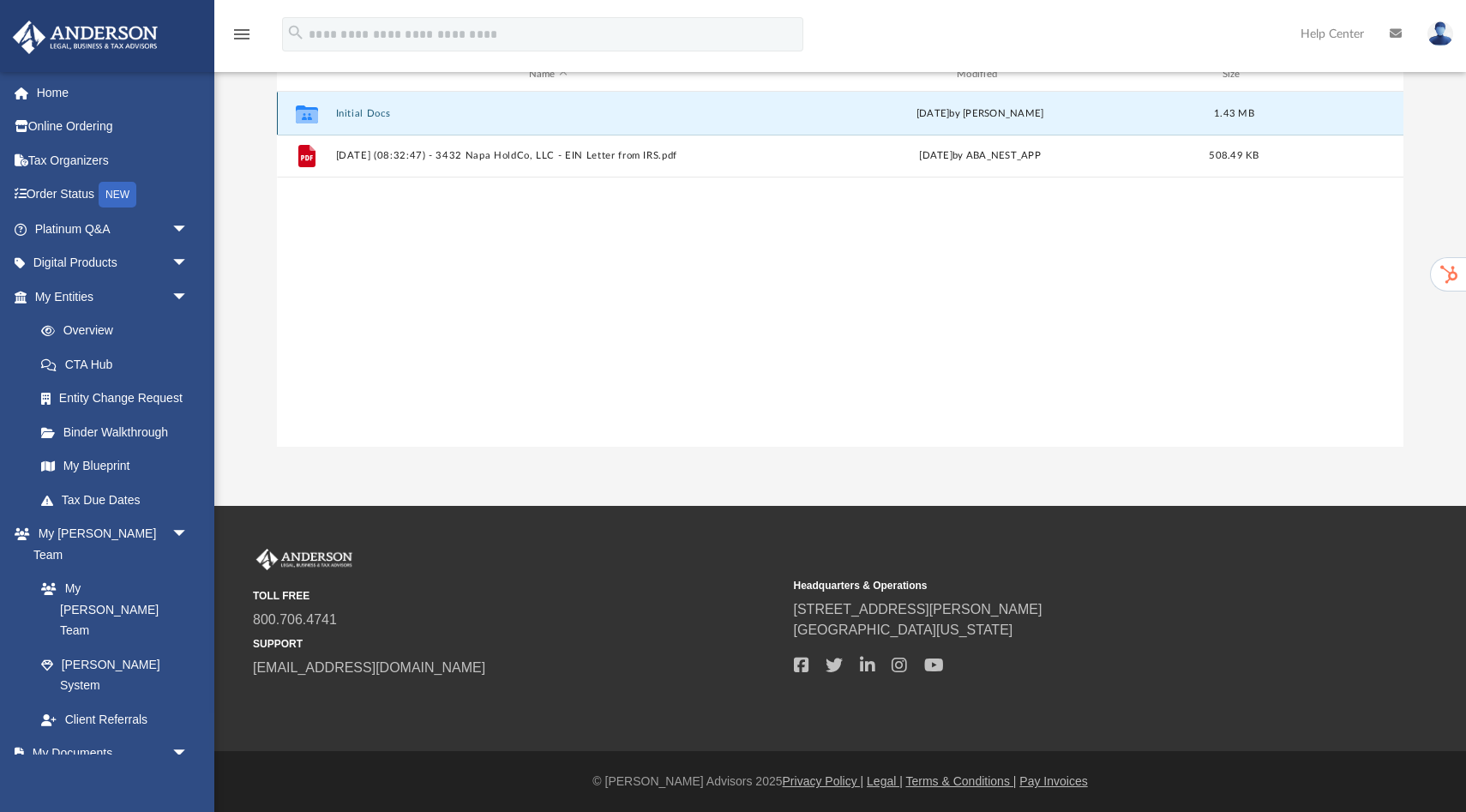
click at [365, 117] on button "Initial Docs" at bounding box center [549, 114] width 425 height 11
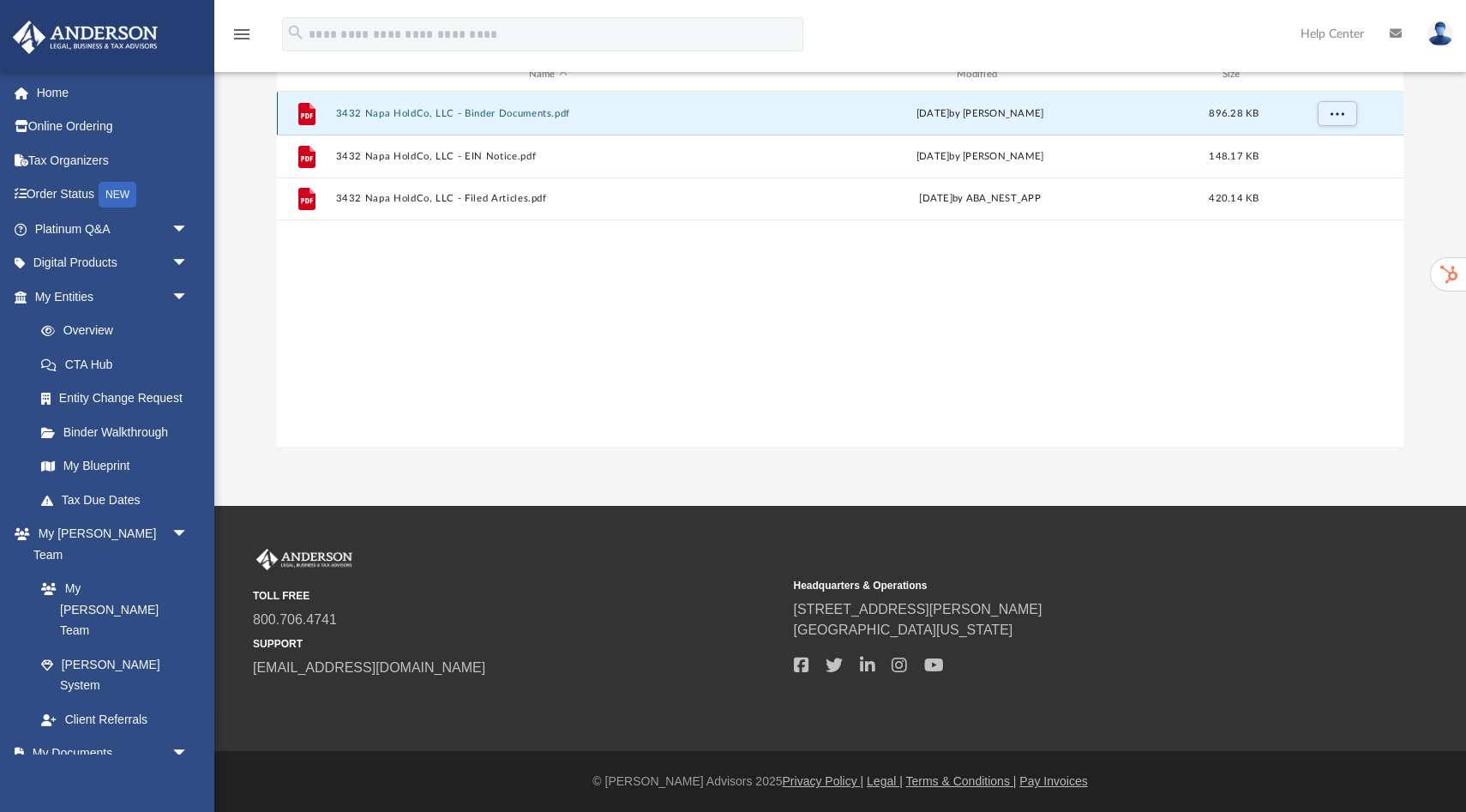
click at [409, 116] on button "3432 Napa HoldCo, LLC - Binder Documents.pdf" at bounding box center [549, 114] width 425 height 11
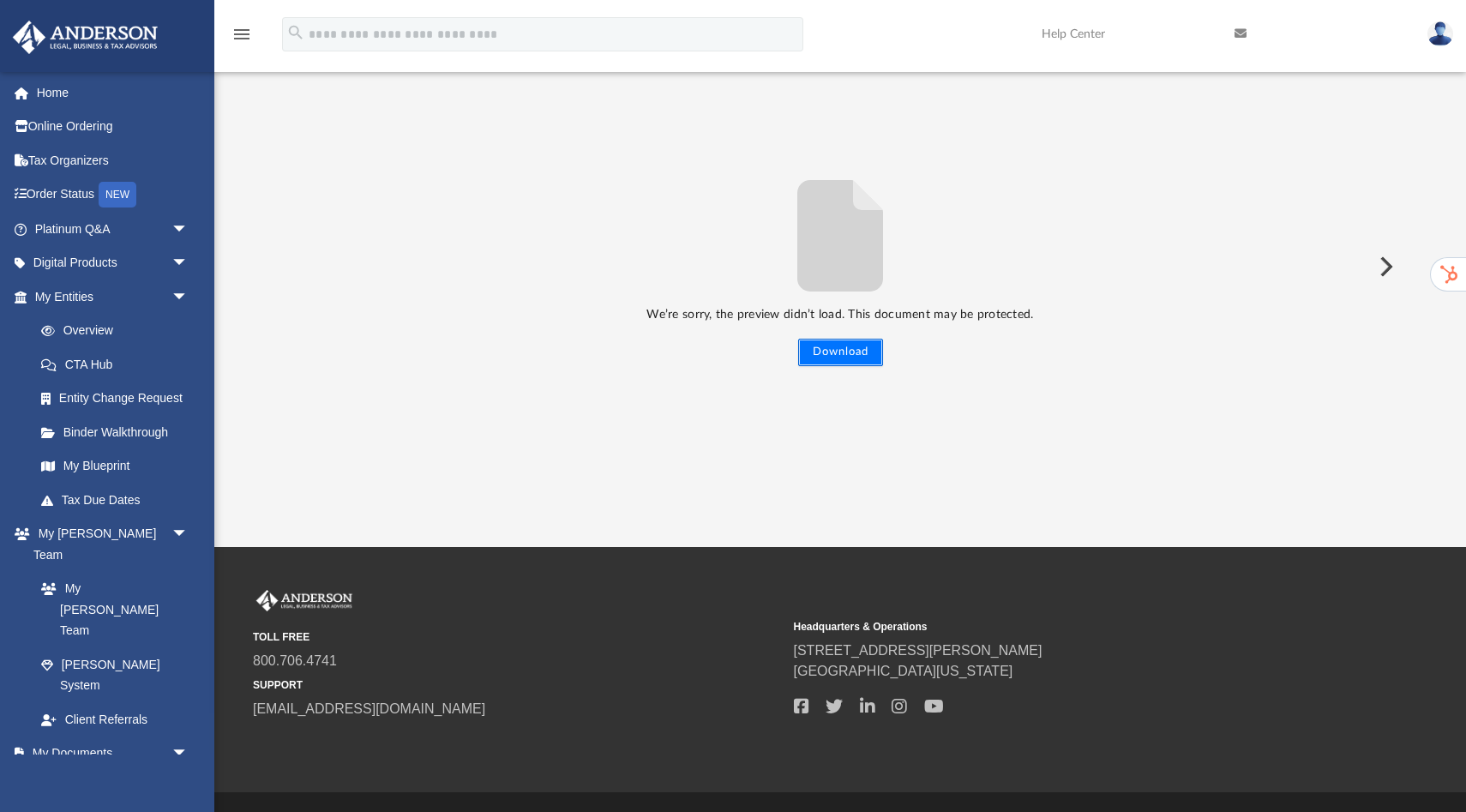
click at [868, 346] on button "Download" at bounding box center [841, 352] width 85 height 27
click at [76, 769] on link "Box" at bounding box center [118, 786] width 190 height 34
click at [82, 769] on link "Box" at bounding box center [118, 786] width 190 height 34
click at [75, 769] on link "Box" at bounding box center [118, 786] width 190 height 34
click at [1381, 264] on button "Preview" at bounding box center [1385, 266] width 38 height 48
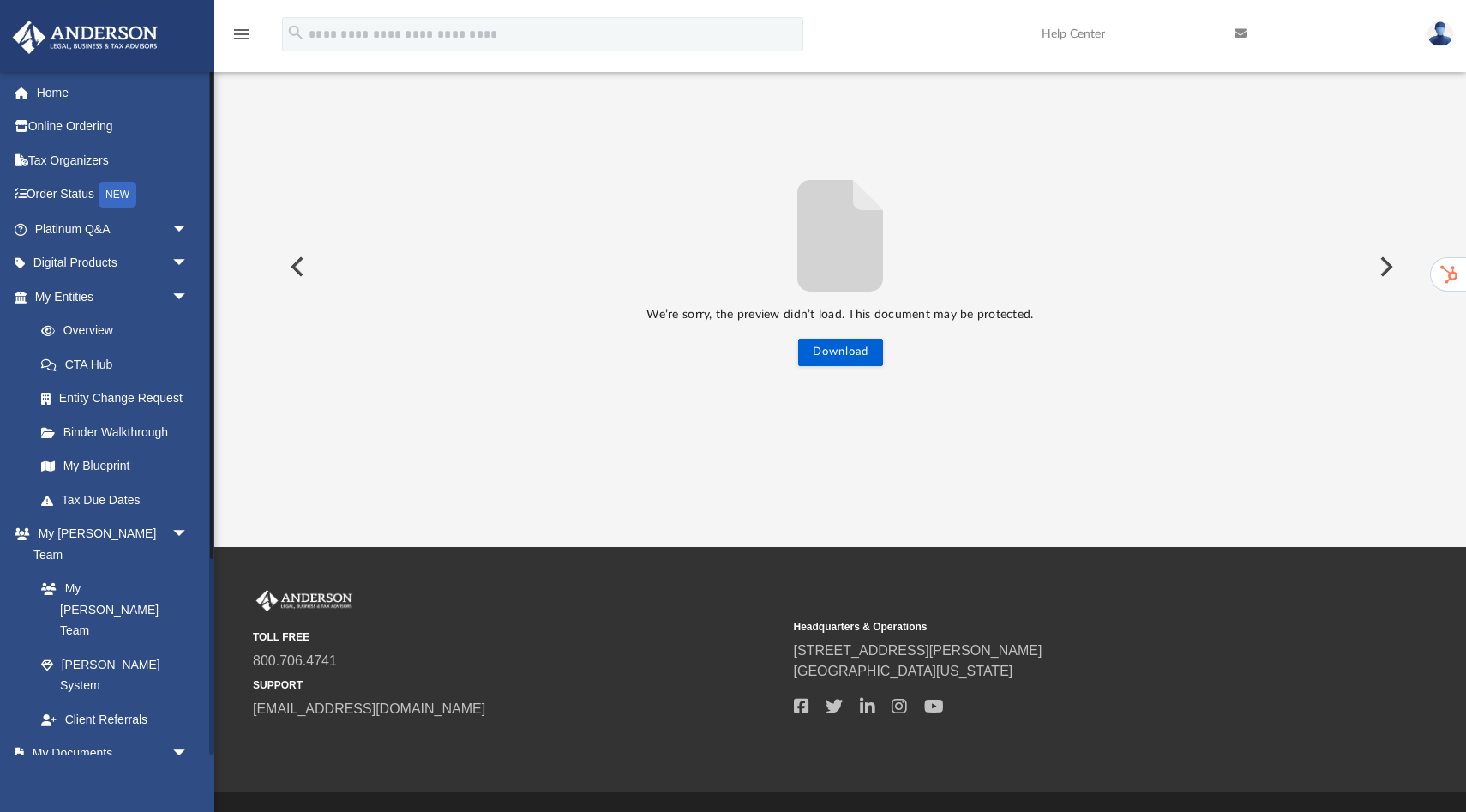
click at [71, 769] on link "Box" at bounding box center [118, 786] width 190 height 34
click at [79, 769] on link "Box" at bounding box center [118, 786] width 190 height 34
click at [82, 736] on link "My Documents arrow_drop_down" at bounding box center [114, 753] width 203 height 34
click at [67, 769] on link "Box" at bounding box center [118, 786] width 190 height 34
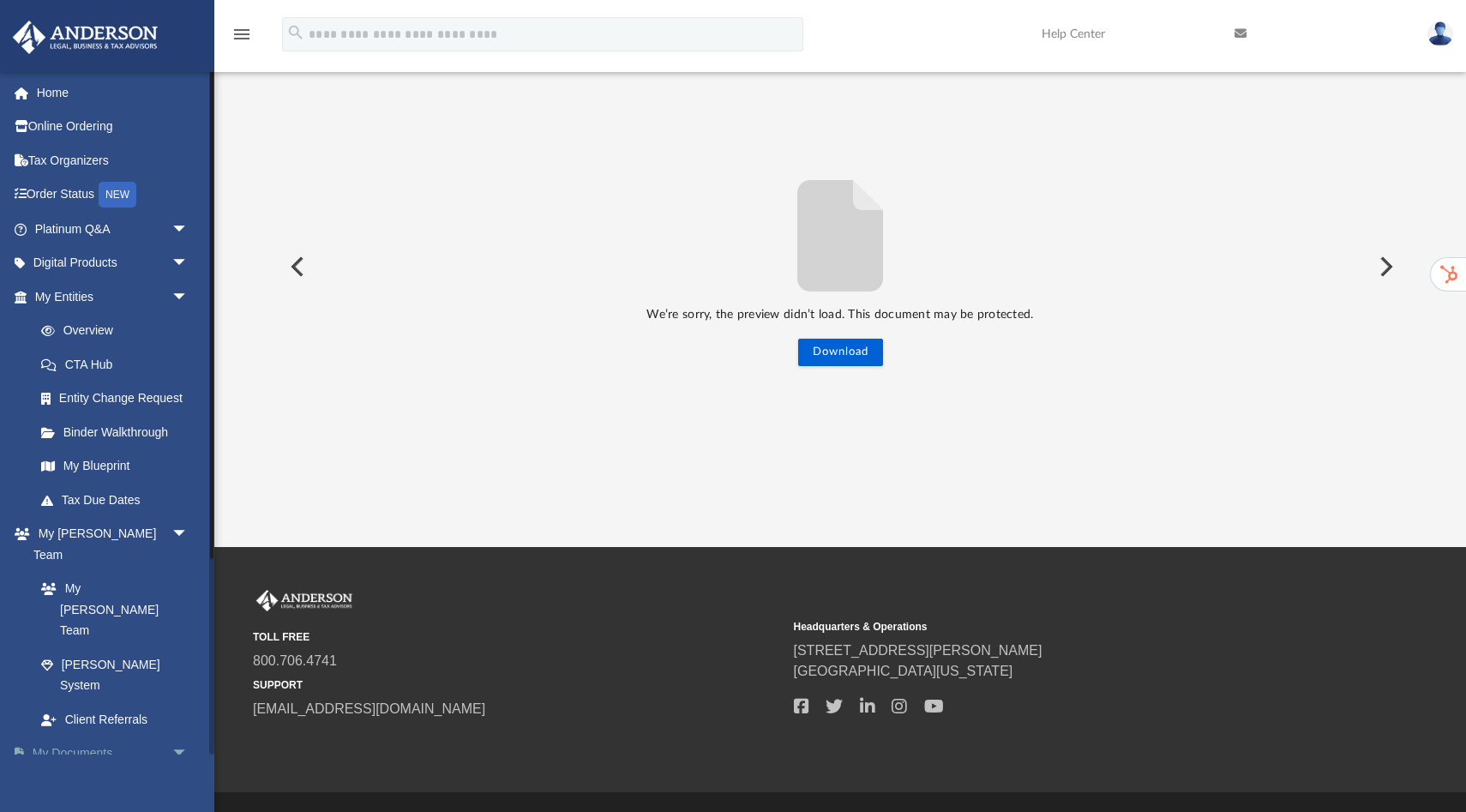
click at [94, 736] on link "My Documents arrow_drop_down" at bounding box center [114, 753] width 203 height 34
click at [84, 736] on link "My Documents arrow_drop_down" at bounding box center [114, 753] width 203 height 34
click at [73, 769] on link "Box" at bounding box center [118, 786] width 190 height 34
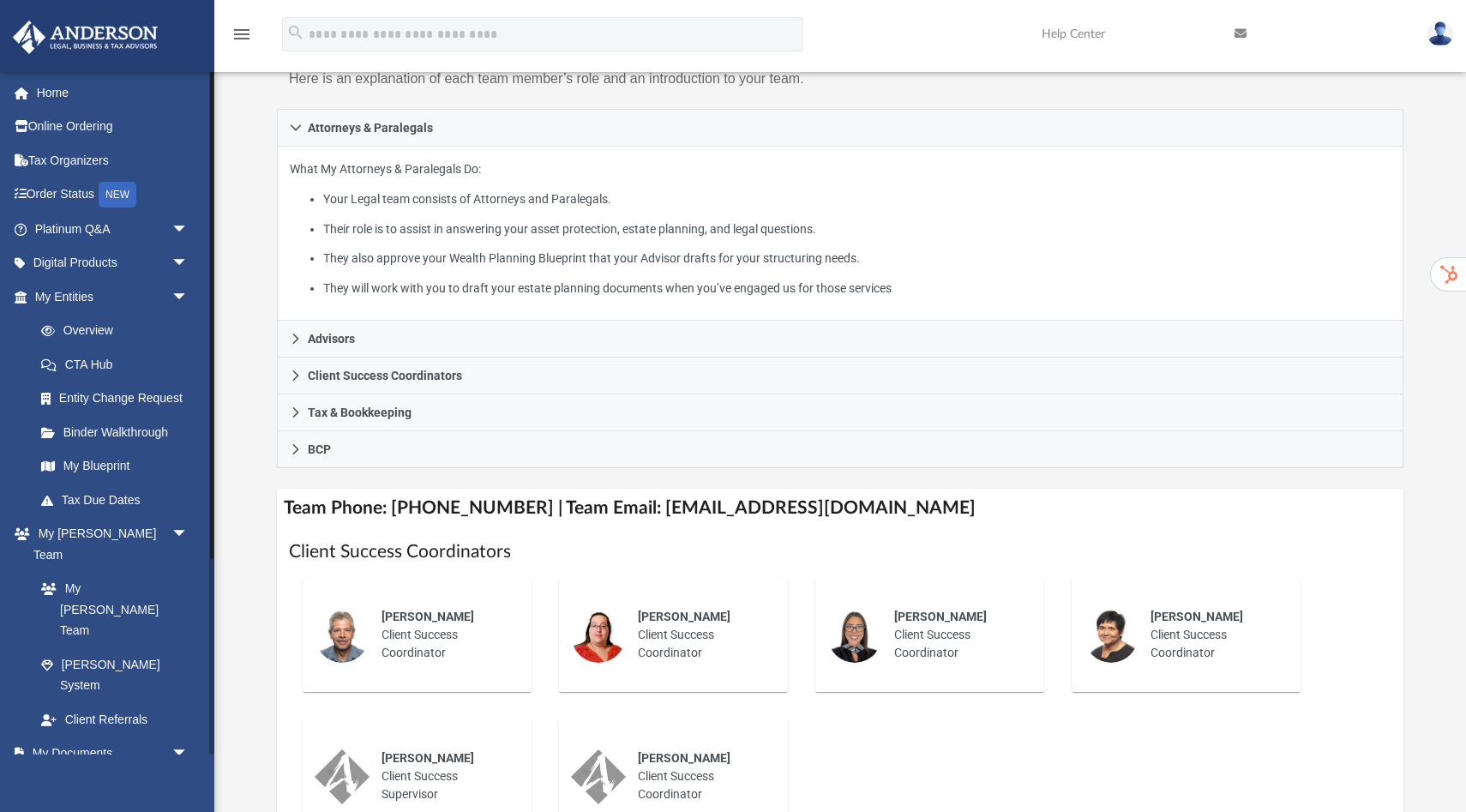
click at [76, 769] on link "Box" at bounding box center [118, 786] width 190 height 34
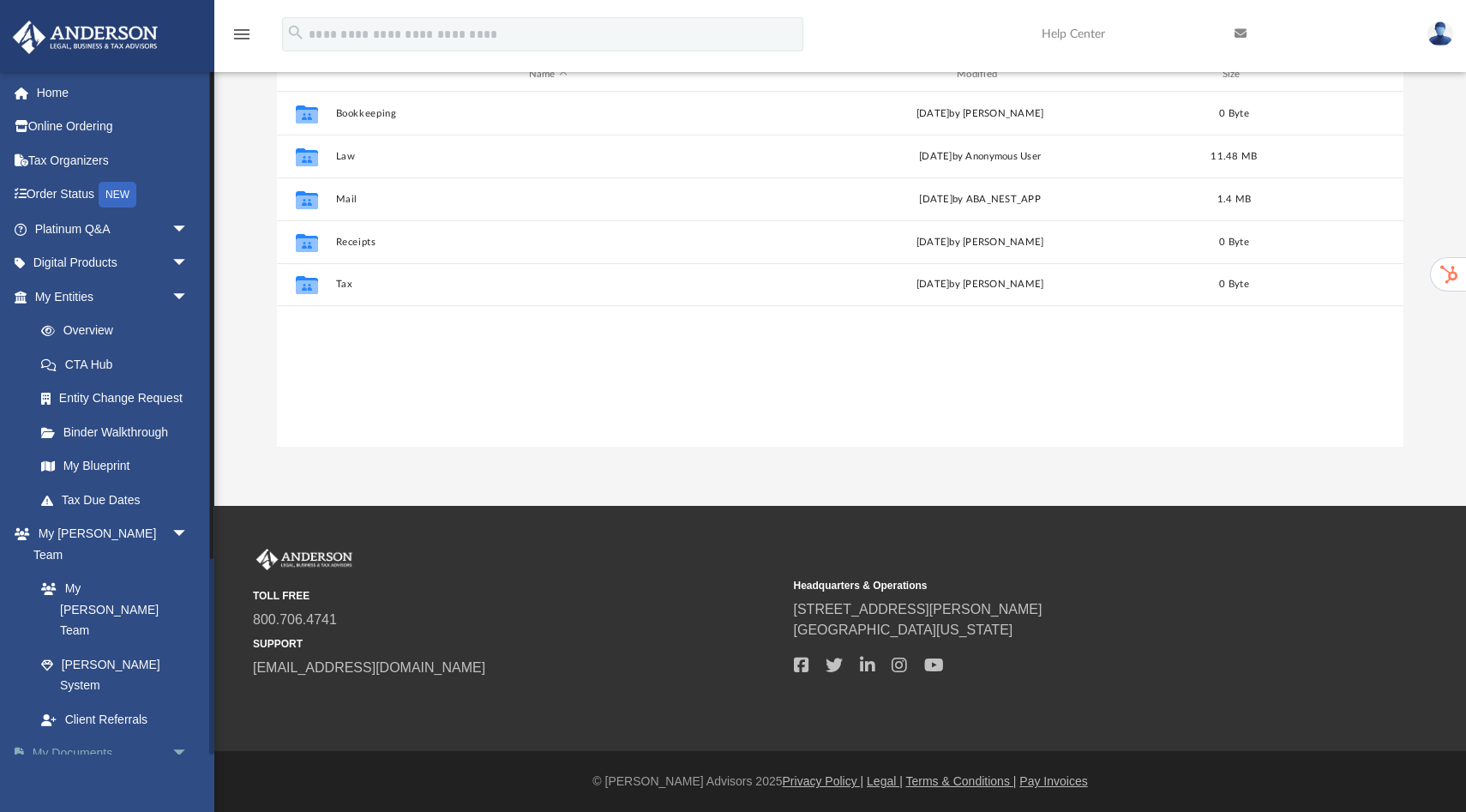
scroll to position [389, 1127]
click at [93, 736] on link "My Documents arrow_drop_down" at bounding box center [114, 753] width 203 height 34
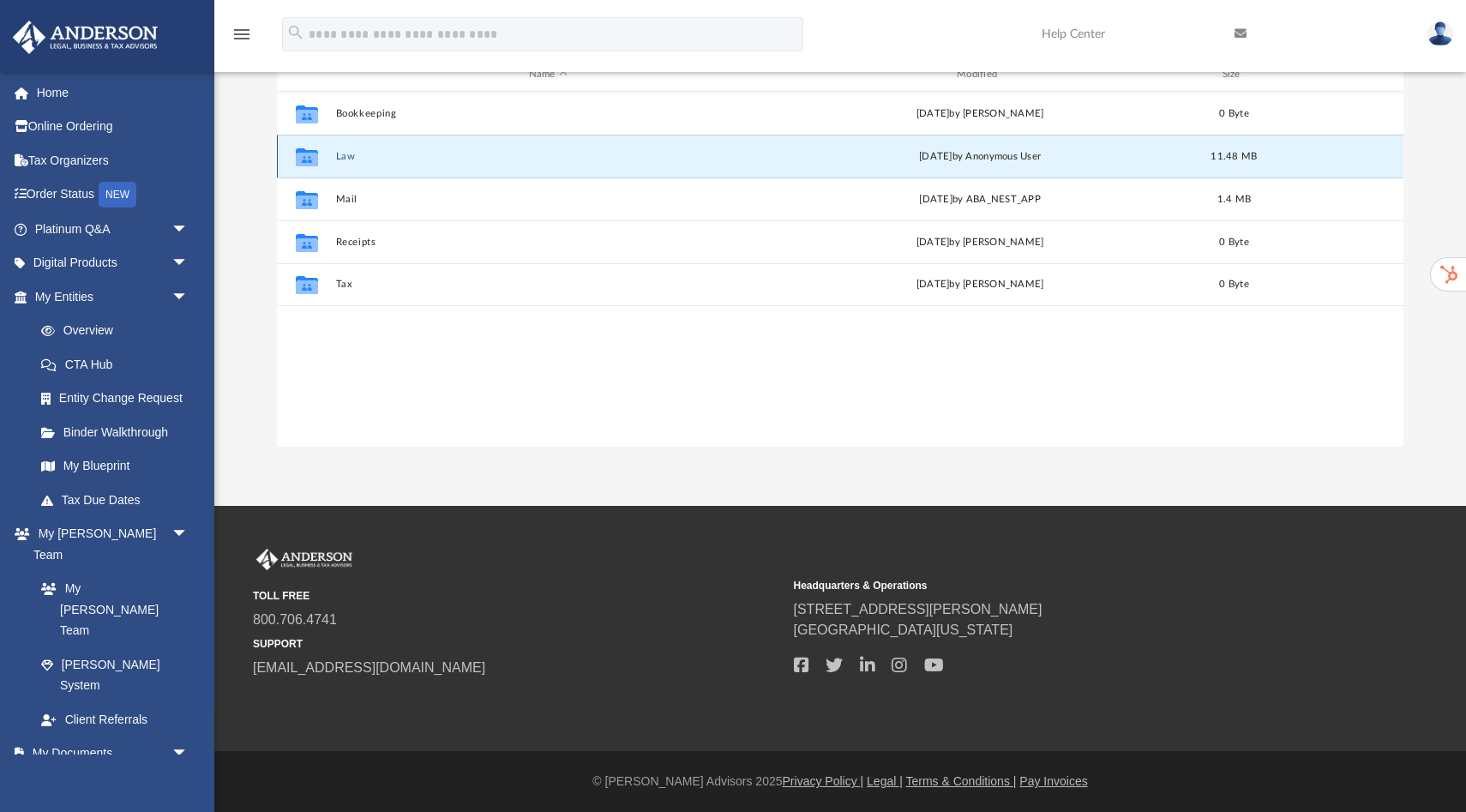
click at [343, 156] on button "Law" at bounding box center [549, 156] width 425 height 11
click at [384, 159] on button "3432 Napa HoldCo, LLC" at bounding box center [549, 156] width 425 height 11
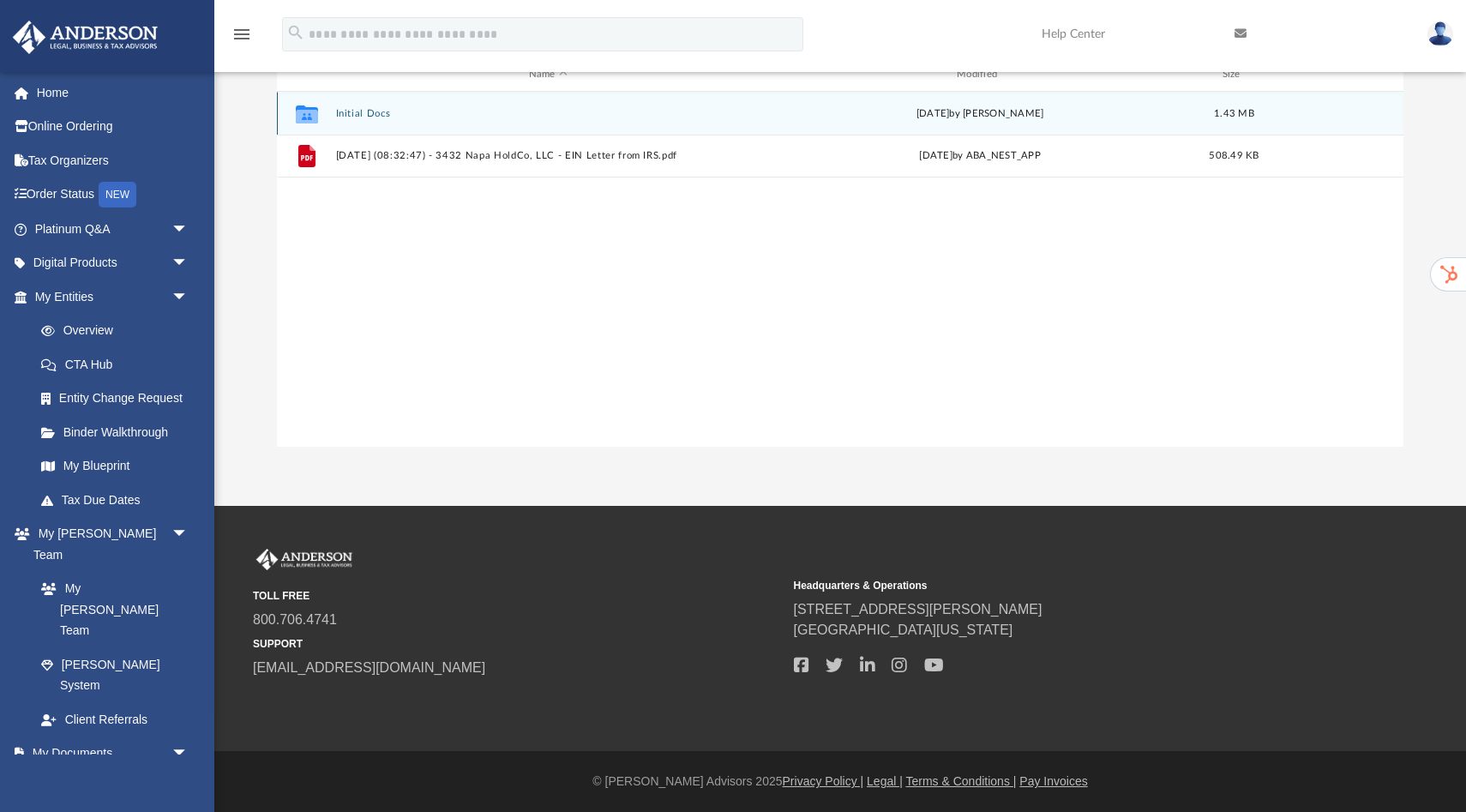
click at [349, 117] on button "Initial Docs" at bounding box center [549, 114] width 425 height 11
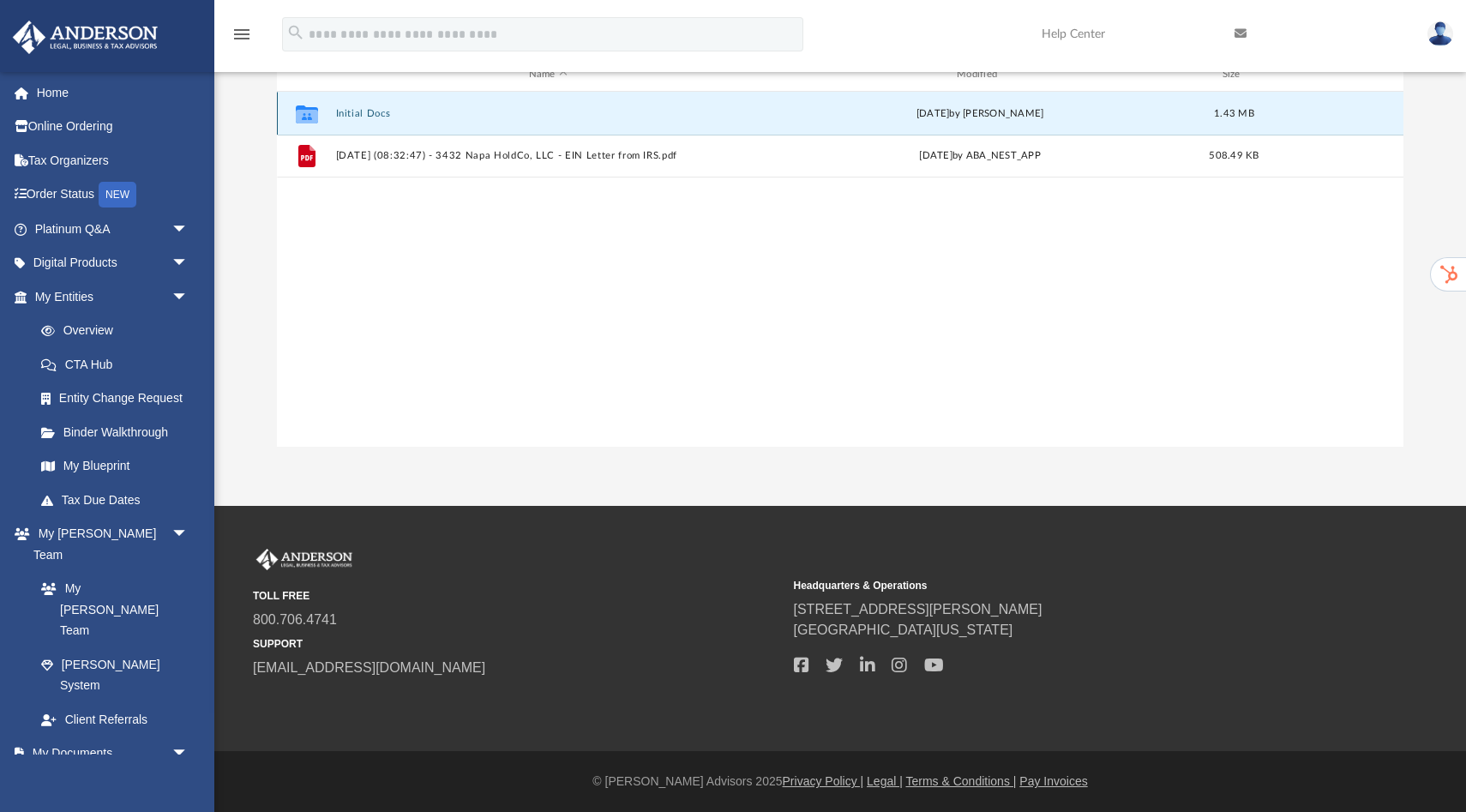
click at [349, 117] on button "Initial Docs" at bounding box center [549, 114] width 425 height 11
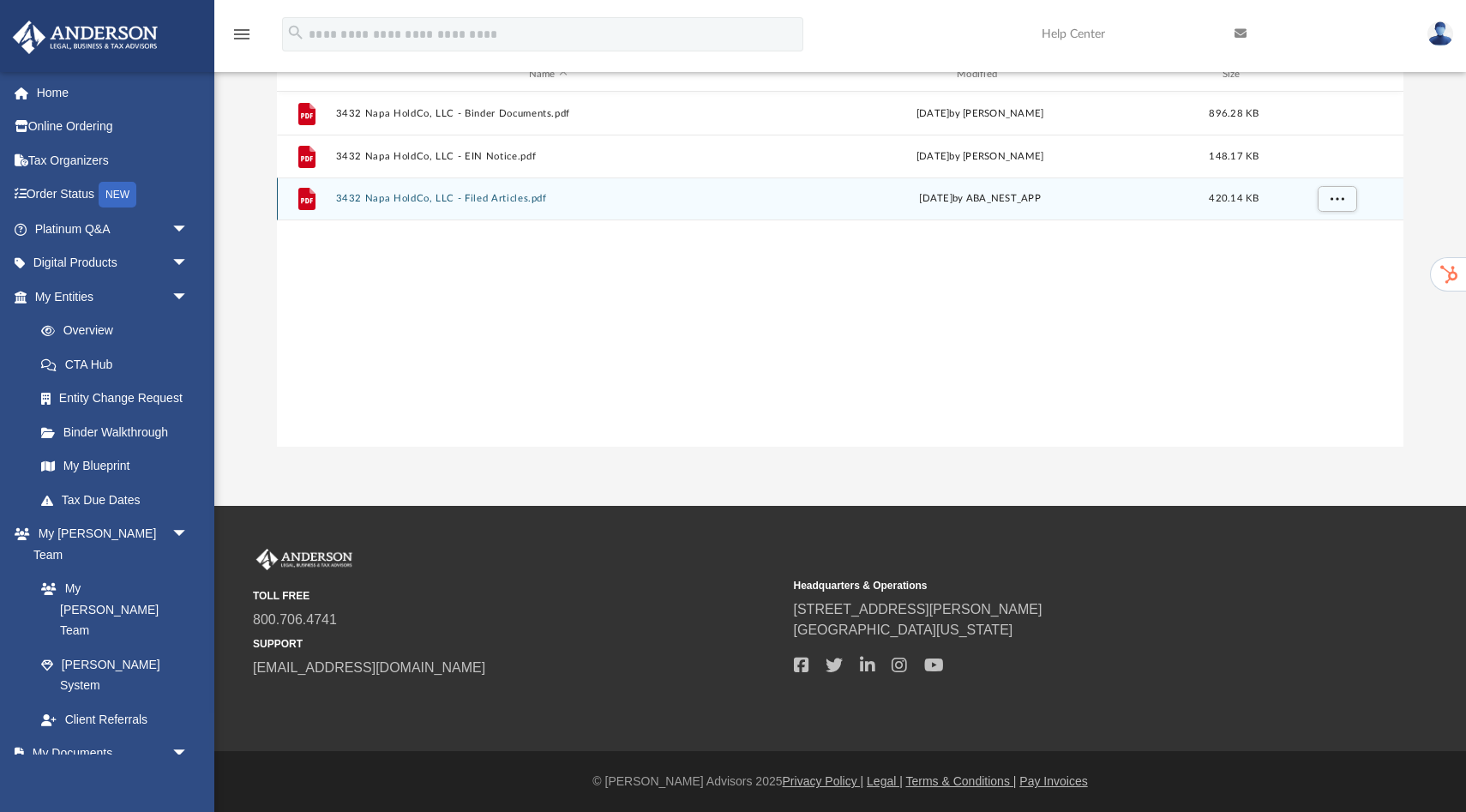
click at [396, 204] on div "File 3432 Napa HoldCo, LLC - Filed Articles.pdf Sat Jun 14 2025 by ABA_NEST_APP…" at bounding box center [840, 198] width 1127 height 43
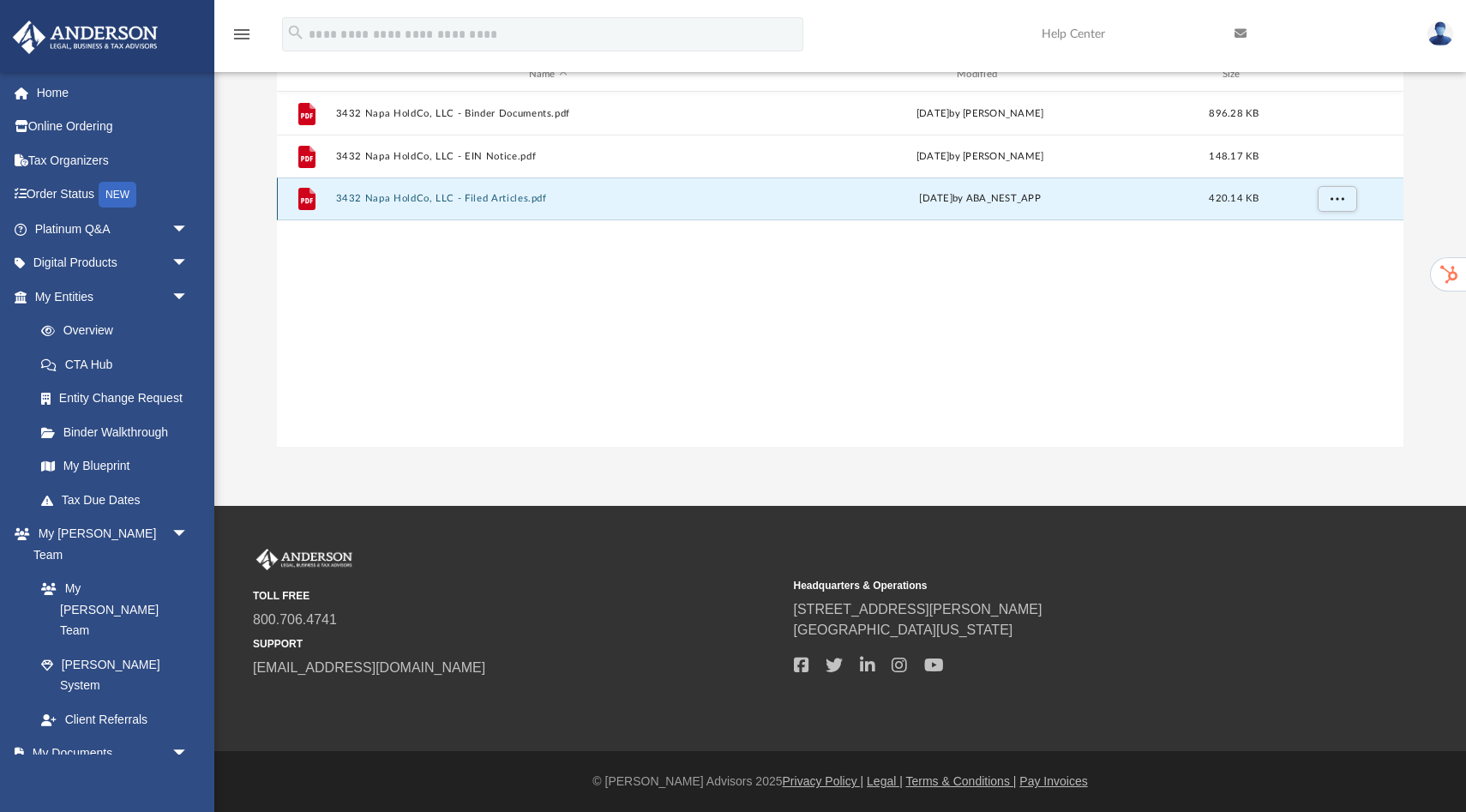
click at [398, 203] on button "3432 Napa HoldCo, LLC - Filed Articles.pdf" at bounding box center [549, 199] width 425 height 11
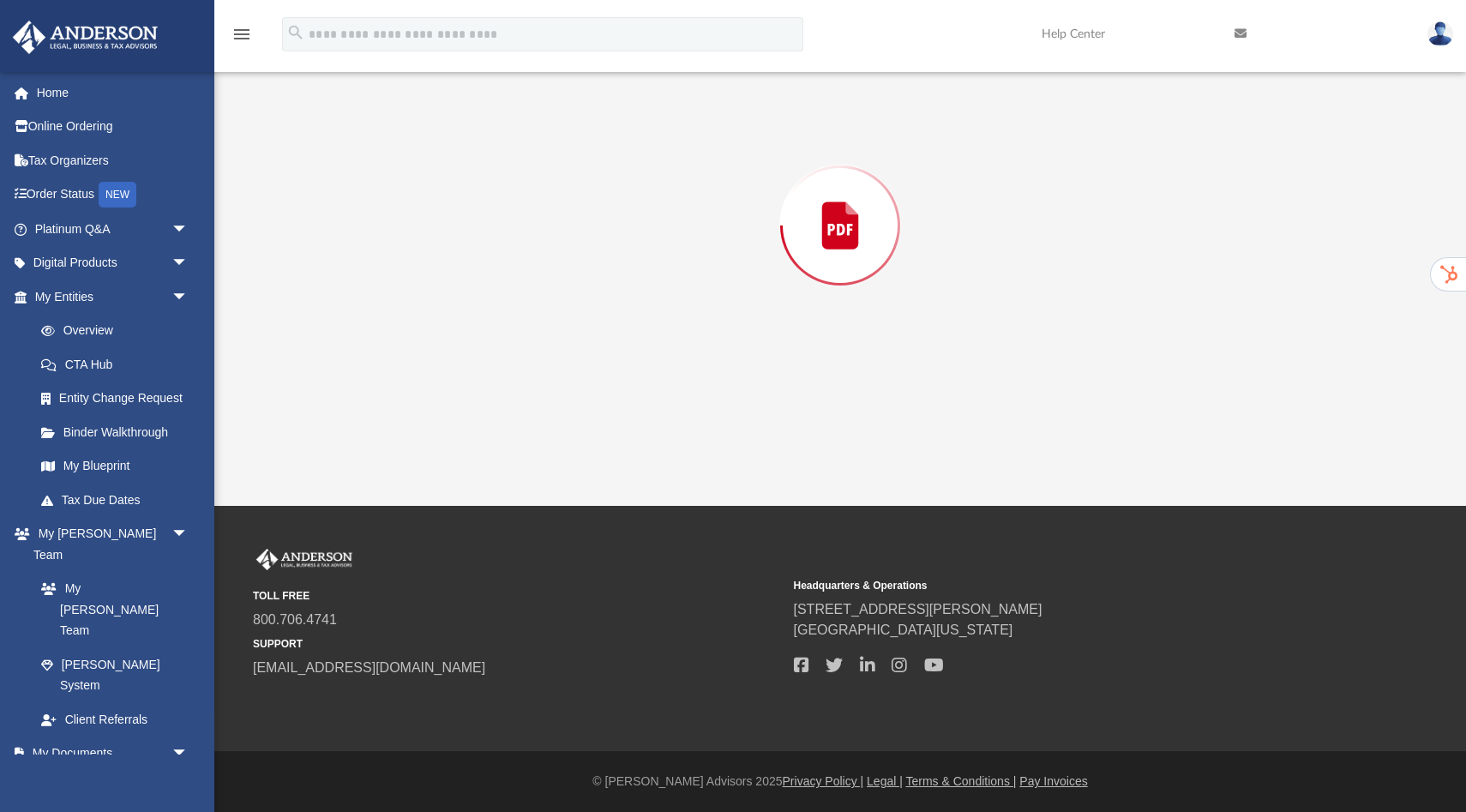
scroll to position [172, 0]
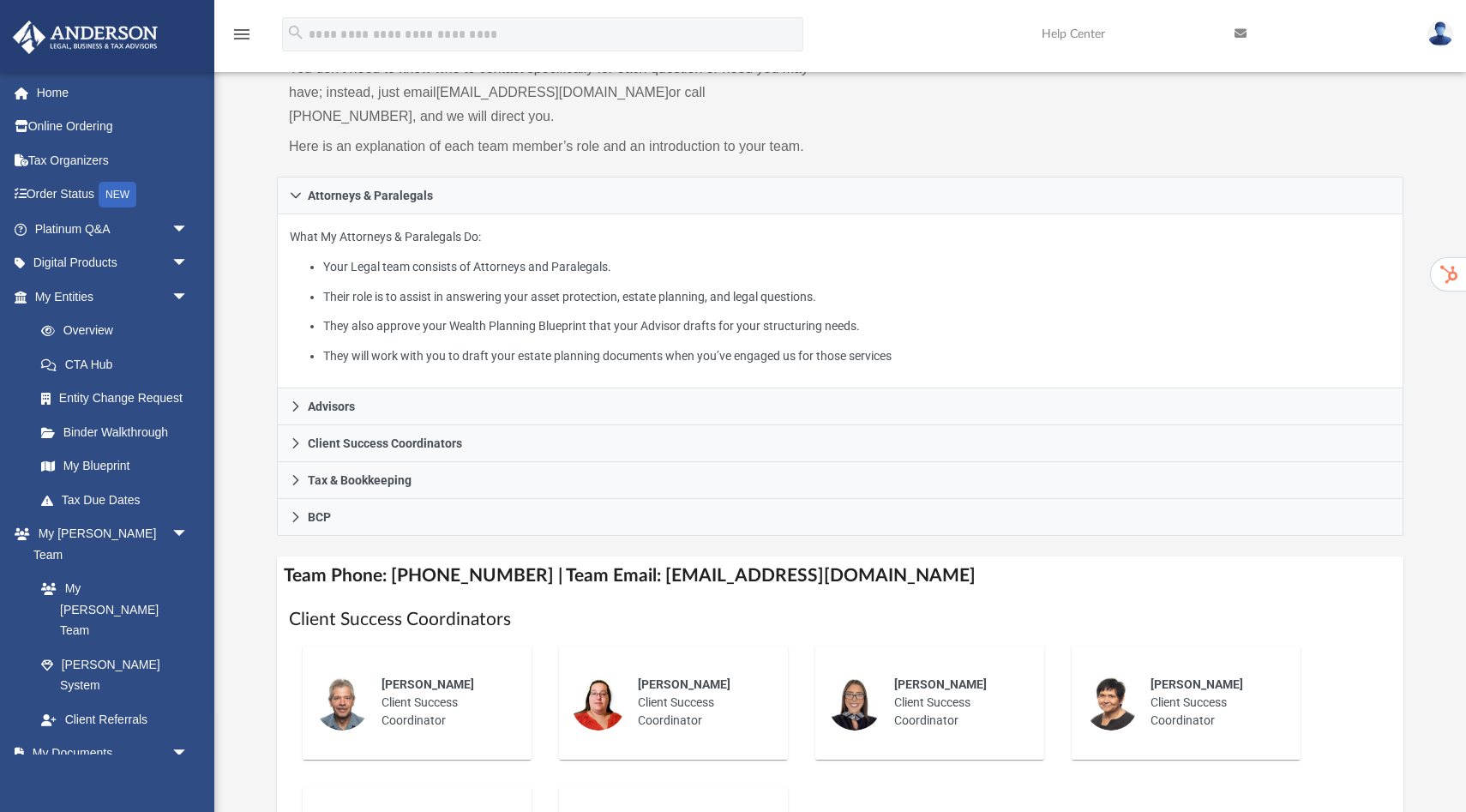
scroll to position [240, 0]
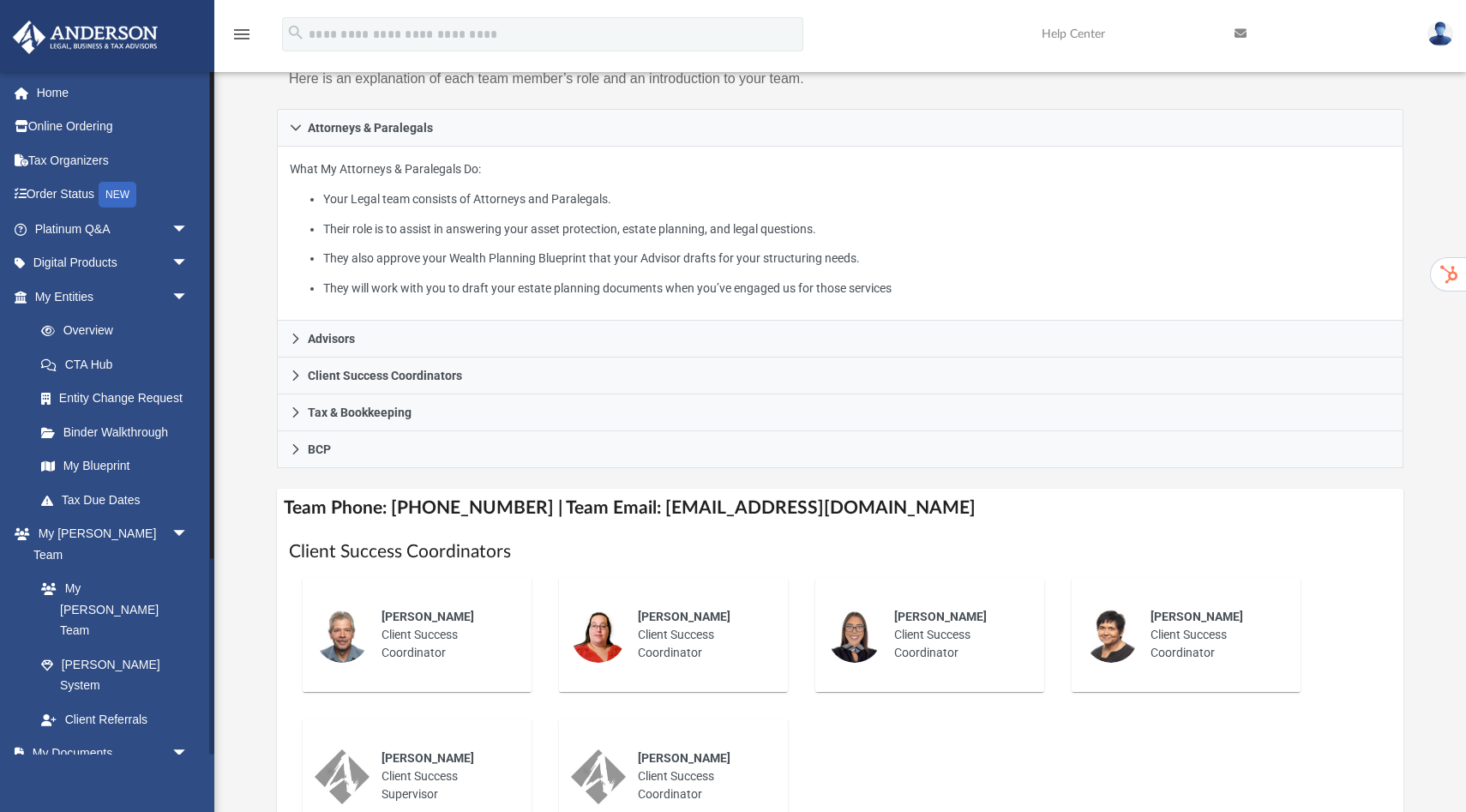
click at [84, 769] on link "Box" at bounding box center [118, 786] width 190 height 34
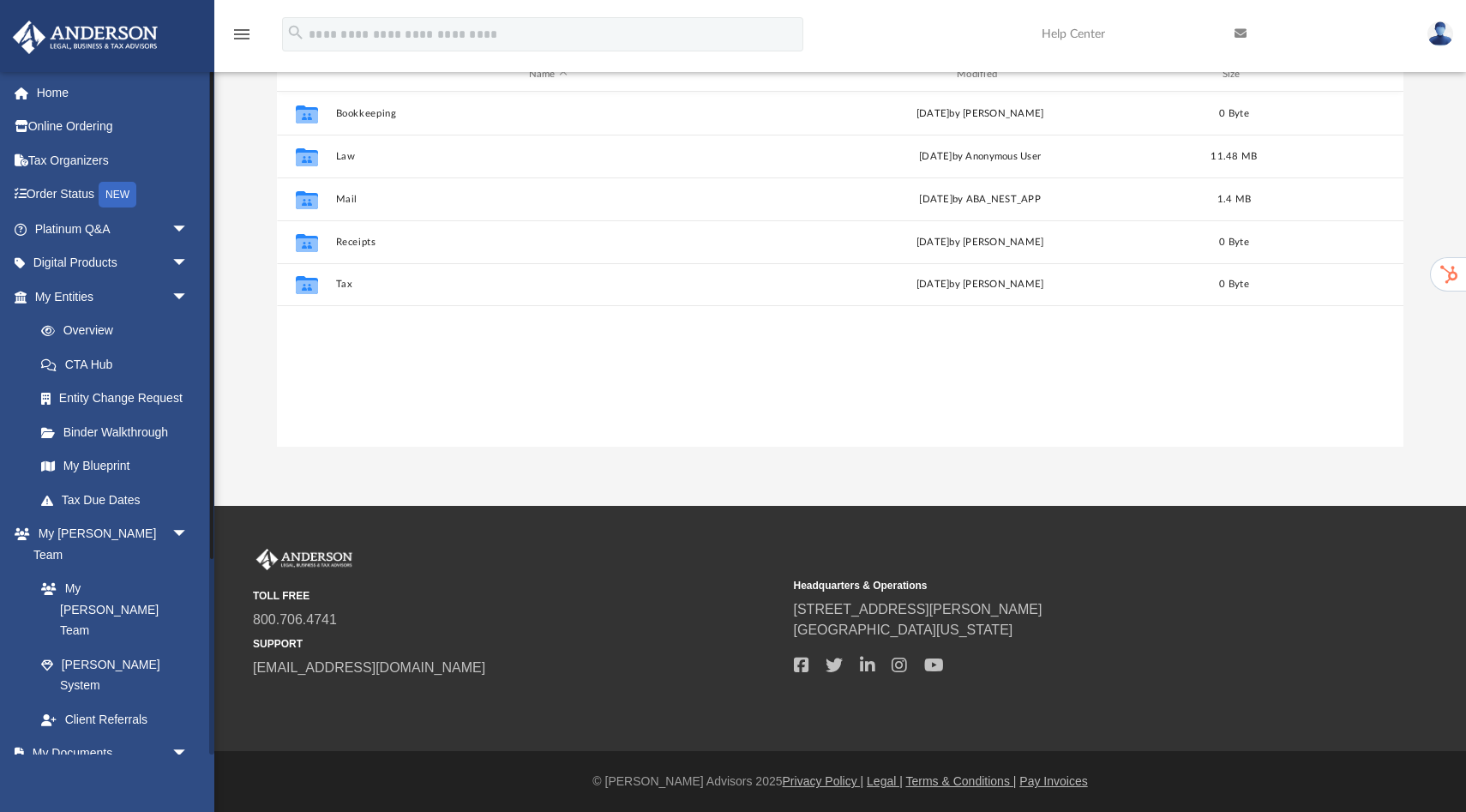
scroll to position [389, 1127]
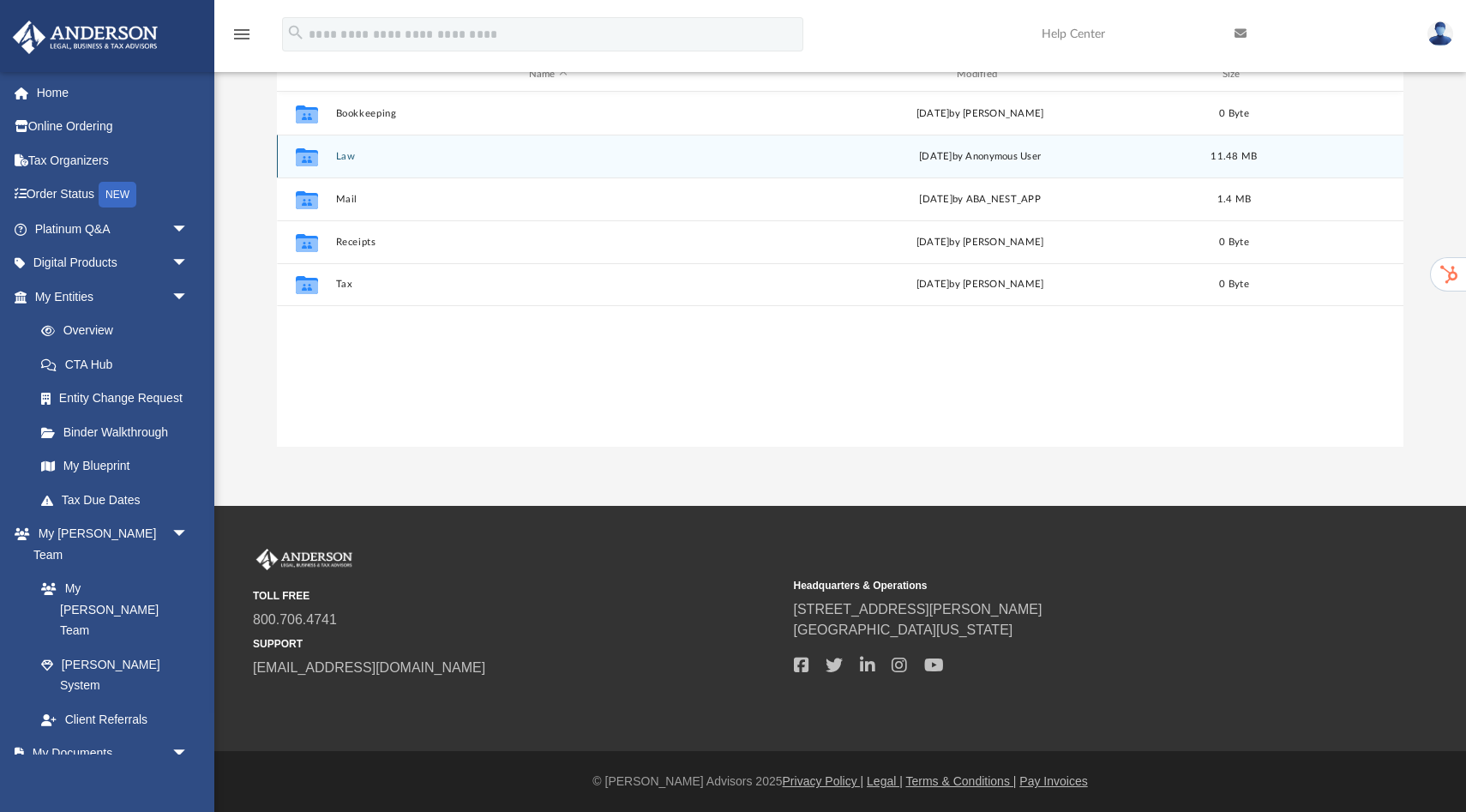
click at [351, 163] on div "Collaborated Folder Law Fri Aug 1 2025 by Anonymous User 11.48 MB" at bounding box center [840, 155] width 1127 height 43
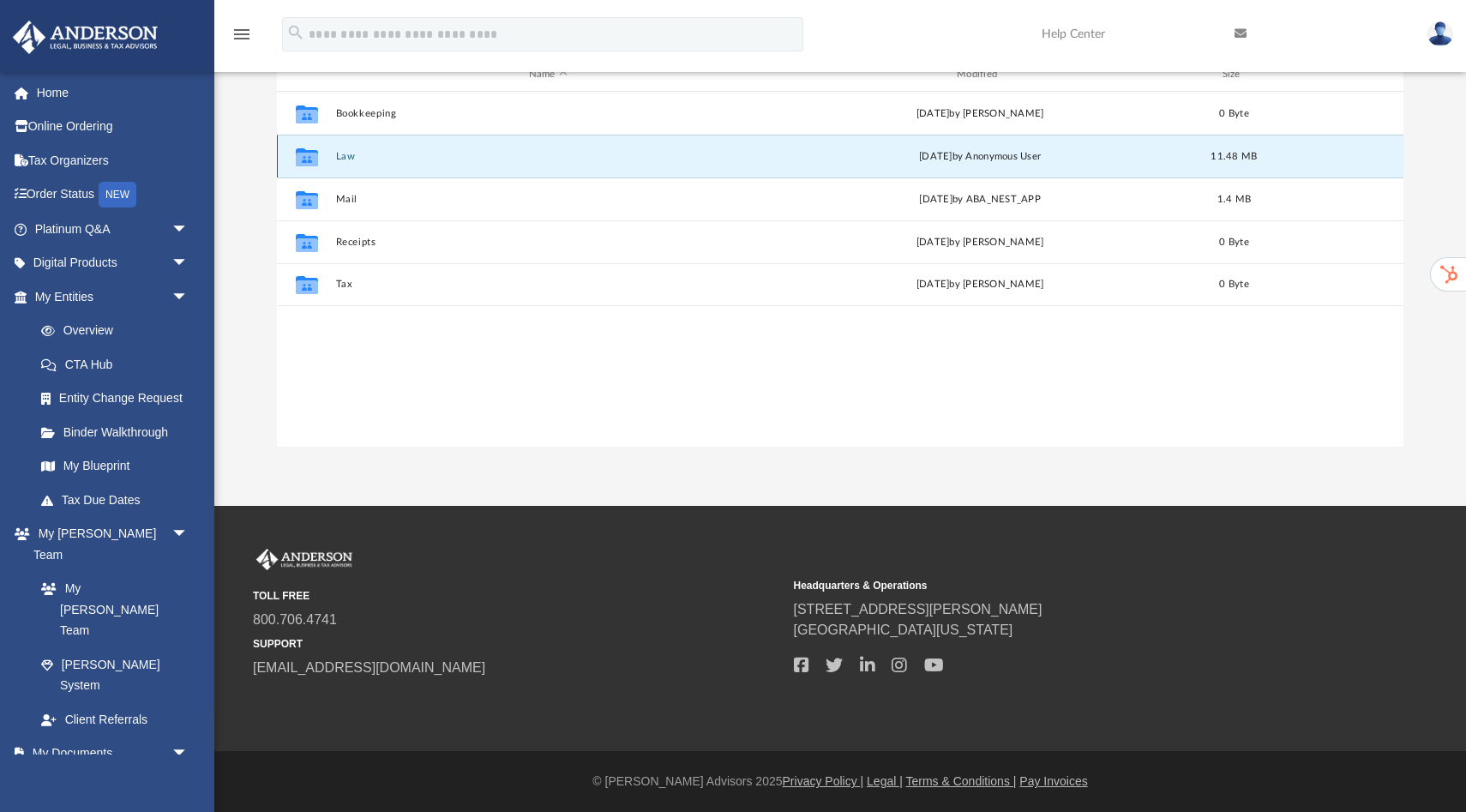
click at [351, 154] on button "Law" at bounding box center [549, 156] width 425 height 11
click at [402, 158] on button "3432 Napa HoldCo, LLC" at bounding box center [549, 156] width 425 height 11
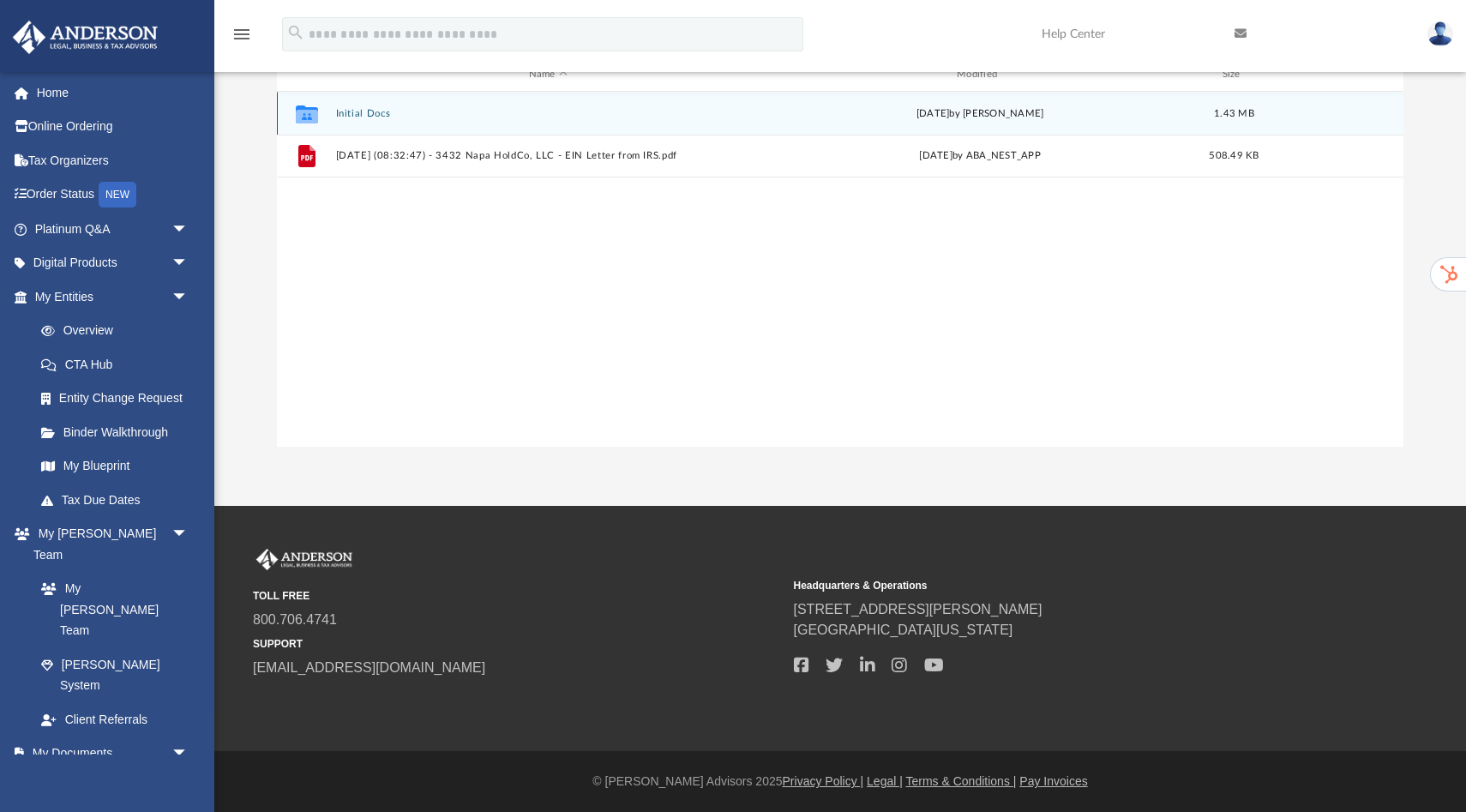
click at [355, 118] on div "Collaborated Folder Initial Docs Mon Jul 14 2025 by Mya Ford 1.43 MB" at bounding box center [840, 113] width 1127 height 43
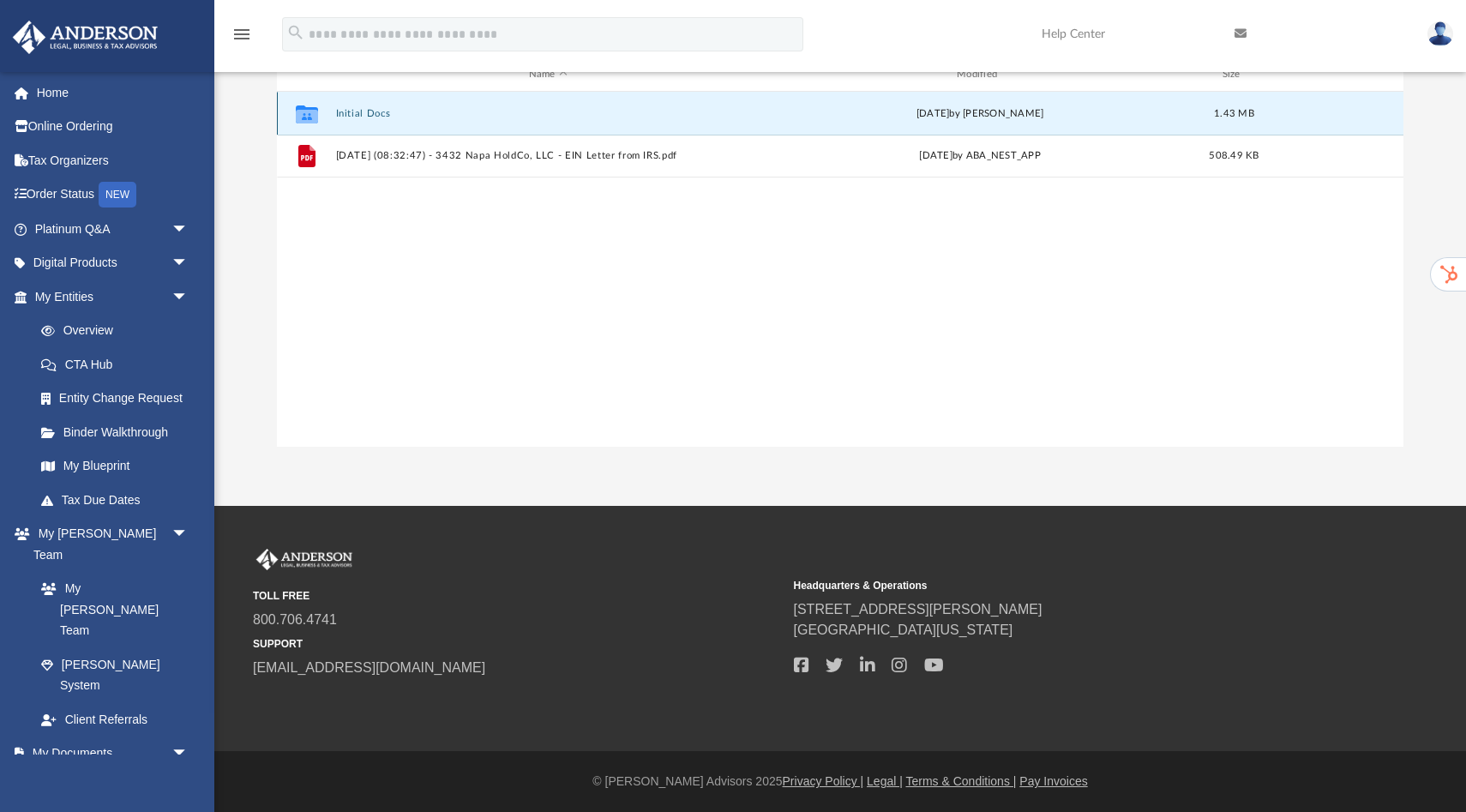
click at [358, 113] on button "Initial Docs" at bounding box center [549, 114] width 425 height 11
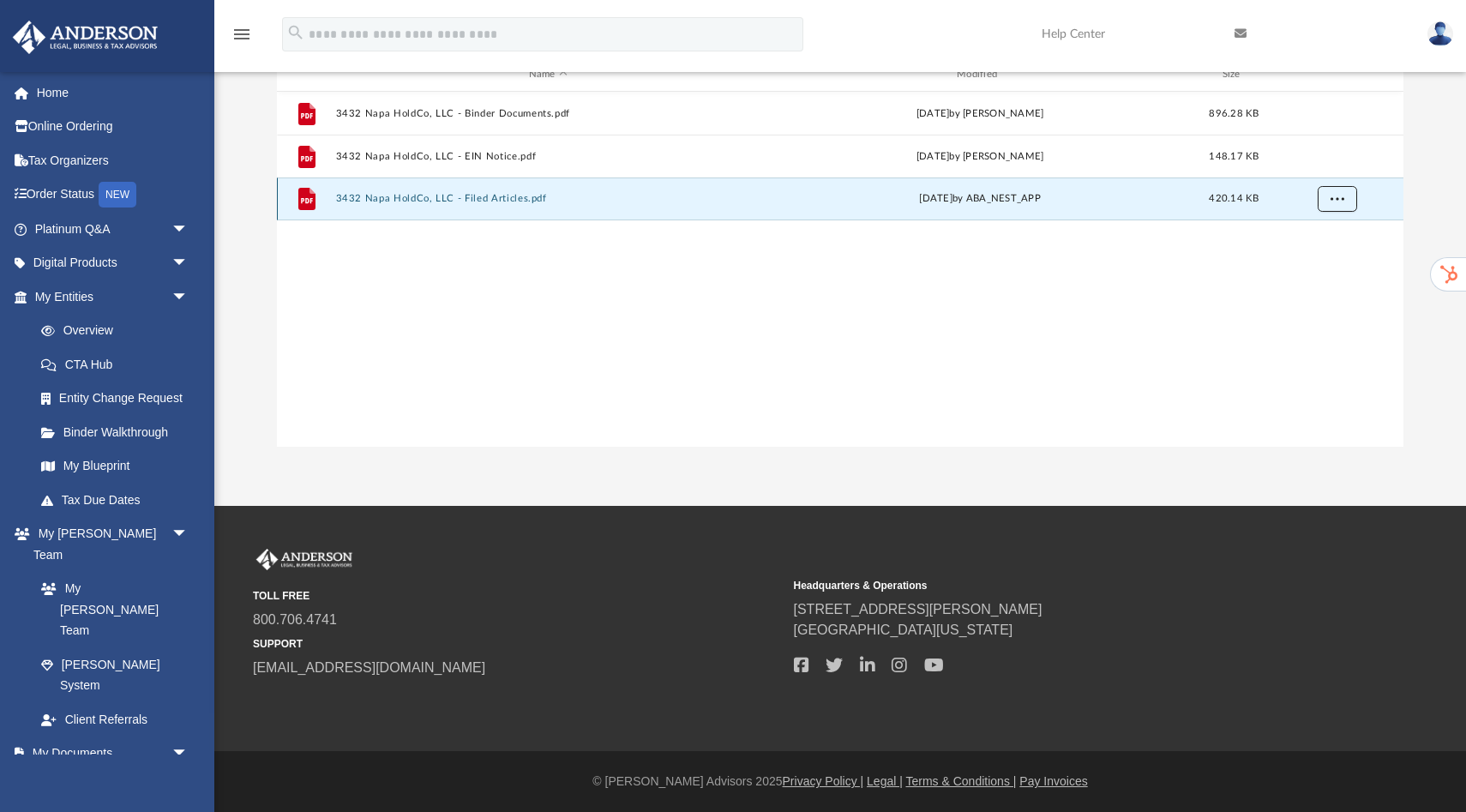
click at [1338, 203] on span "More options" at bounding box center [1337, 198] width 13 height 9
click at [1340, 196] on span "More options" at bounding box center [1337, 198] width 13 height 9
click at [516, 199] on button "3432 Napa HoldCo, LLC - Filed Articles.pdf" at bounding box center [549, 199] width 425 height 11
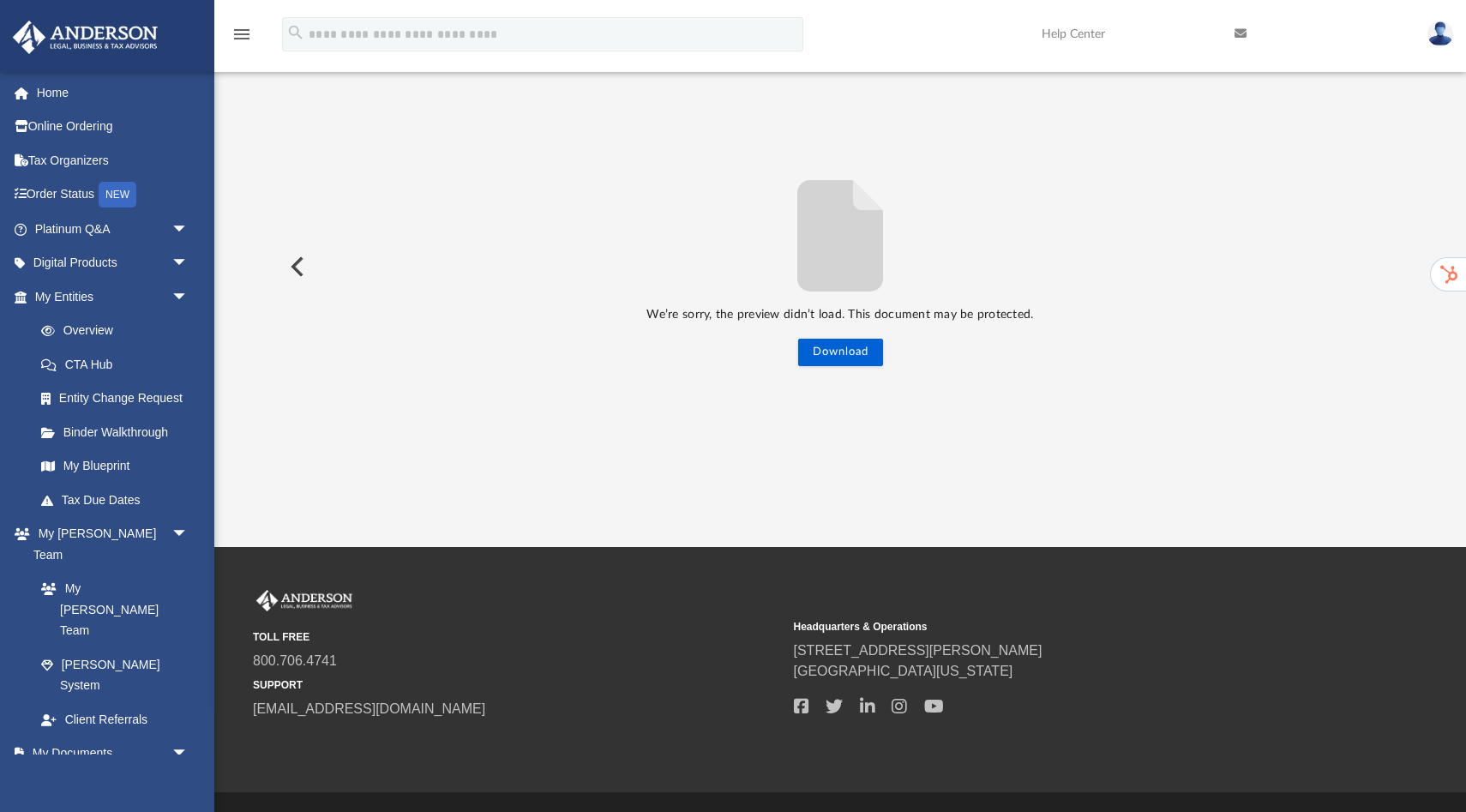
click at [317, 274] on div "We’re sorry, the preview didn’t load. This document may be protected. Download" at bounding box center [840, 266] width 1127 height 199
click at [290, 266] on button "Preview" at bounding box center [296, 266] width 38 height 48
click at [1389, 270] on button "Preview" at bounding box center [1385, 266] width 38 height 48
click at [72, 769] on link "Box" at bounding box center [118, 786] width 190 height 34
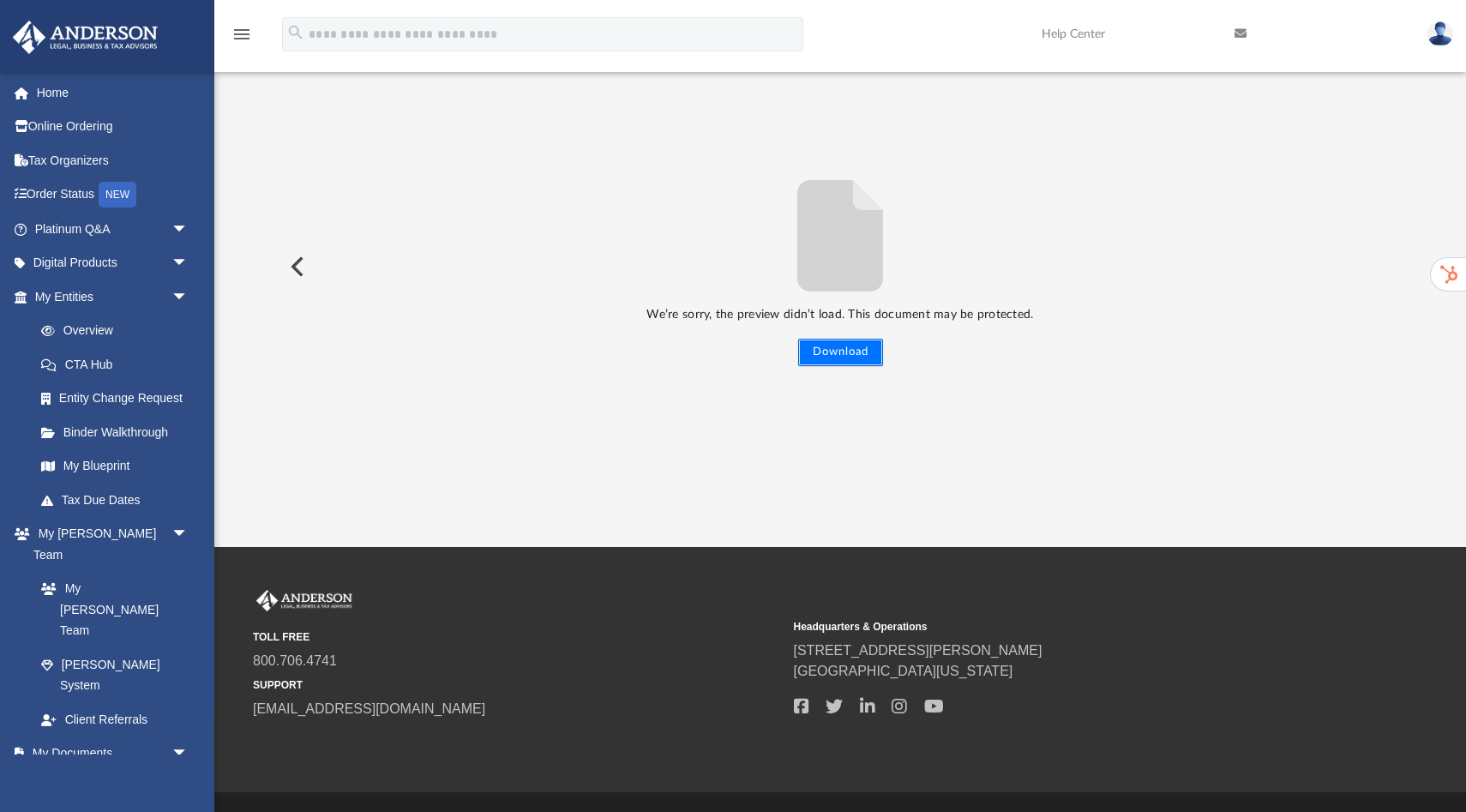
click at [867, 347] on button "Download" at bounding box center [841, 352] width 85 height 27
click at [69, 769] on link "Box" at bounding box center [118, 786] width 190 height 34
click at [73, 769] on link "Box" at bounding box center [118, 786] width 190 height 34
click at [66, 769] on link "Box" at bounding box center [118, 786] width 190 height 34
click at [882, 221] on icon "File preview" at bounding box center [840, 236] width 85 height 112
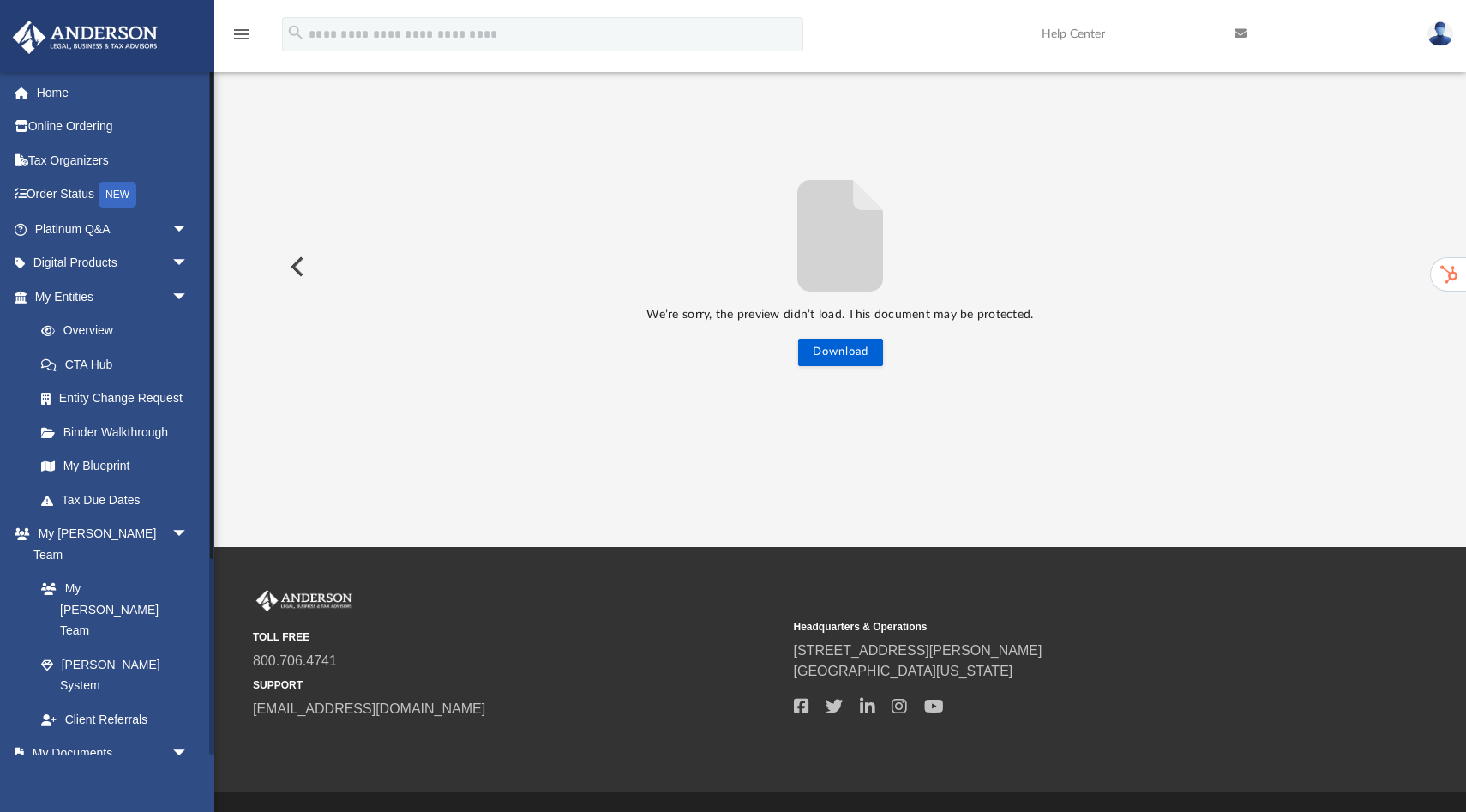
click at [77, 769] on link "Box" at bounding box center [118, 786] width 190 height 34
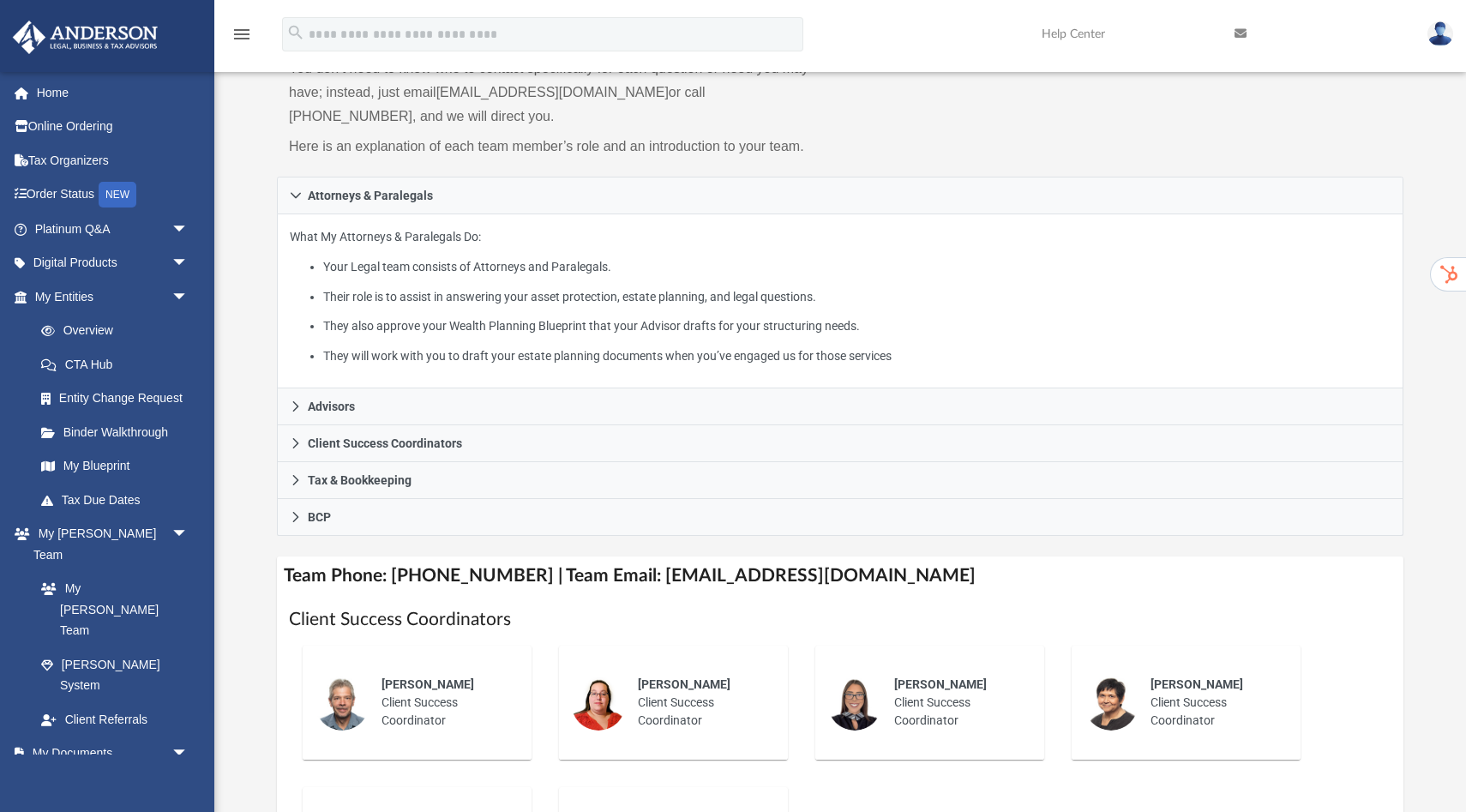
scroll to position [240, 0]
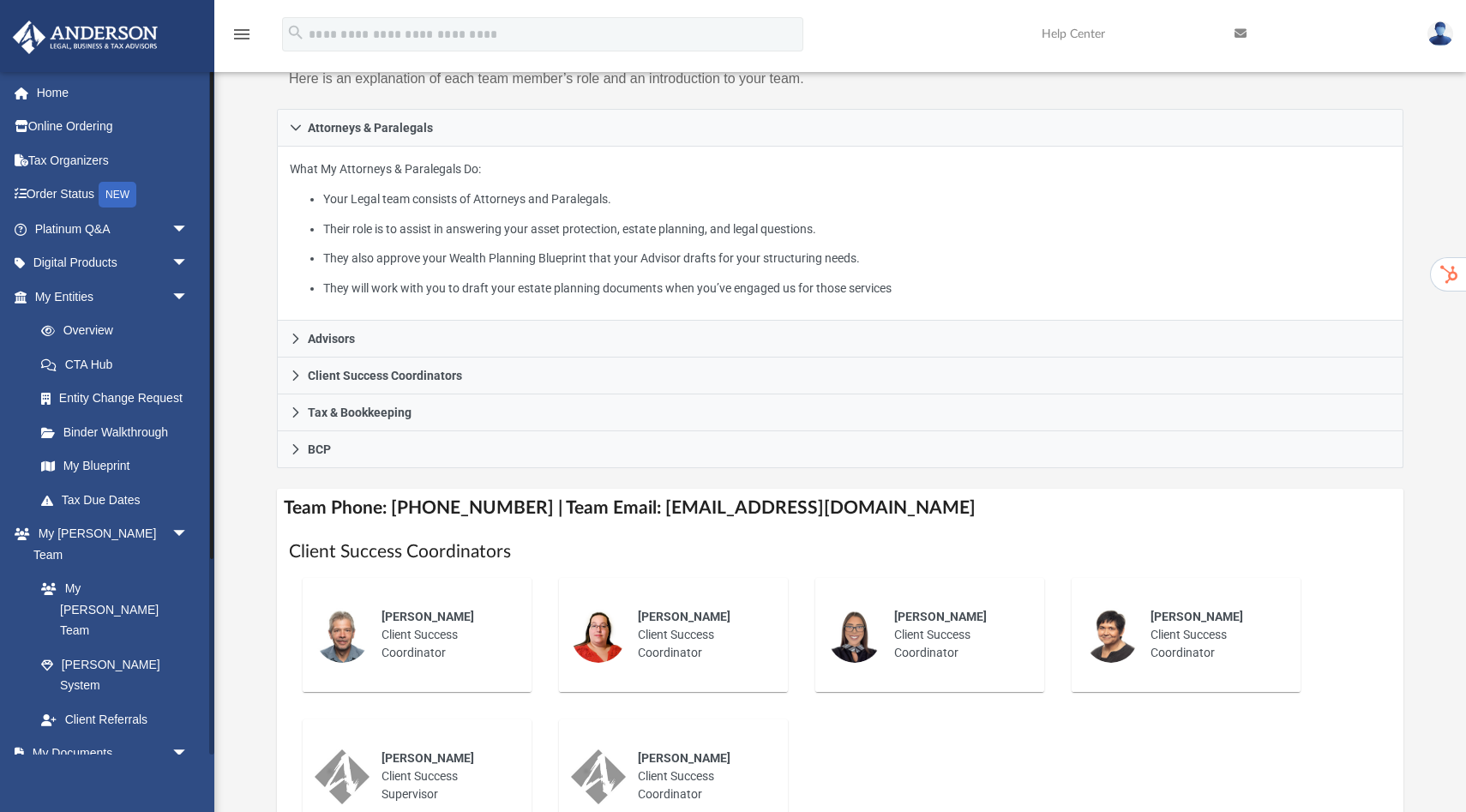
click at [77, 769] on link "Box" at bounding box center [118, 786] width 190 height 34
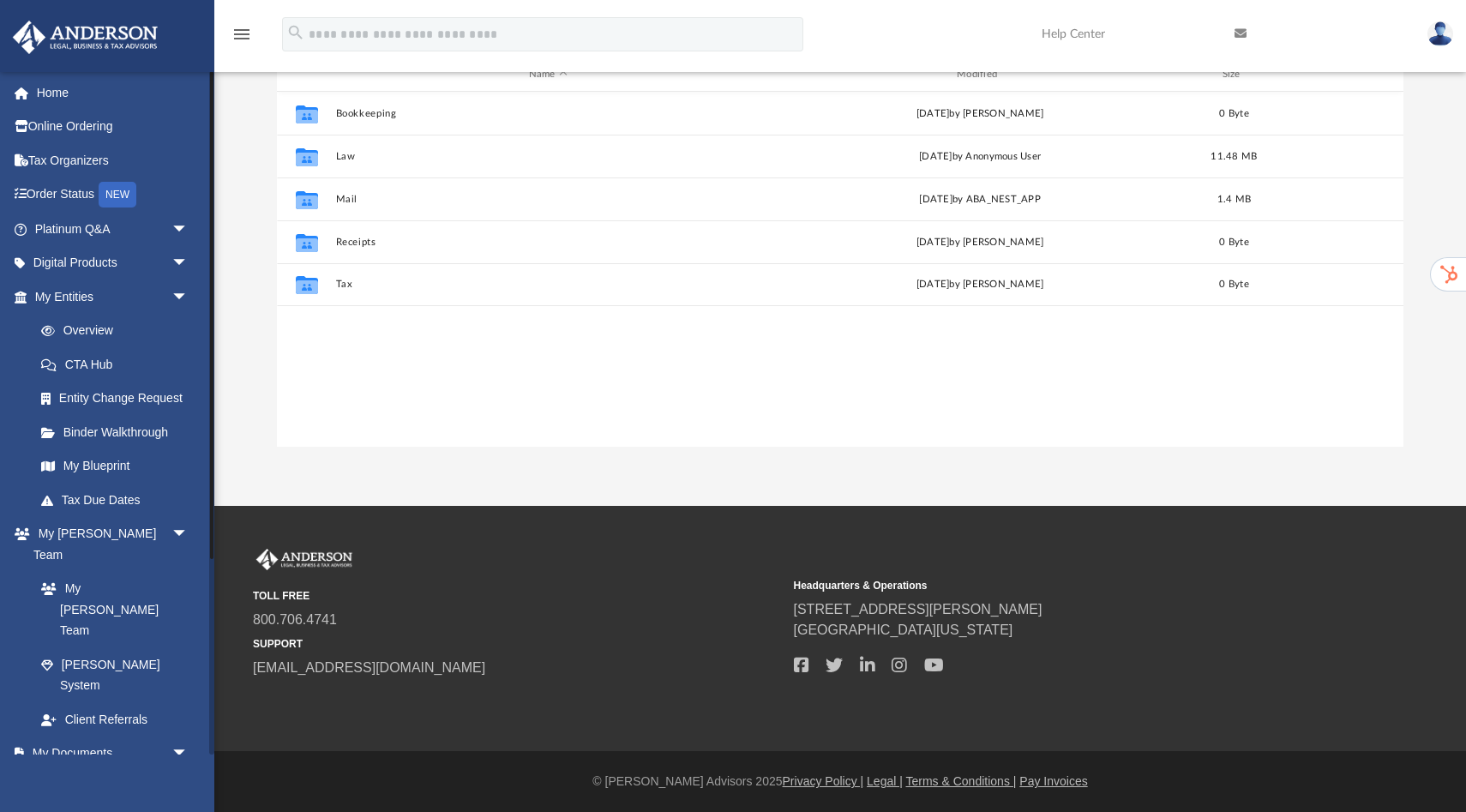
scroll to position [389, 1127]
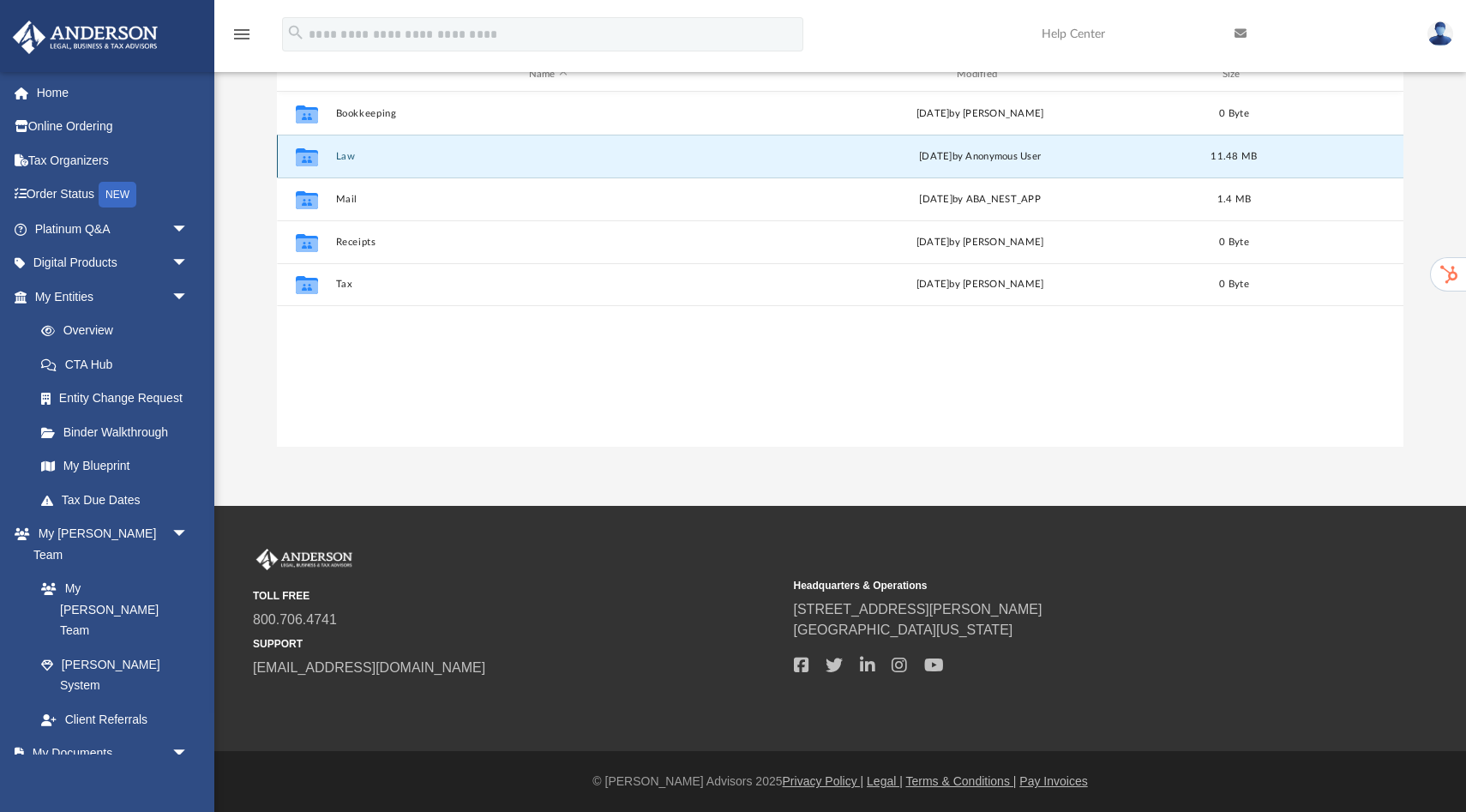
click at [337, 156] on button "Law" at bounding box center [549, 156] width 425 height 11
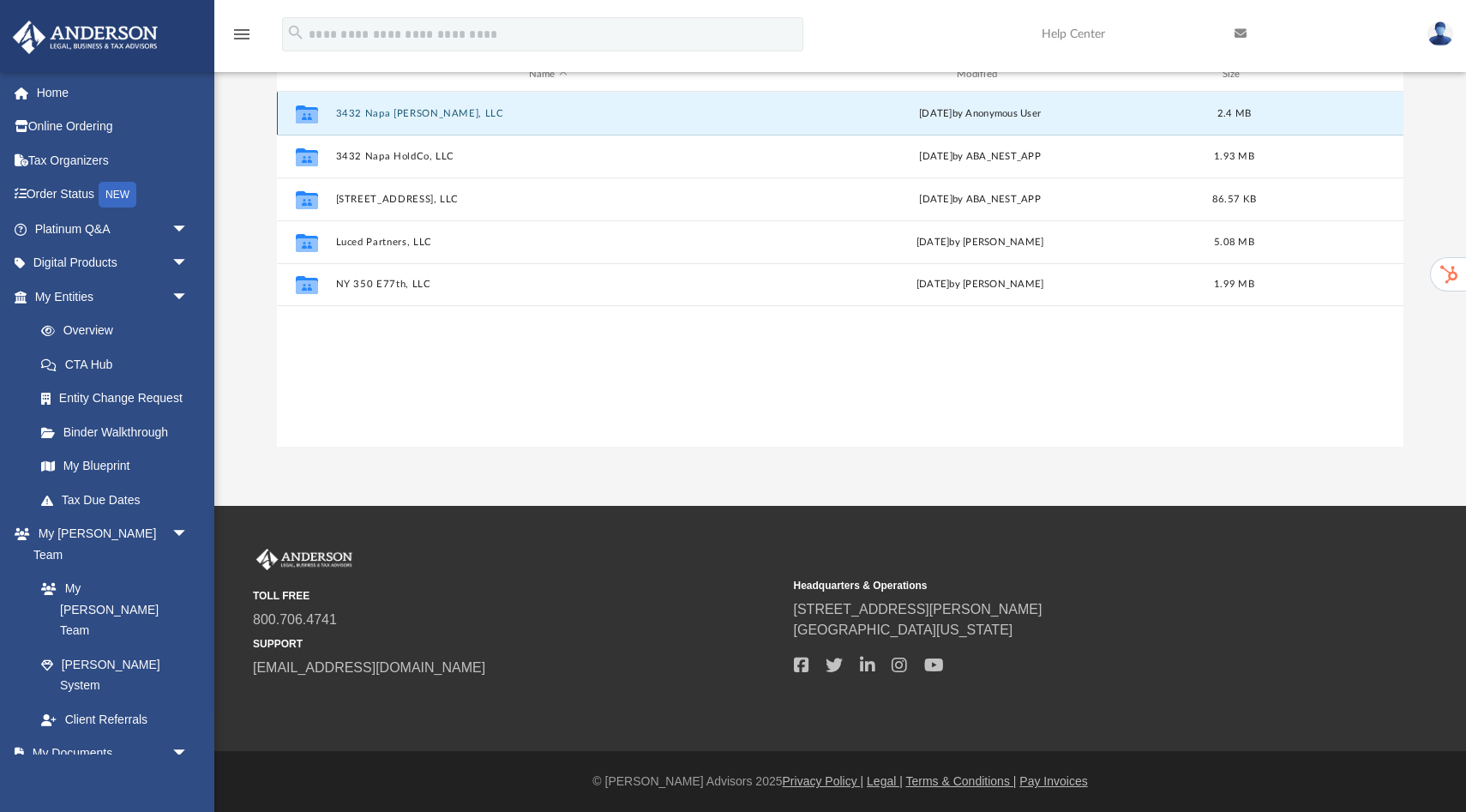
click at [411, 113] on button "3432 Napa [PERSON_NAME], LLC" at bounding box center [549, 114] width 425 height 11
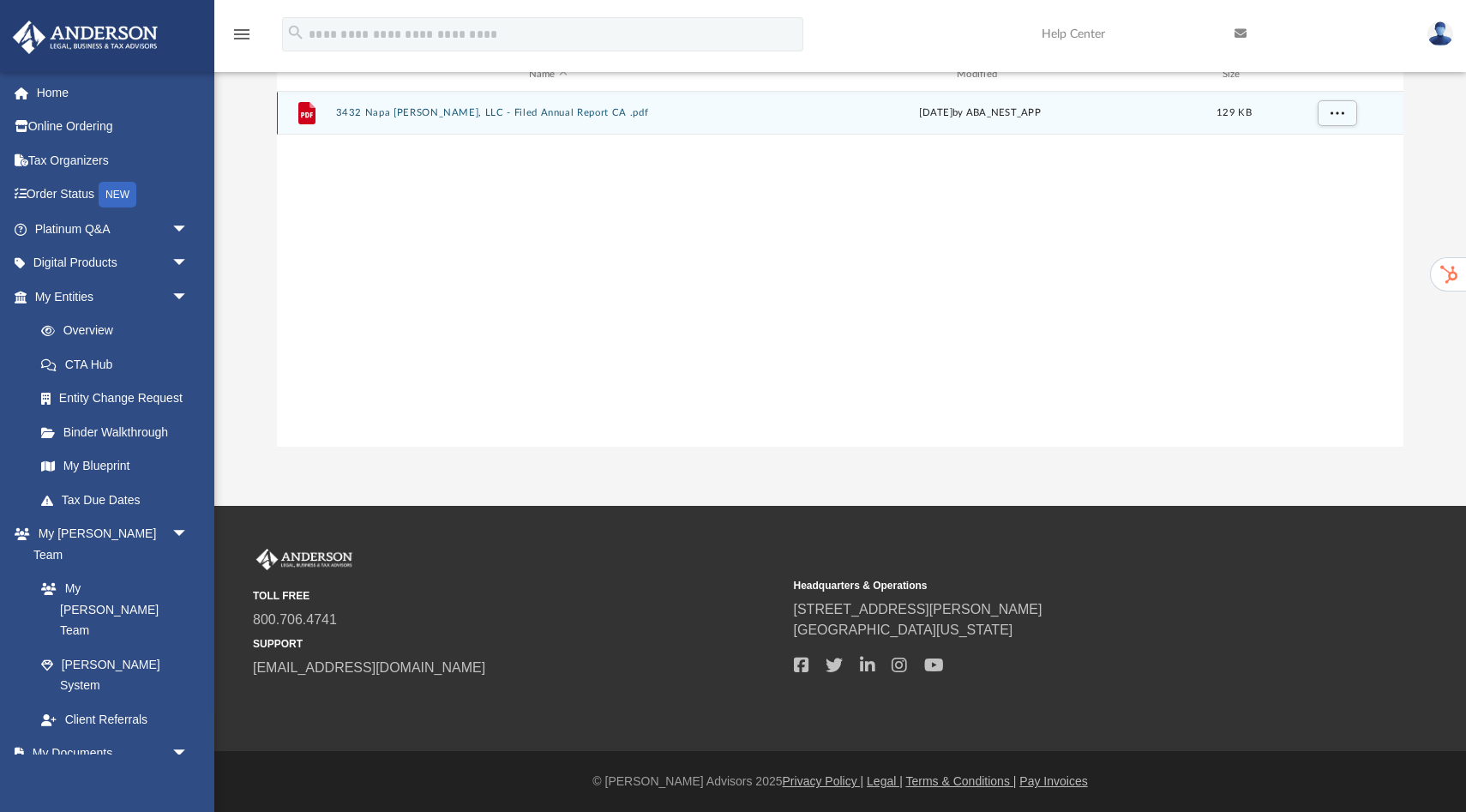
click at [441, 109] on button "3432 Napa Baxter, LLC - Filed Annual Report CA .pdf" at bounding box center [549, 113] width 425 height 11
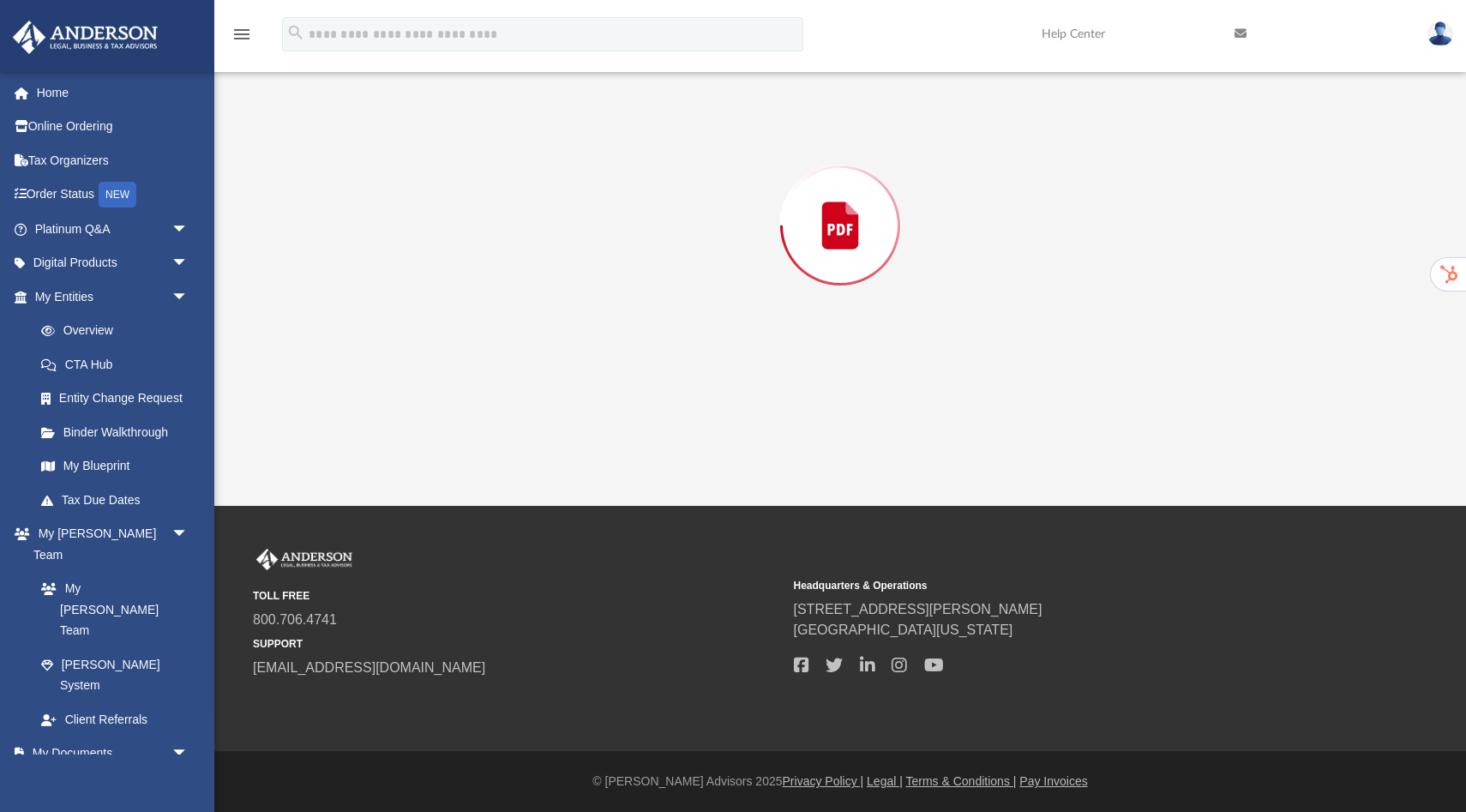
scroll to position [172, 0]
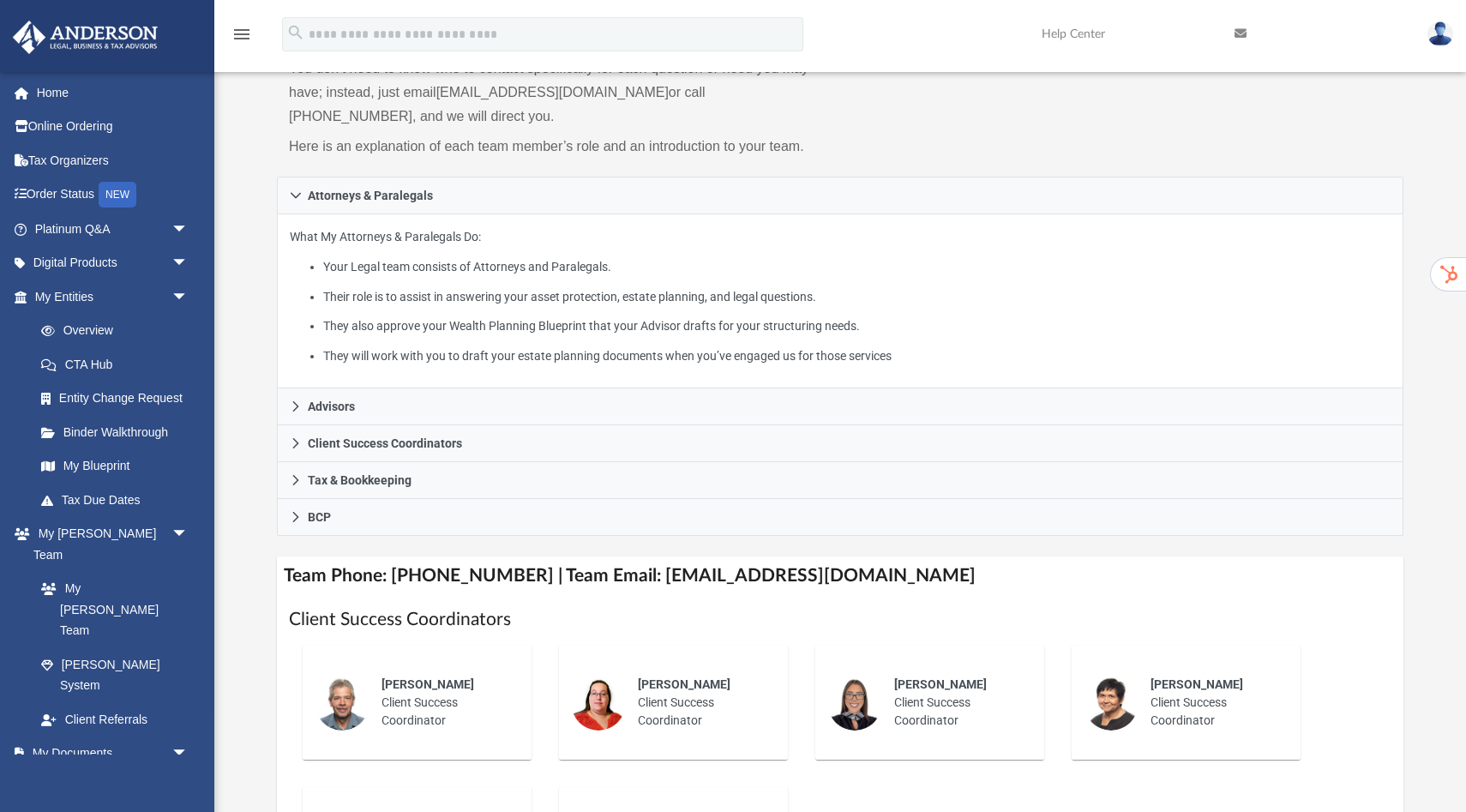
scroll to position [240, 0]
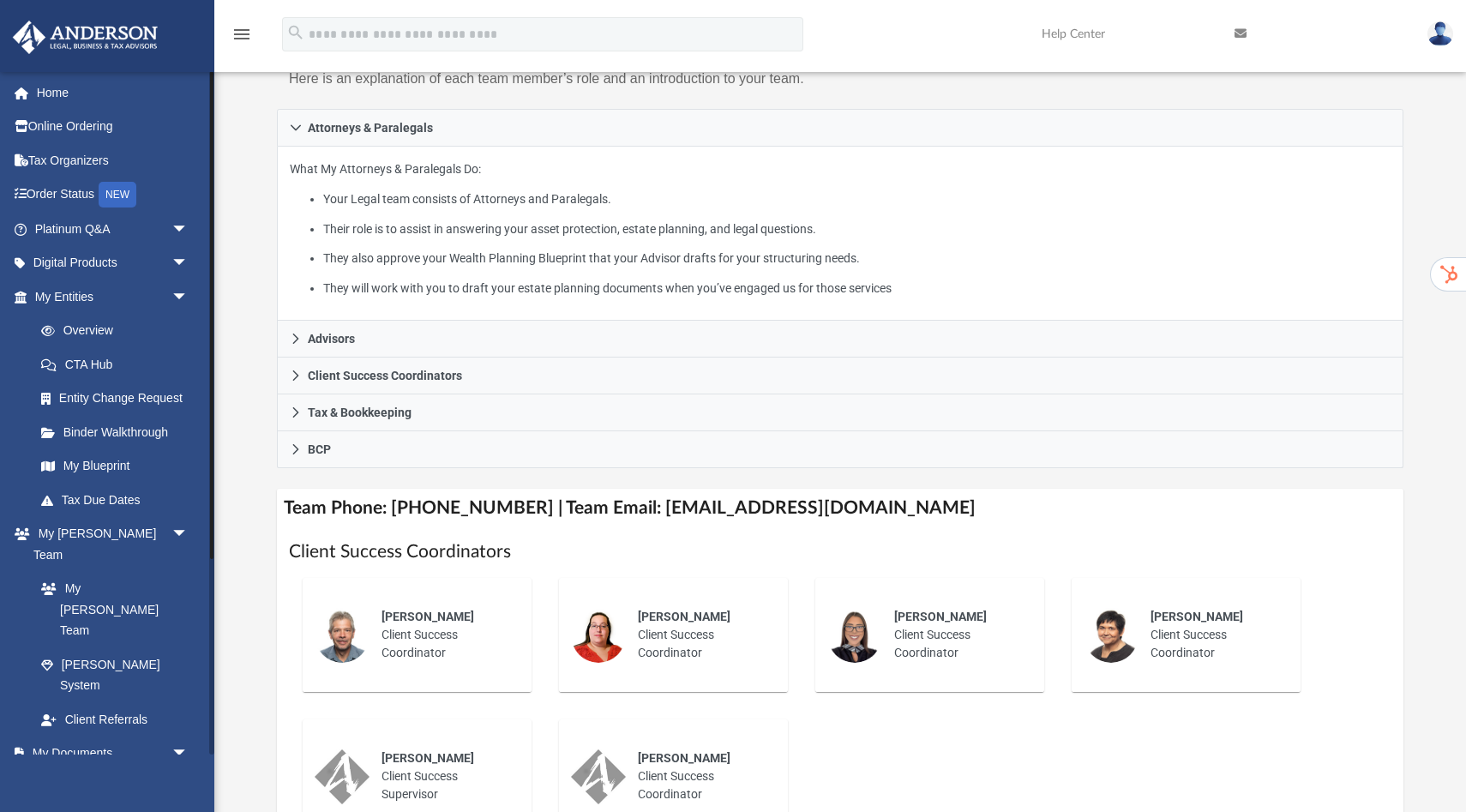
click at [80, 769] on link "Box" at bounding box center [118, 786] width 190 height 34
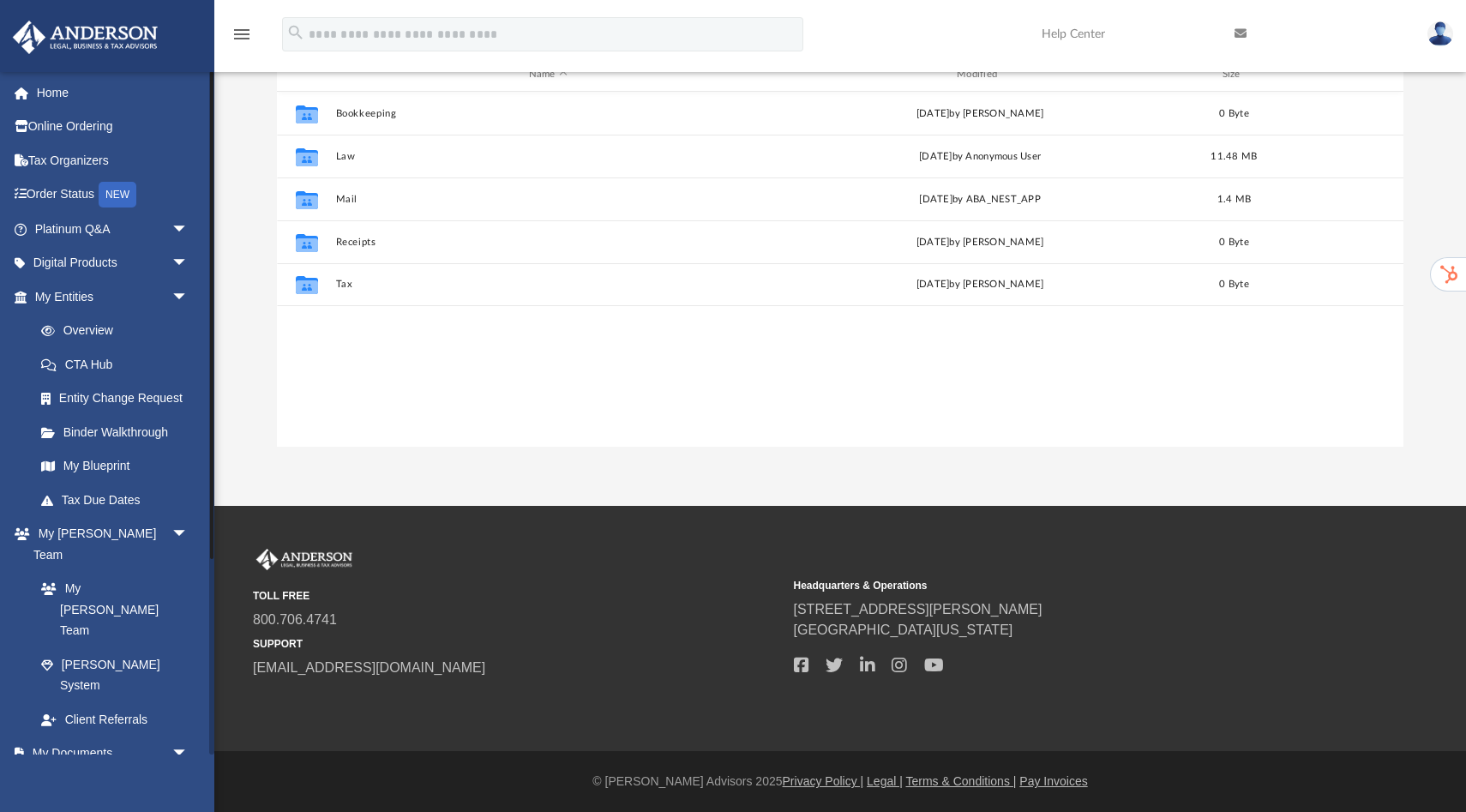
scroll to position [1, 1]
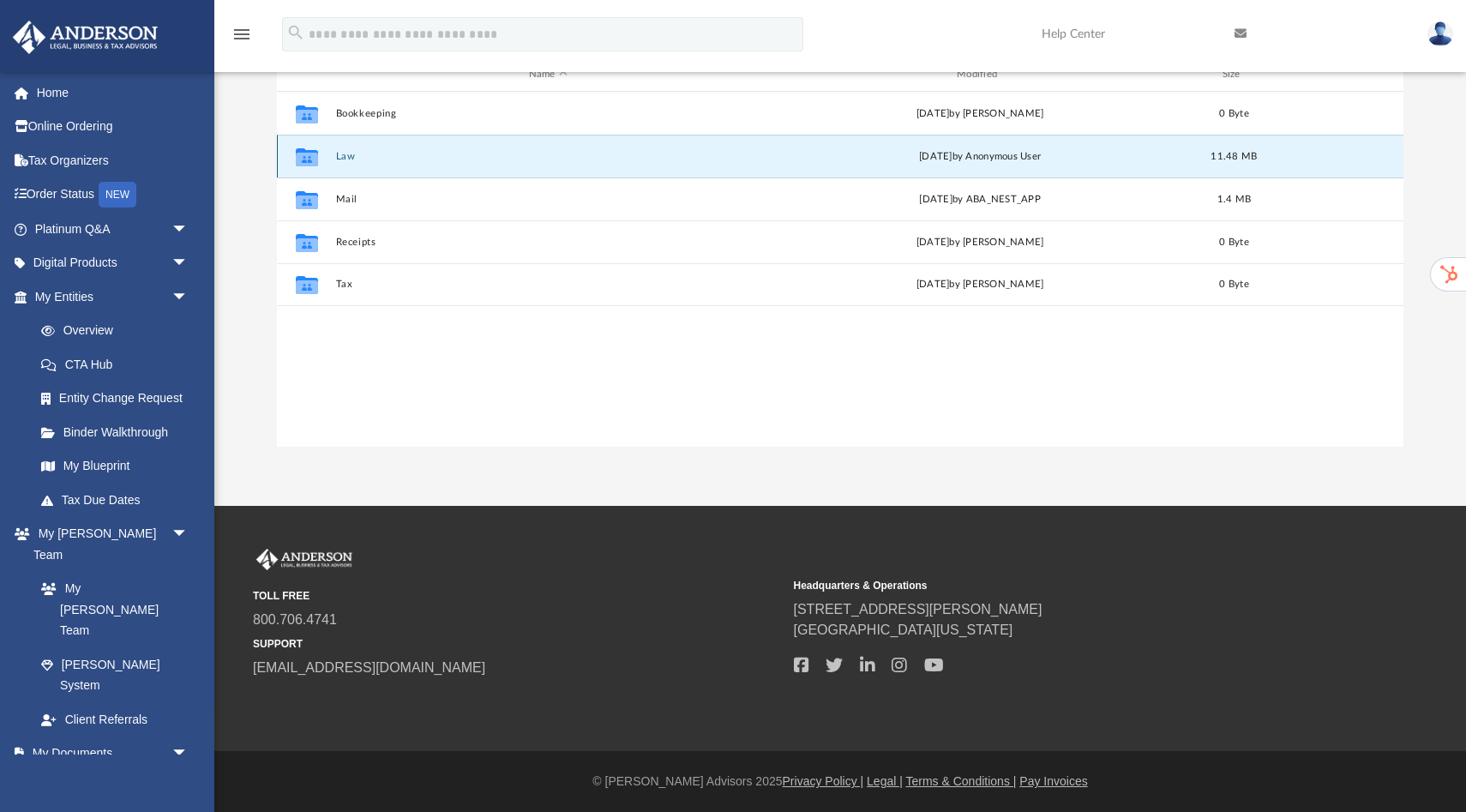
click at [364, 159] on button "Law" at bounding box center [549, 156] width 425 height 11
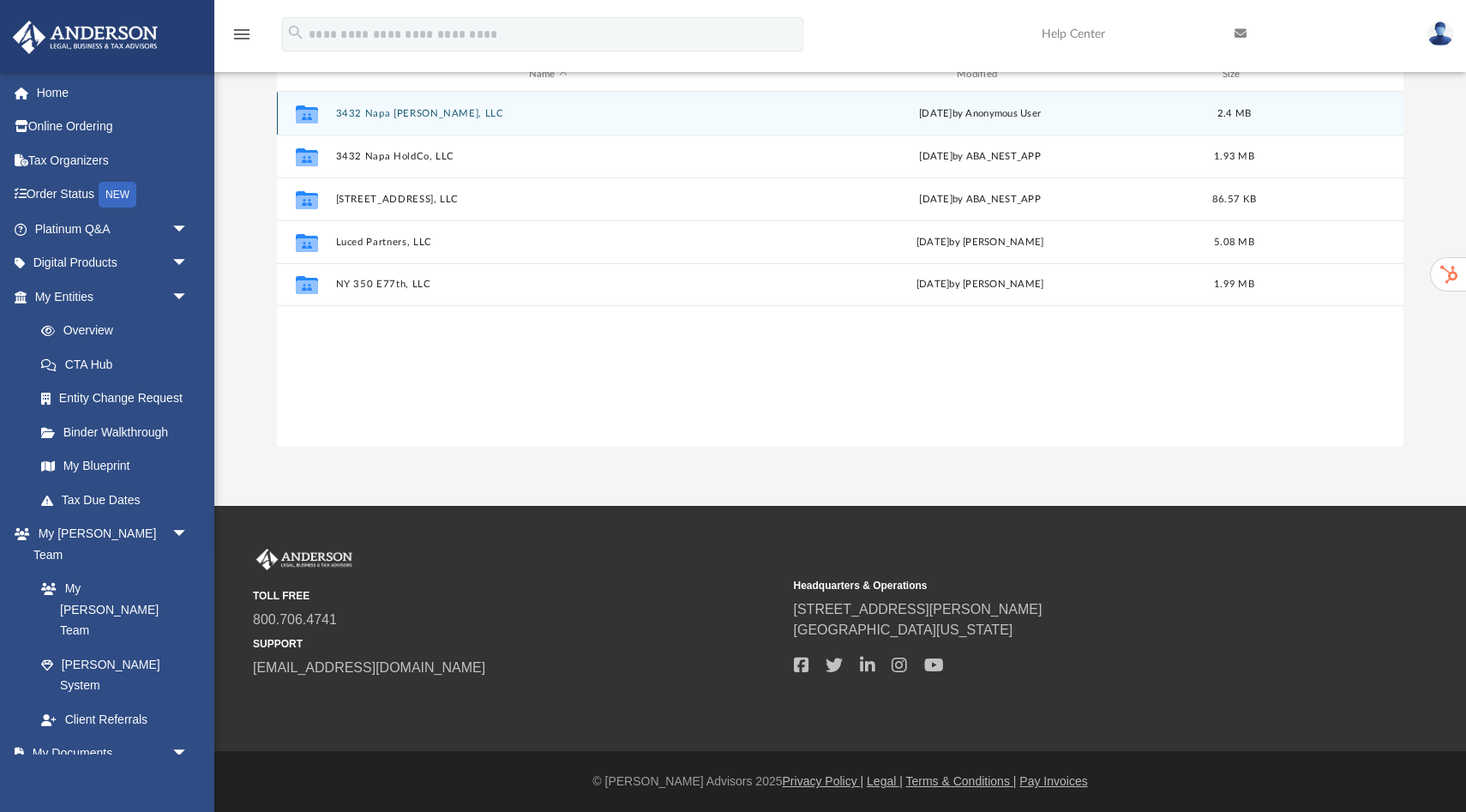
click at [389, 110] on button "3432 Napa [PERSON_NAME], LLC" at bounding box center [549, 114] width 425 height 11
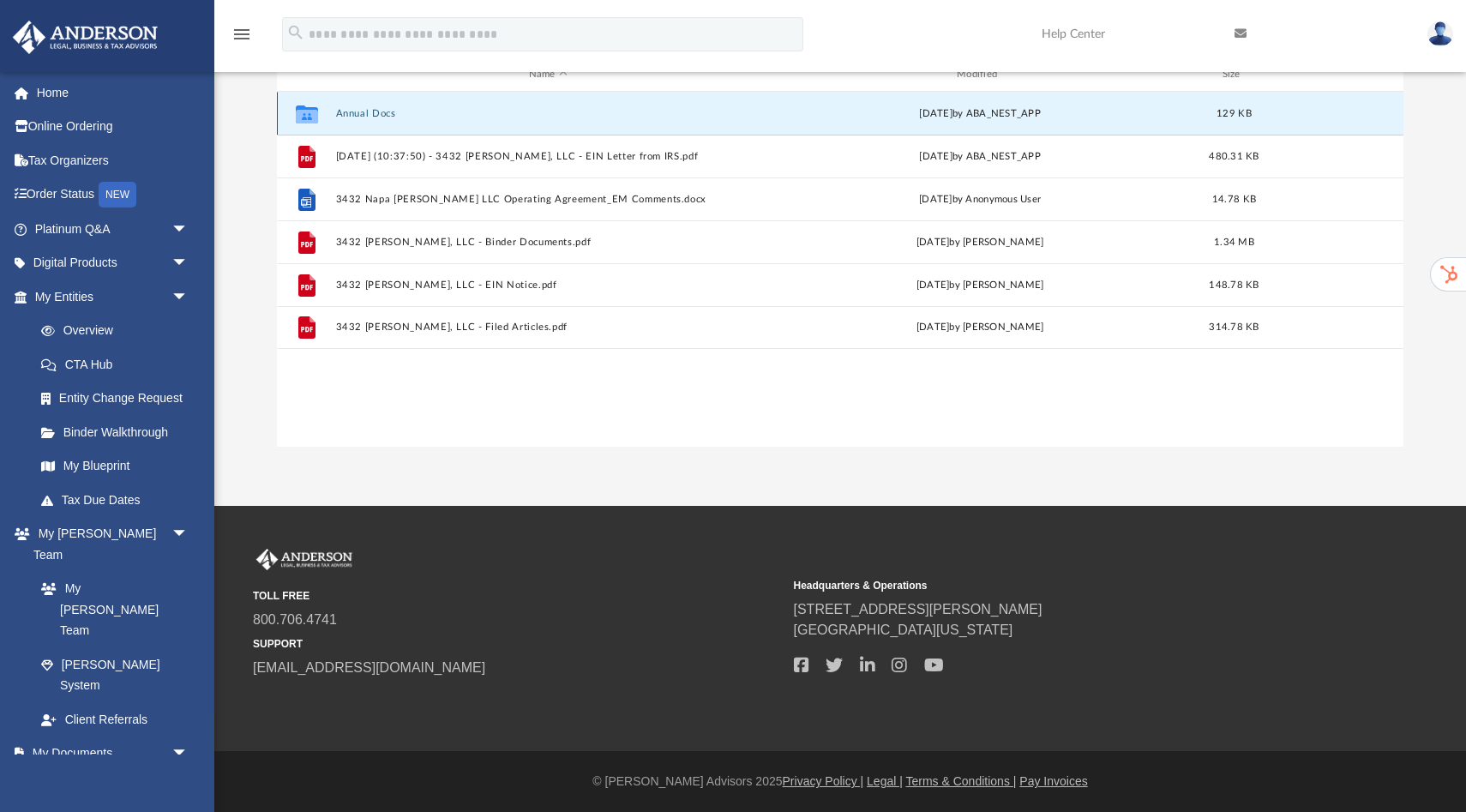
click at [369, 113] on button "Annual Docs" at bounding box center [549, 114] width 425 height 11
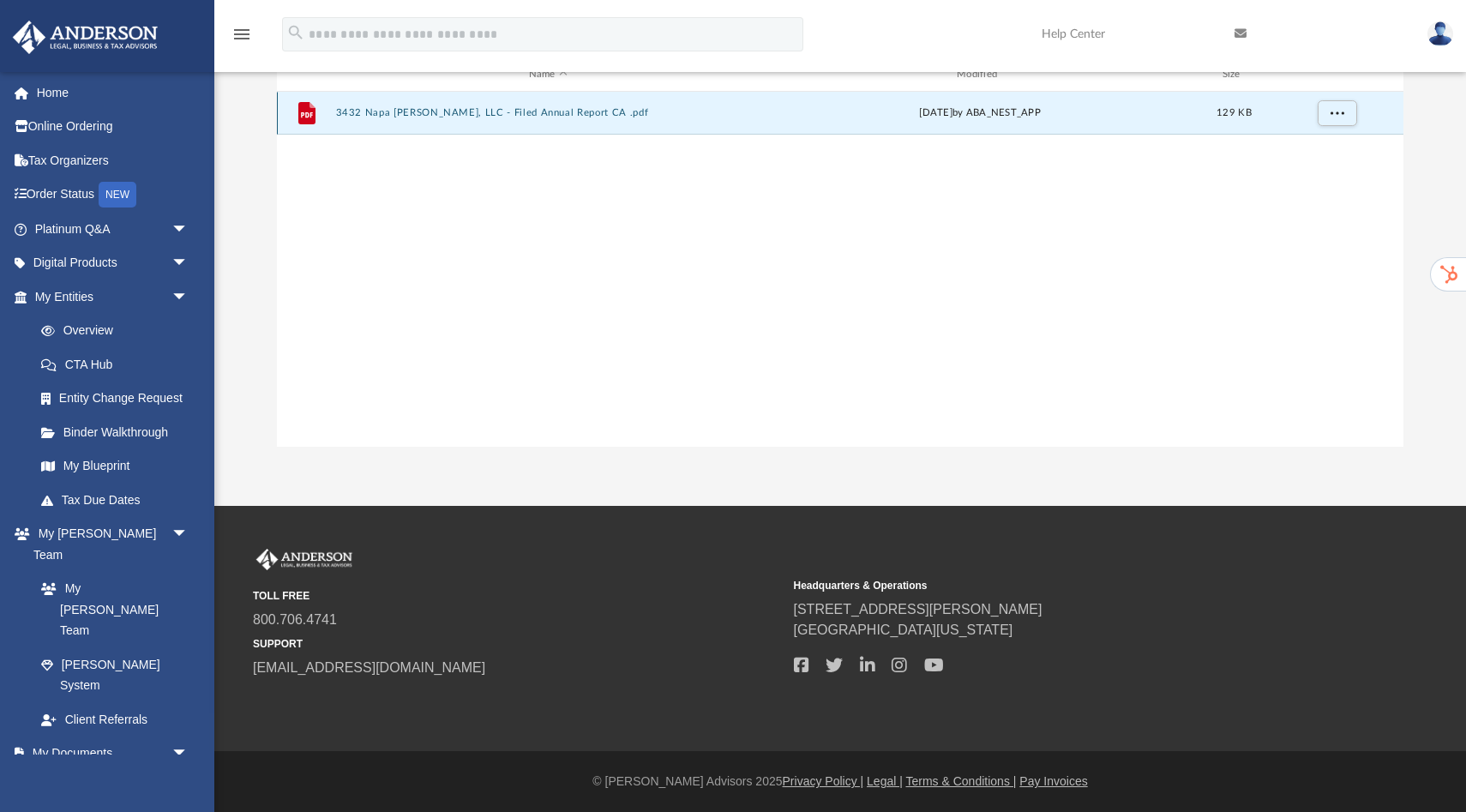
click at [369, 113] on button "3432 Napa Baxter, LLC - Filed Annual Report CA .pdf" at bounding box center [549, 113] width 425 height 11
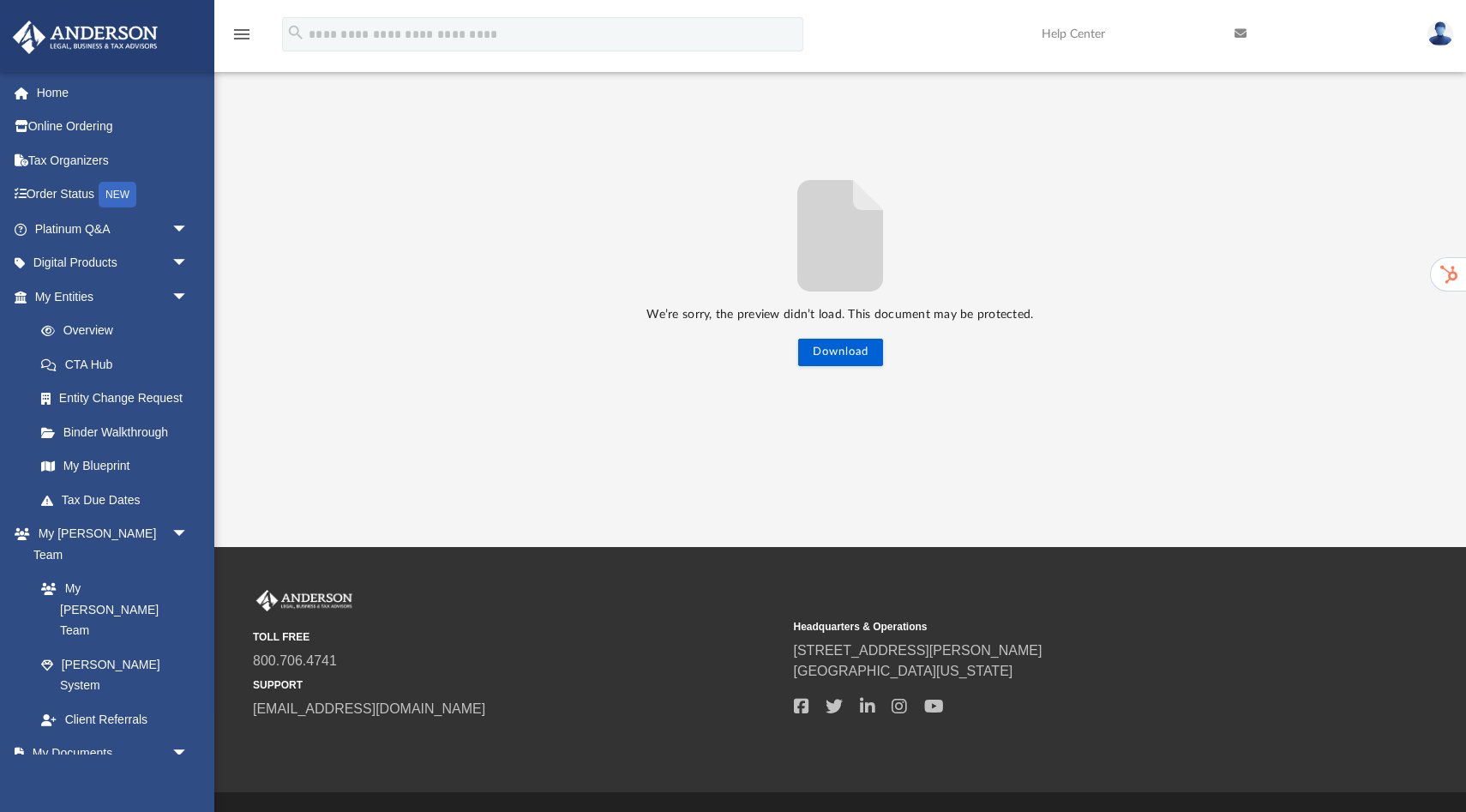
scroll to position [240, 0]
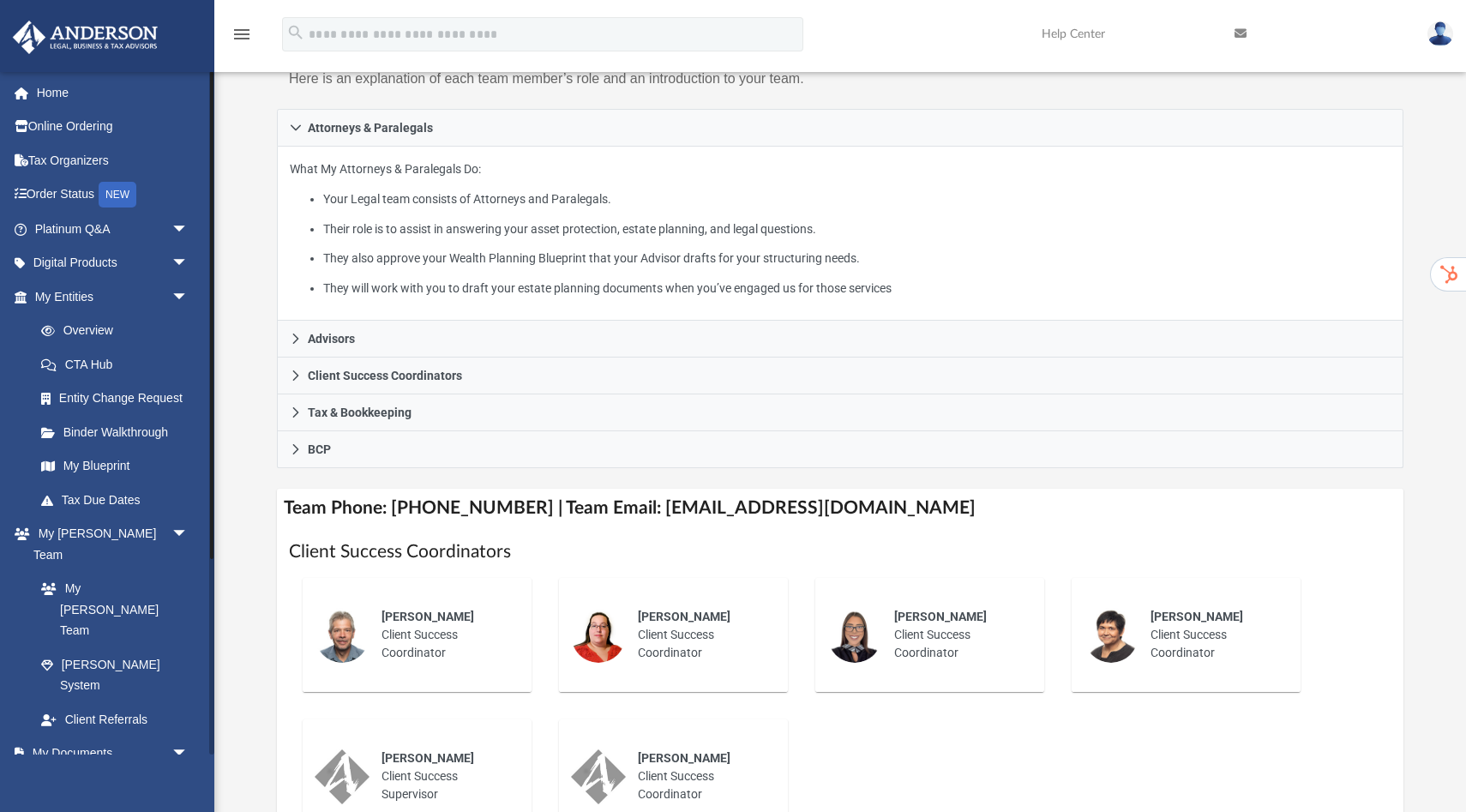
click at [71, 769] on link "Box" at bounding box center [118, 786] width 190 height 34
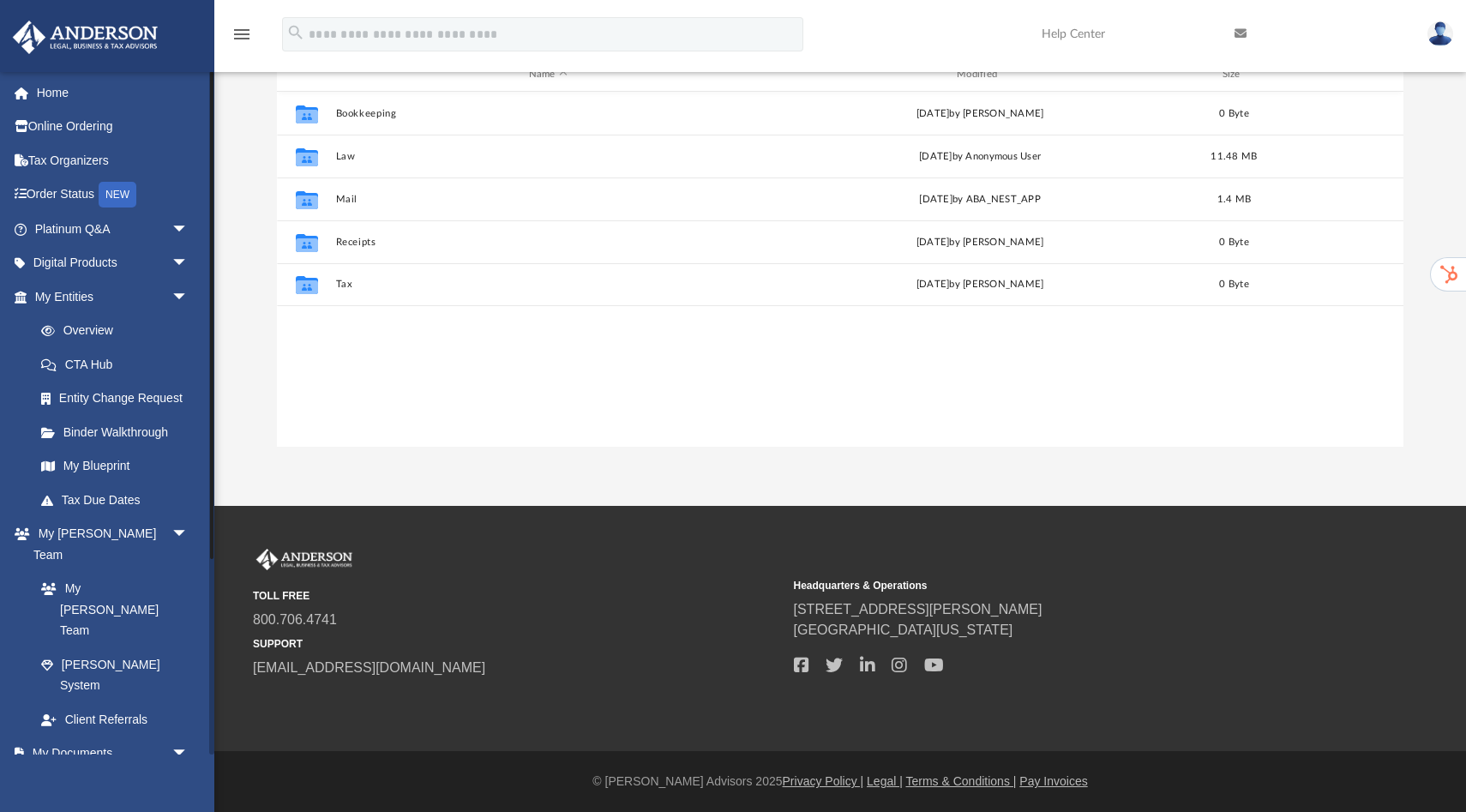
scroll to position [389, 1127]
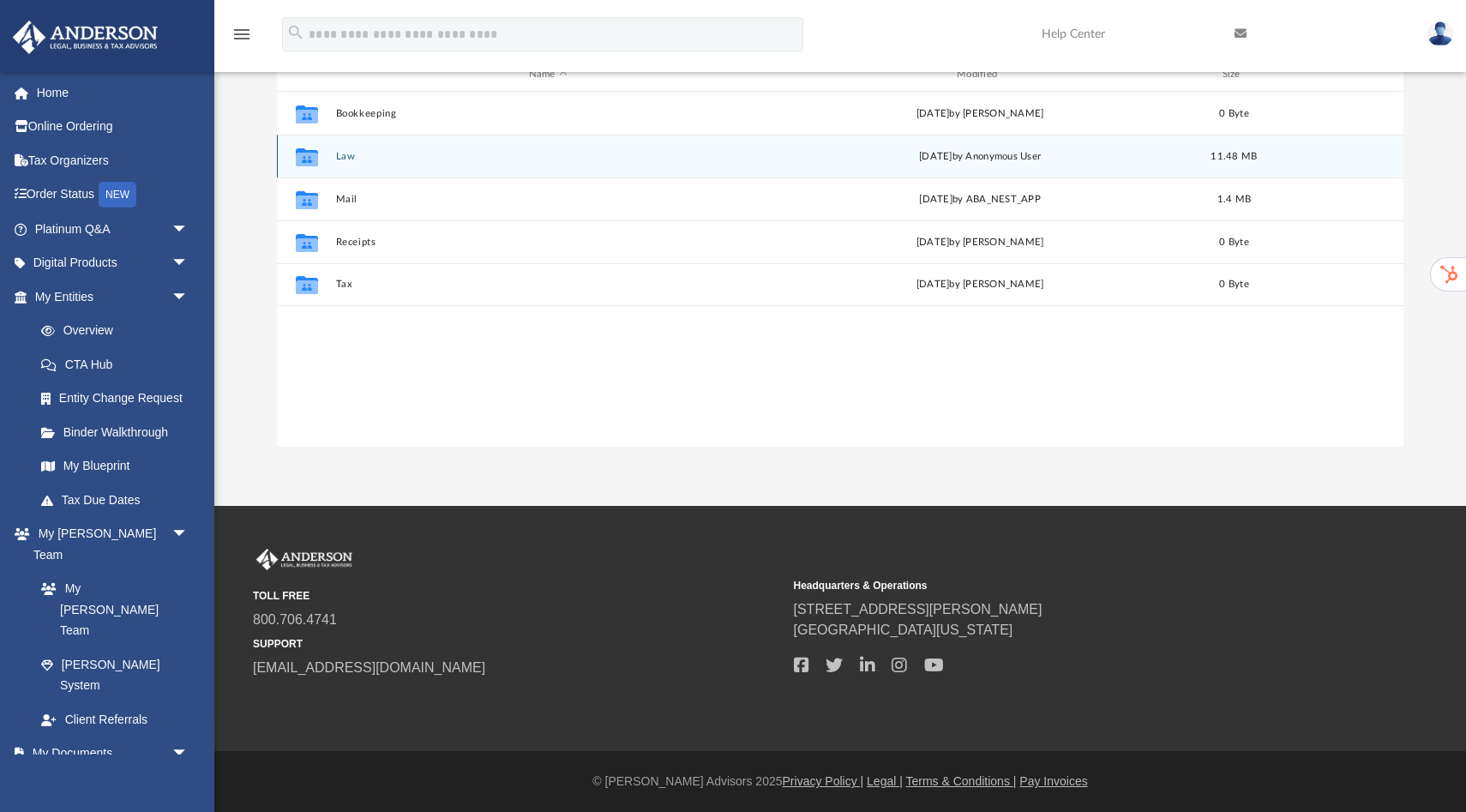
click at [344, 153] on button "Law" at bounding box center [549, 156] width 425 height 11
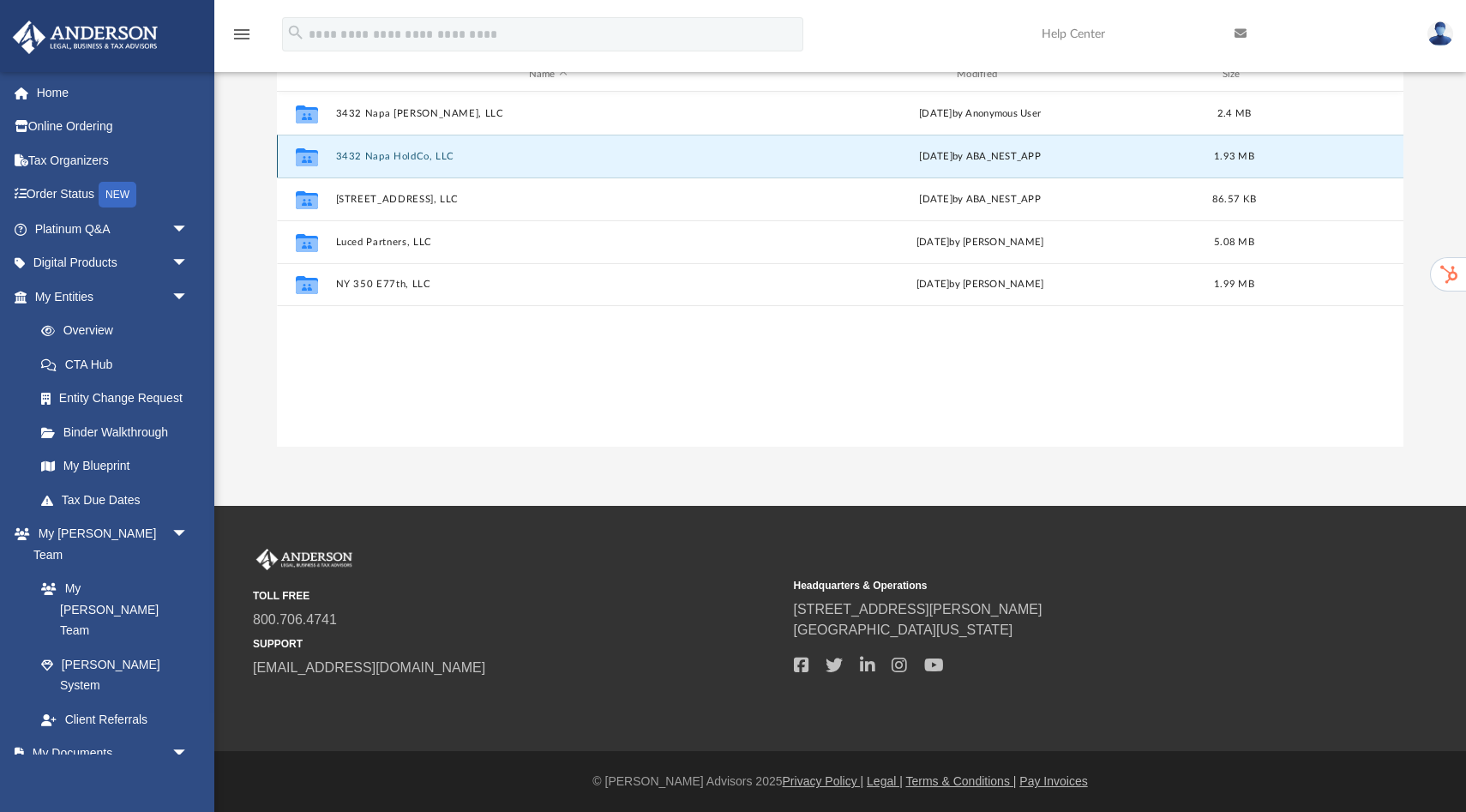
click at [385, 155] on button "3432 Napa HoldCo, LLC" at bounding box center [549, 156] width 425 height 11
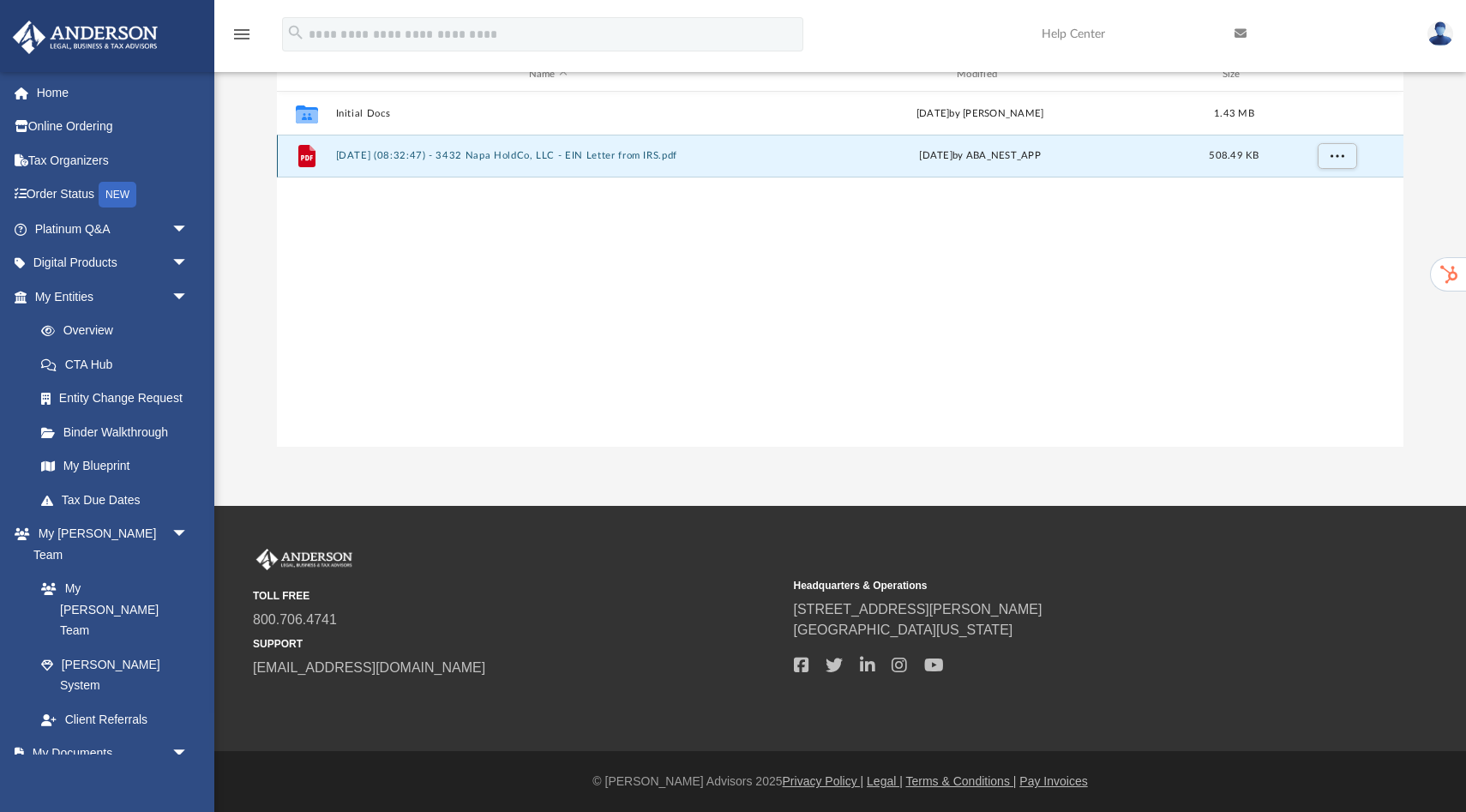
click at [375, 159] on button "2025.07.22 (08:32:47) - 3432 Napa HoldCo, LLC - EIN Letter from IRS.pdf" at bounding box center [549, 155] width 425 height 11
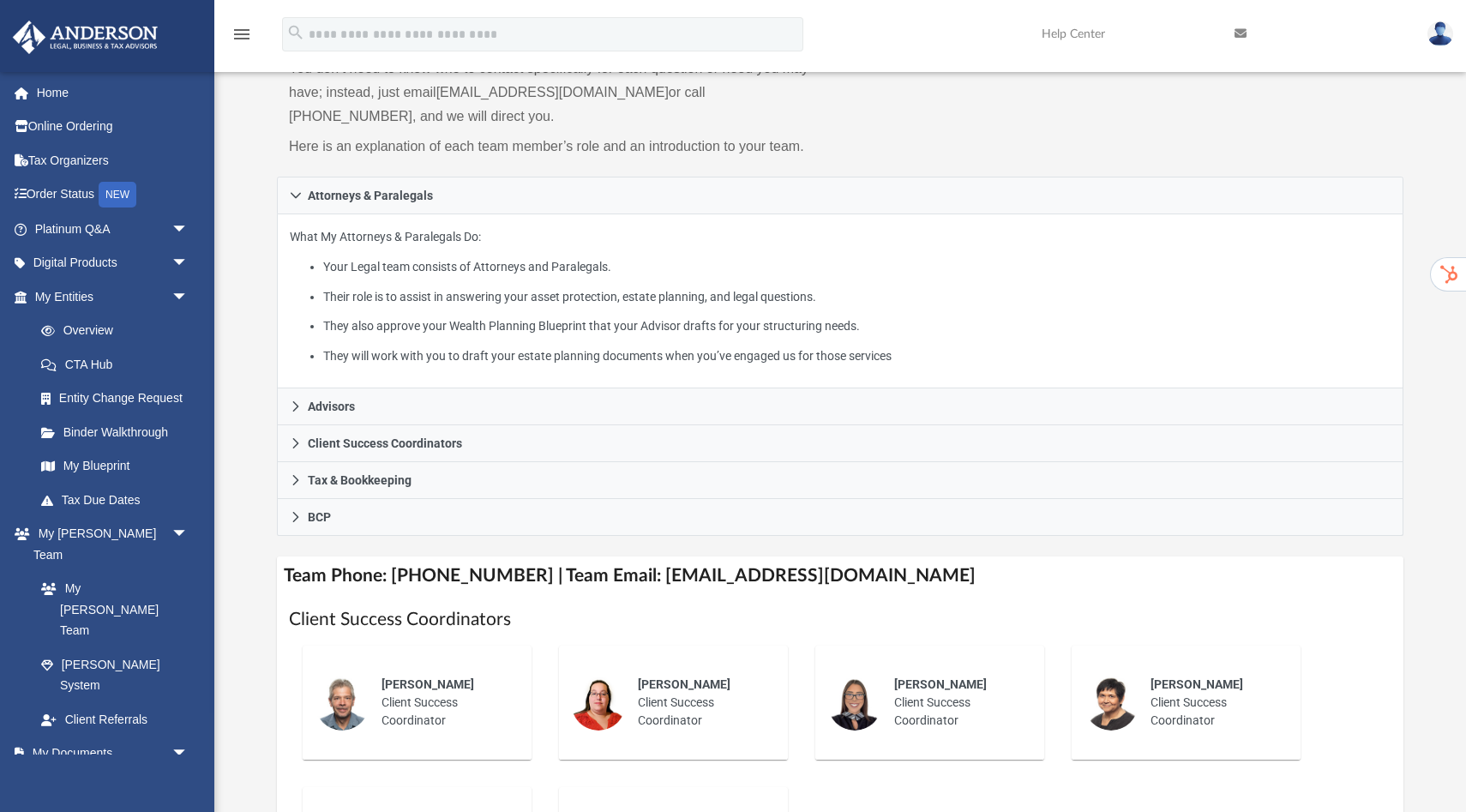
scroll to position [240, 0]
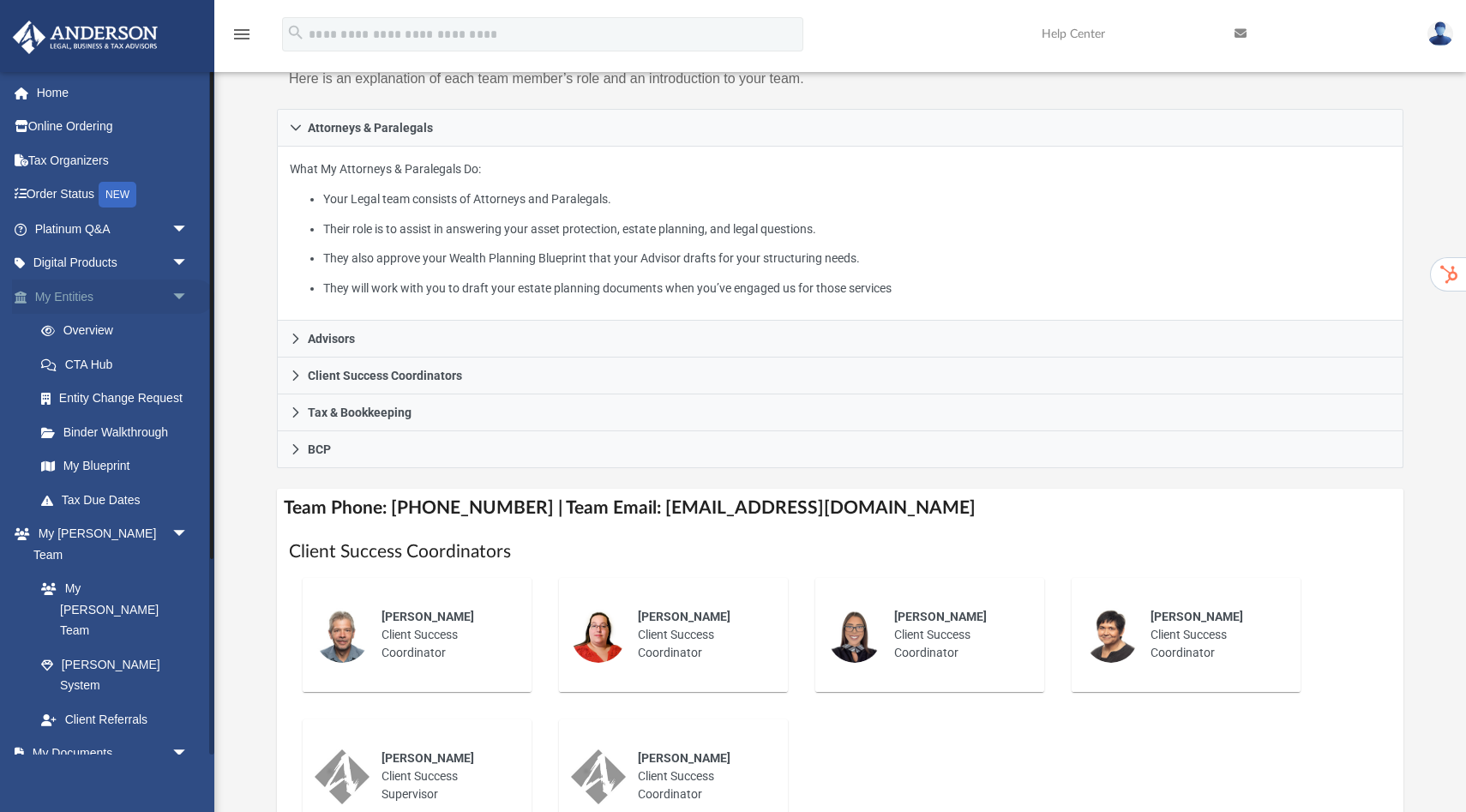
click at [70, 297] on link "My Entities arrow_drop_down" at bounding box center [114, 297] width 203 height 34
click at [179, 293] on span "arrow_drop_down" at bounding box center [189, 297] width 34 height 35
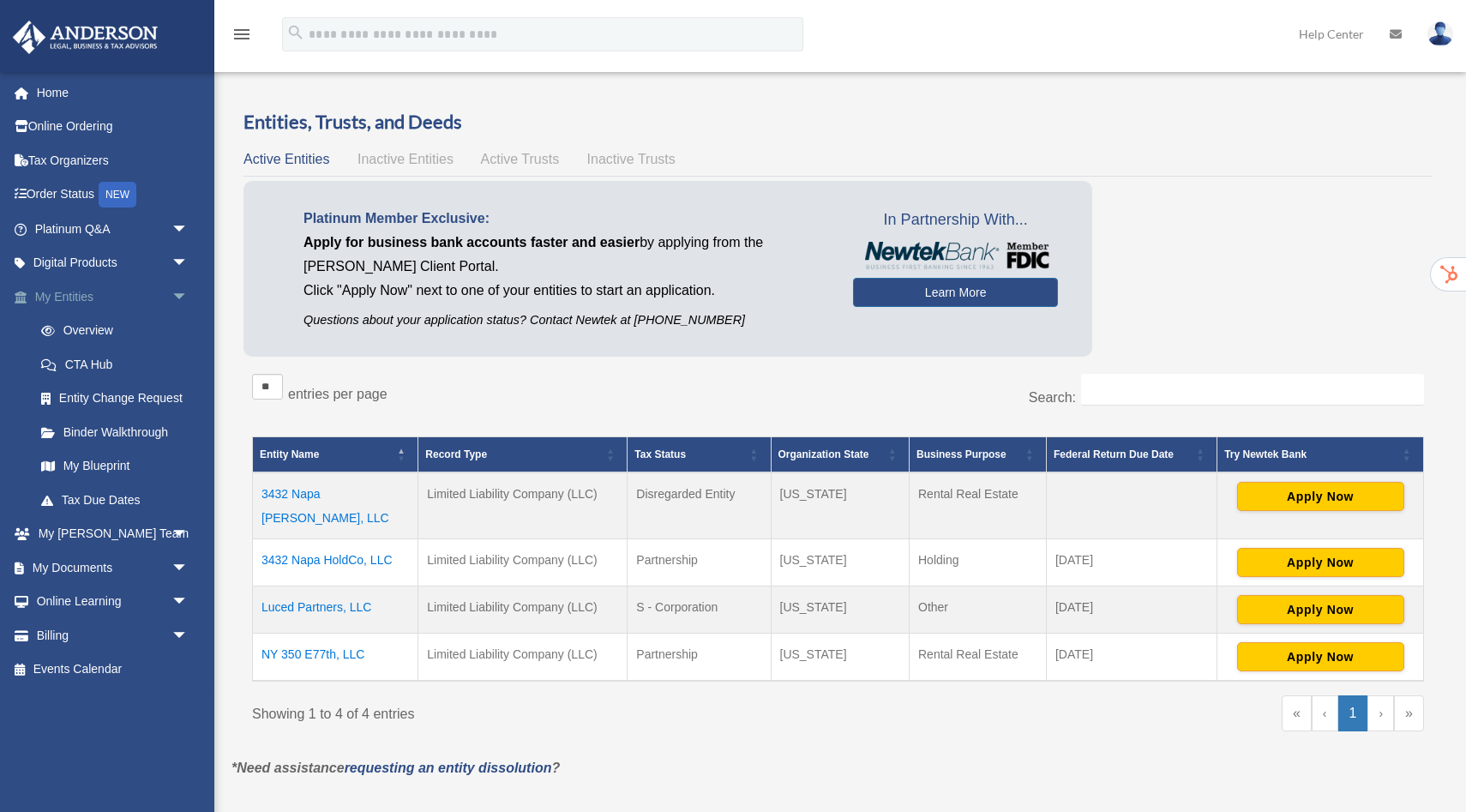
click at [83, 301] on link "My Entities arrow_drop_down" at bounding box center [114, 297] width 203 height 34
click at [80, 294] on link "My Entities arrow_drop_down" at bounding box center [114, 297] width 203 height 34
click at [324, 489] on td "3432 Napa [PERSON_NAME], LLC" at bounding box center [335, 505] width 166 height 67
